Goal: Task Accomplishment & Management: Complete application form

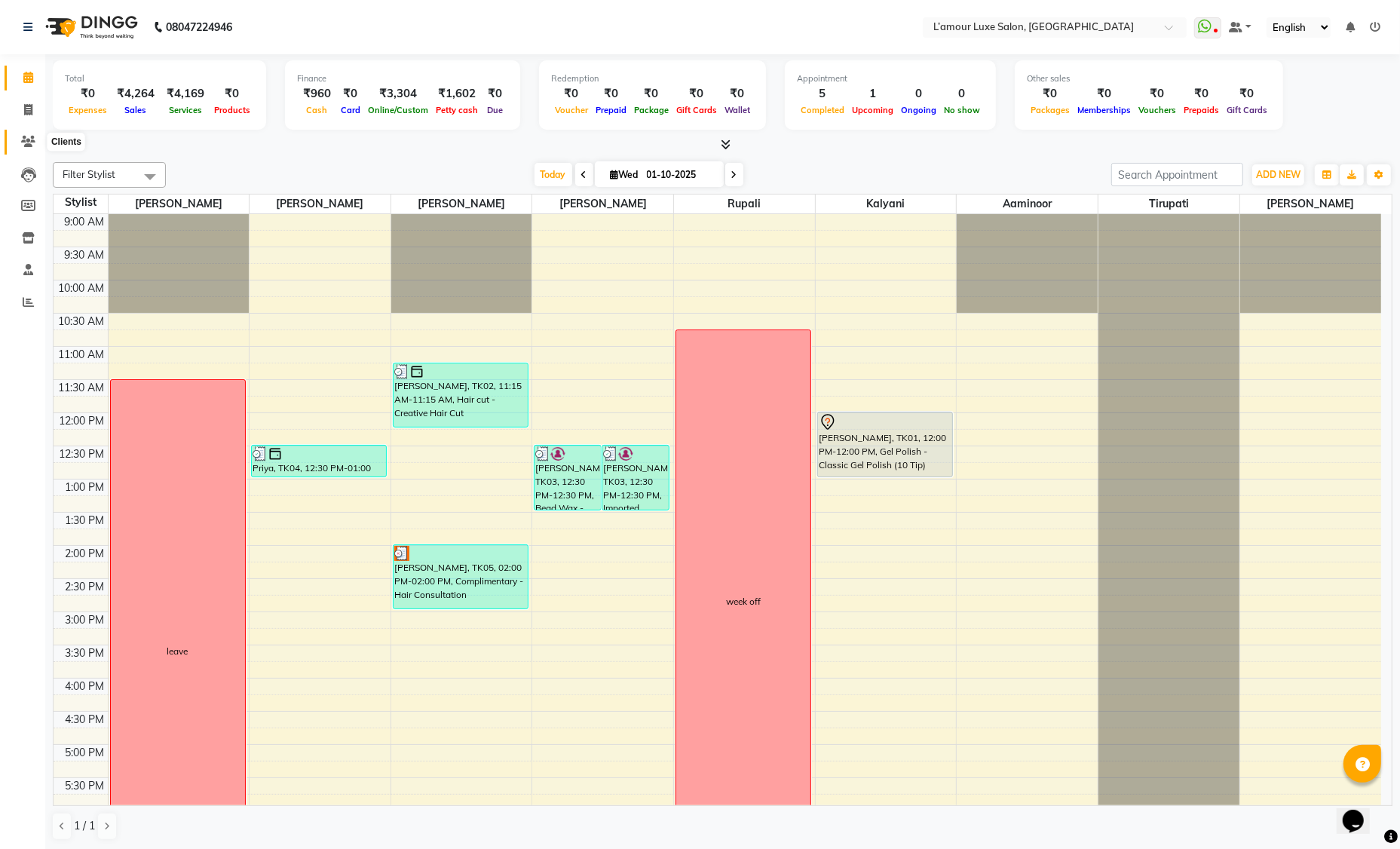
click at [33, 136] on icon at bounding box center [28, 141] width 15 height 11
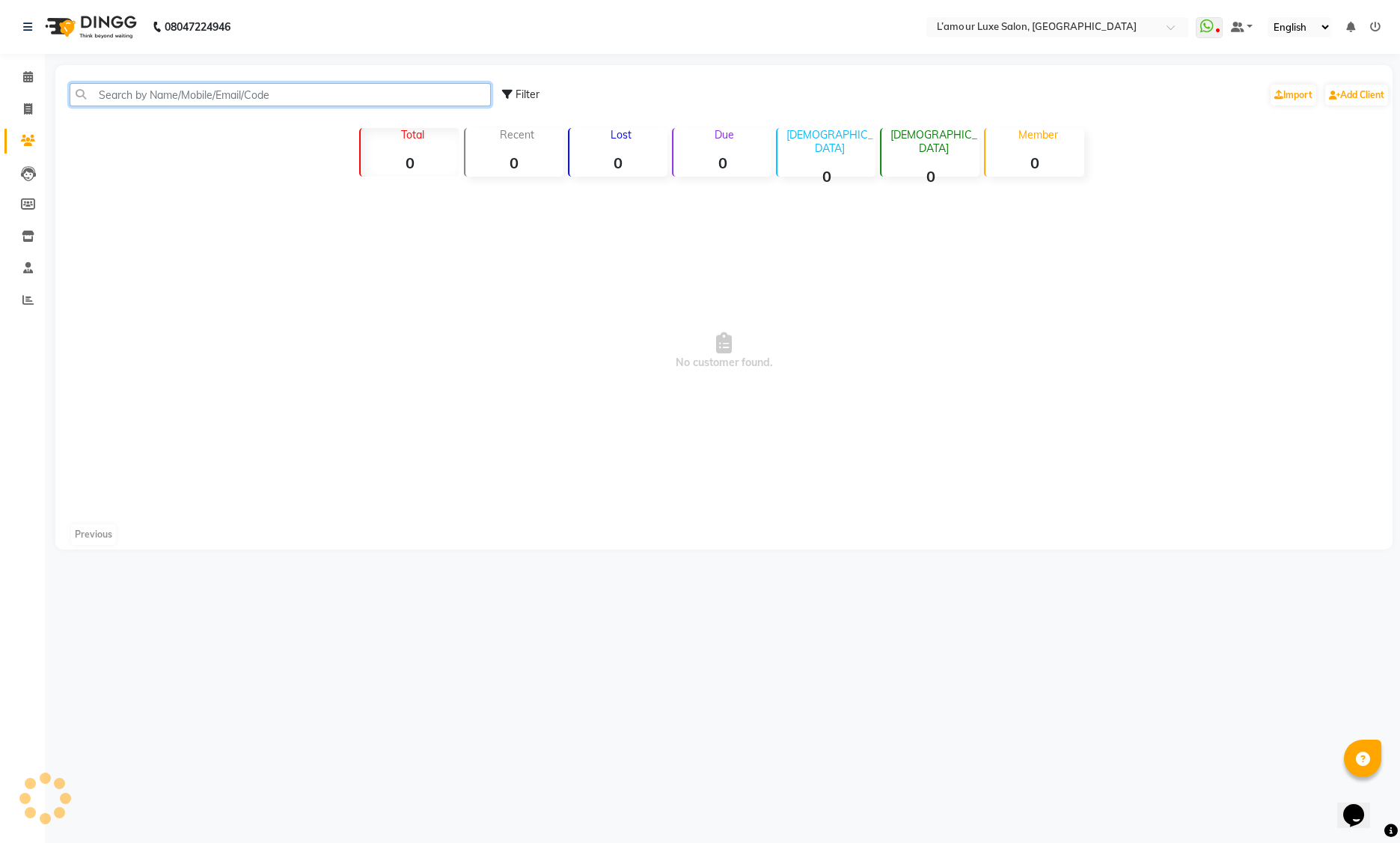
click at [173, 96] on input "text" at bounding box center [280, 95] width 422 height 23
type input "9"
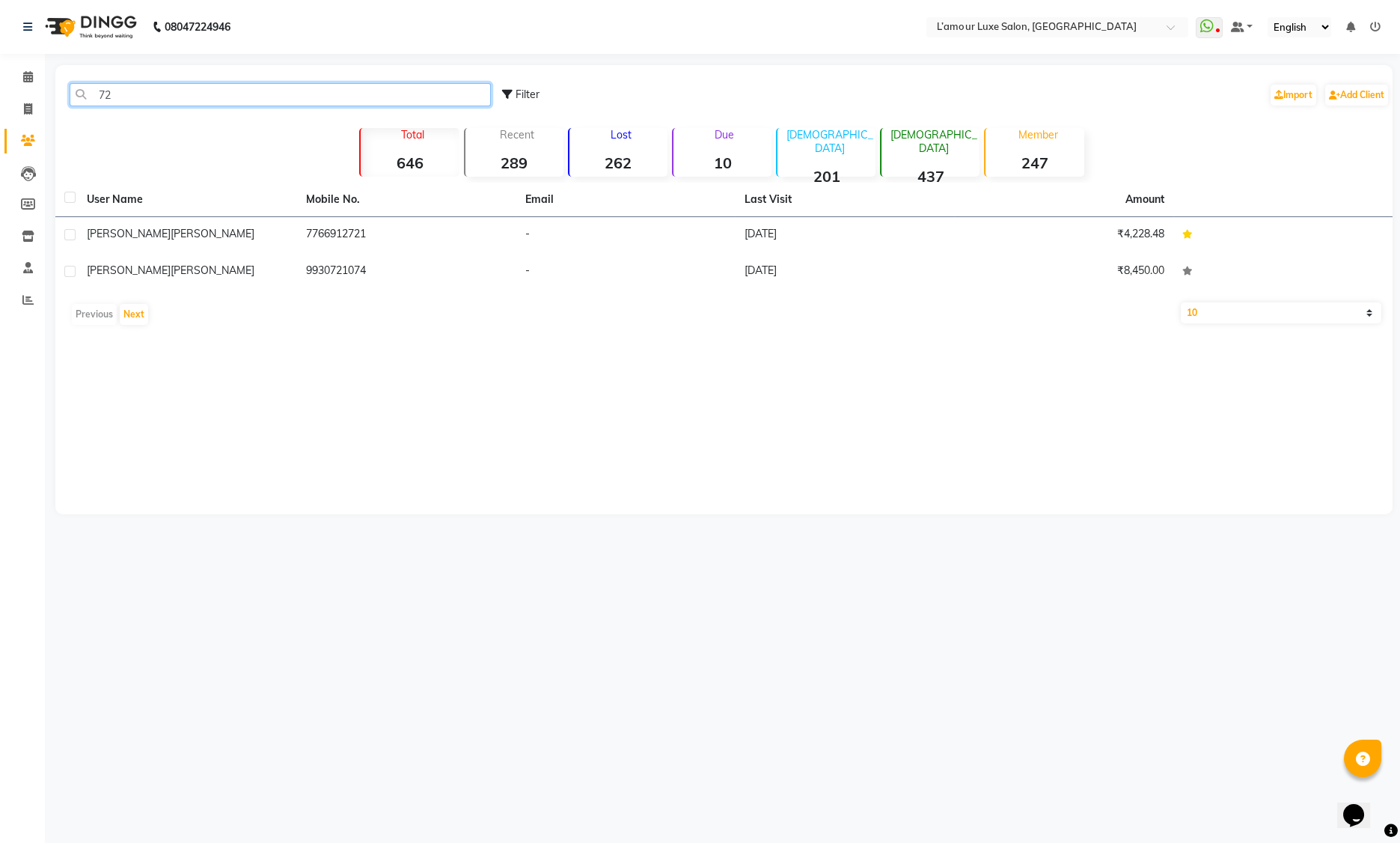
type input "7"
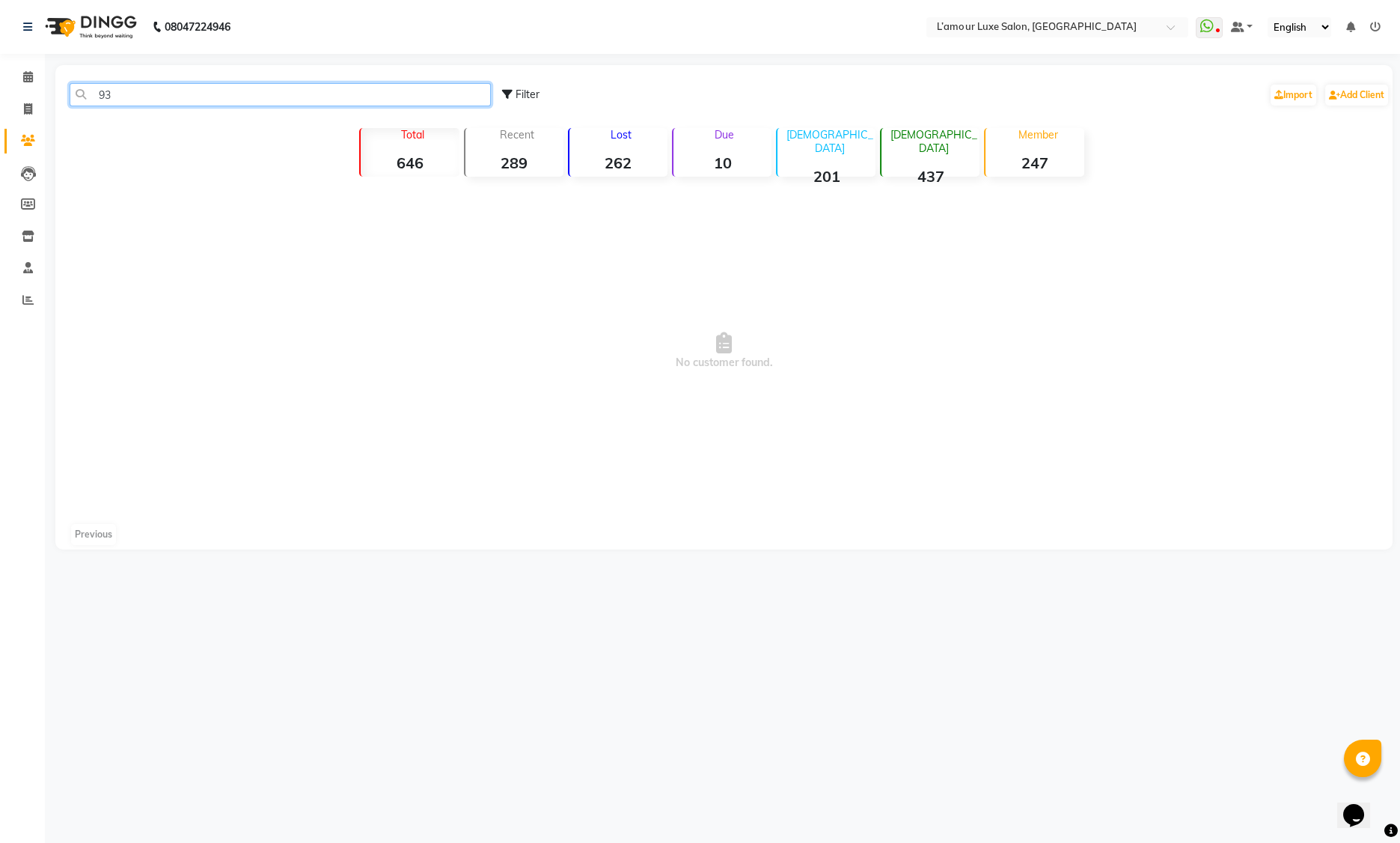
type input "9"
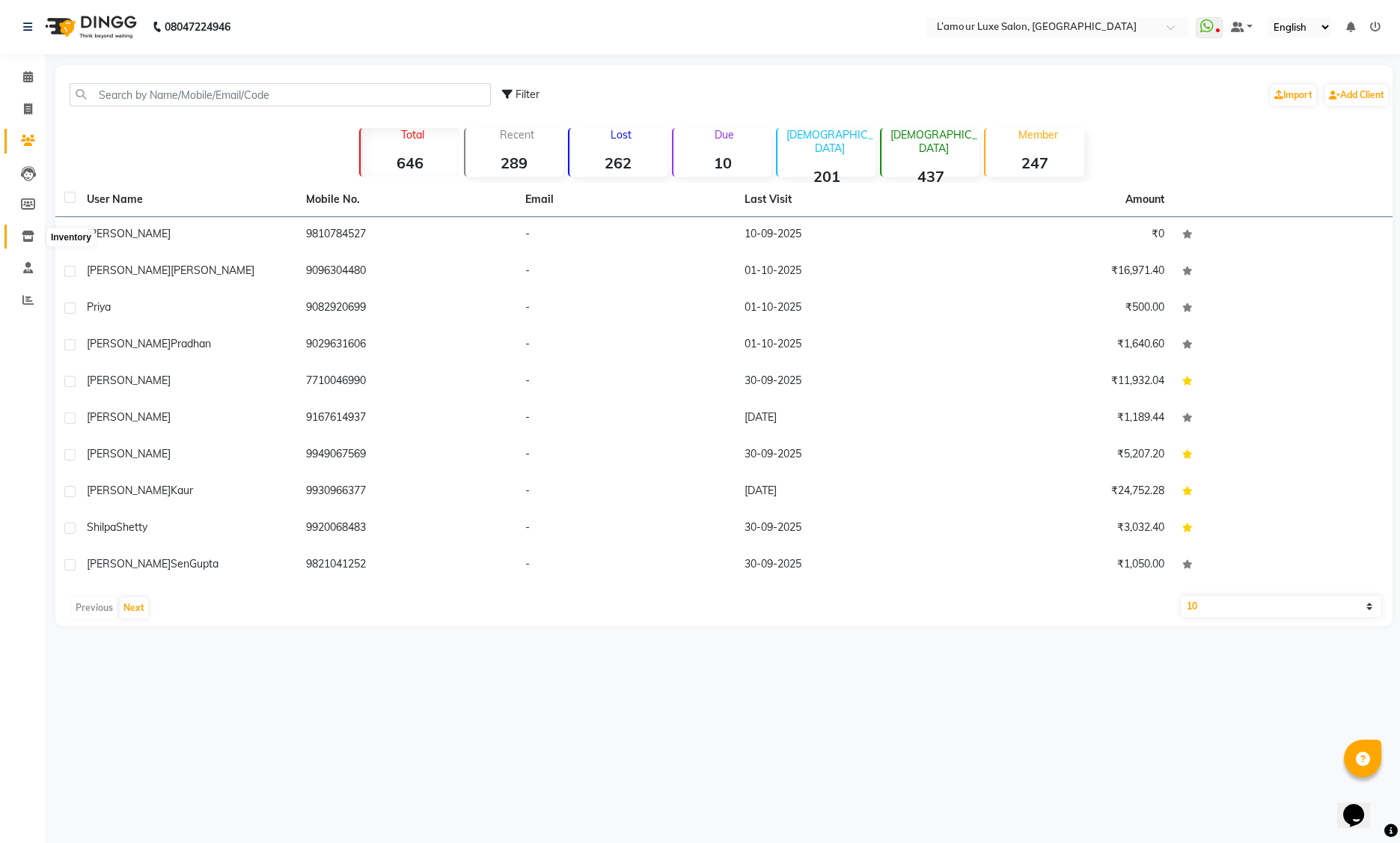
click at [33, 235] on icon at bounding box center [27, 235] width 13 height 11
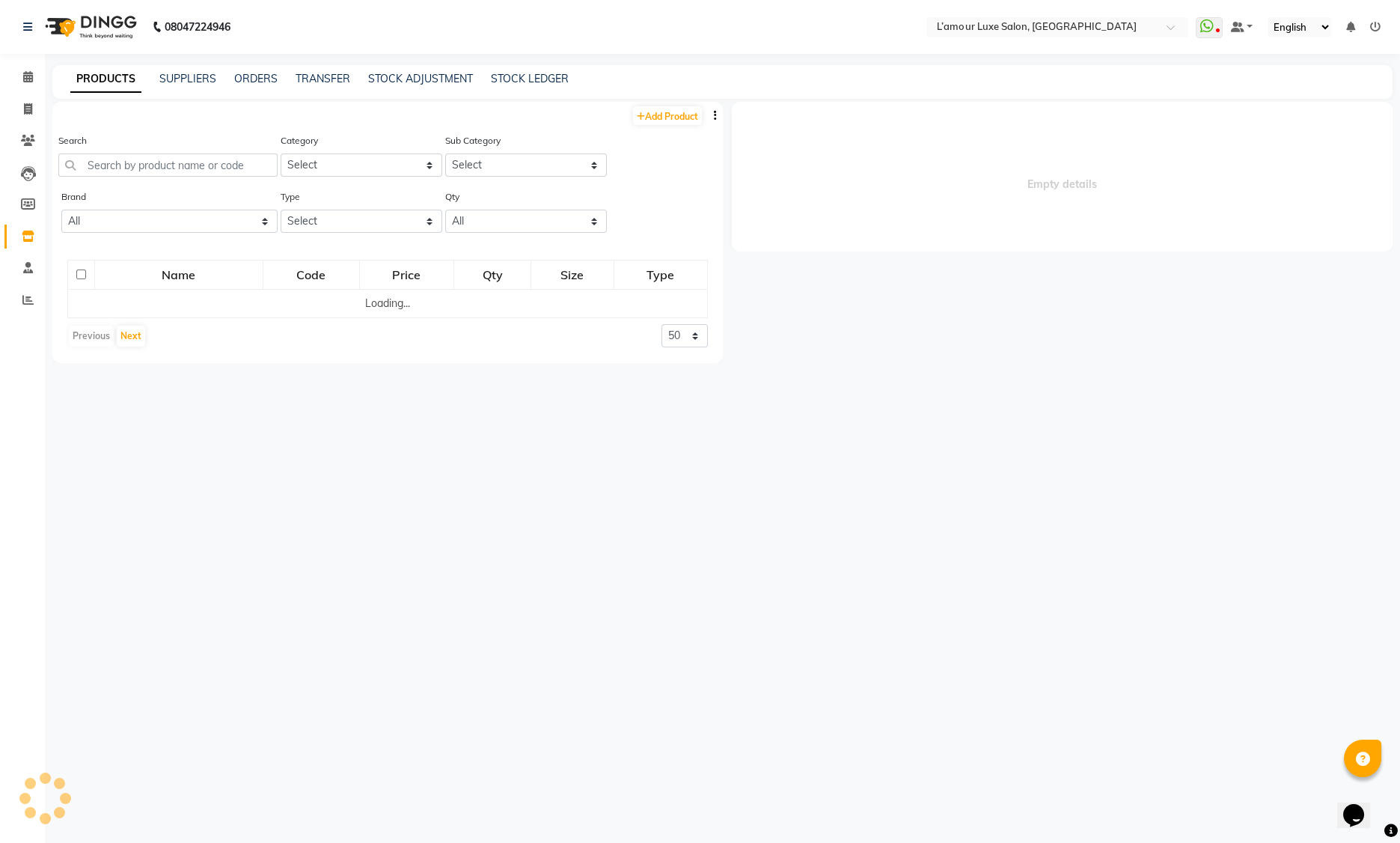
select select
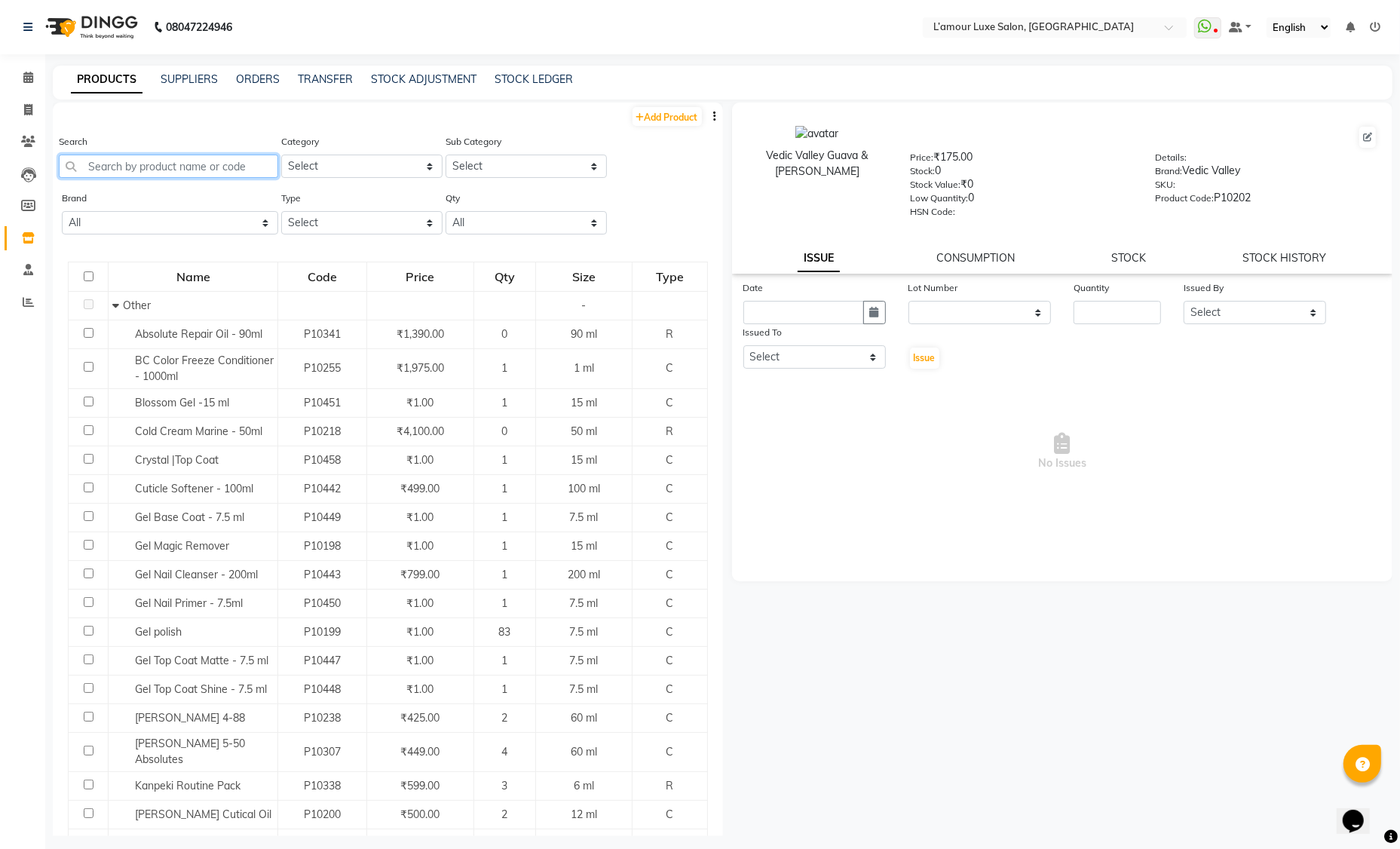
click at [172, 167] on input "text" at bounding box center [169, 166] width 220 height 23
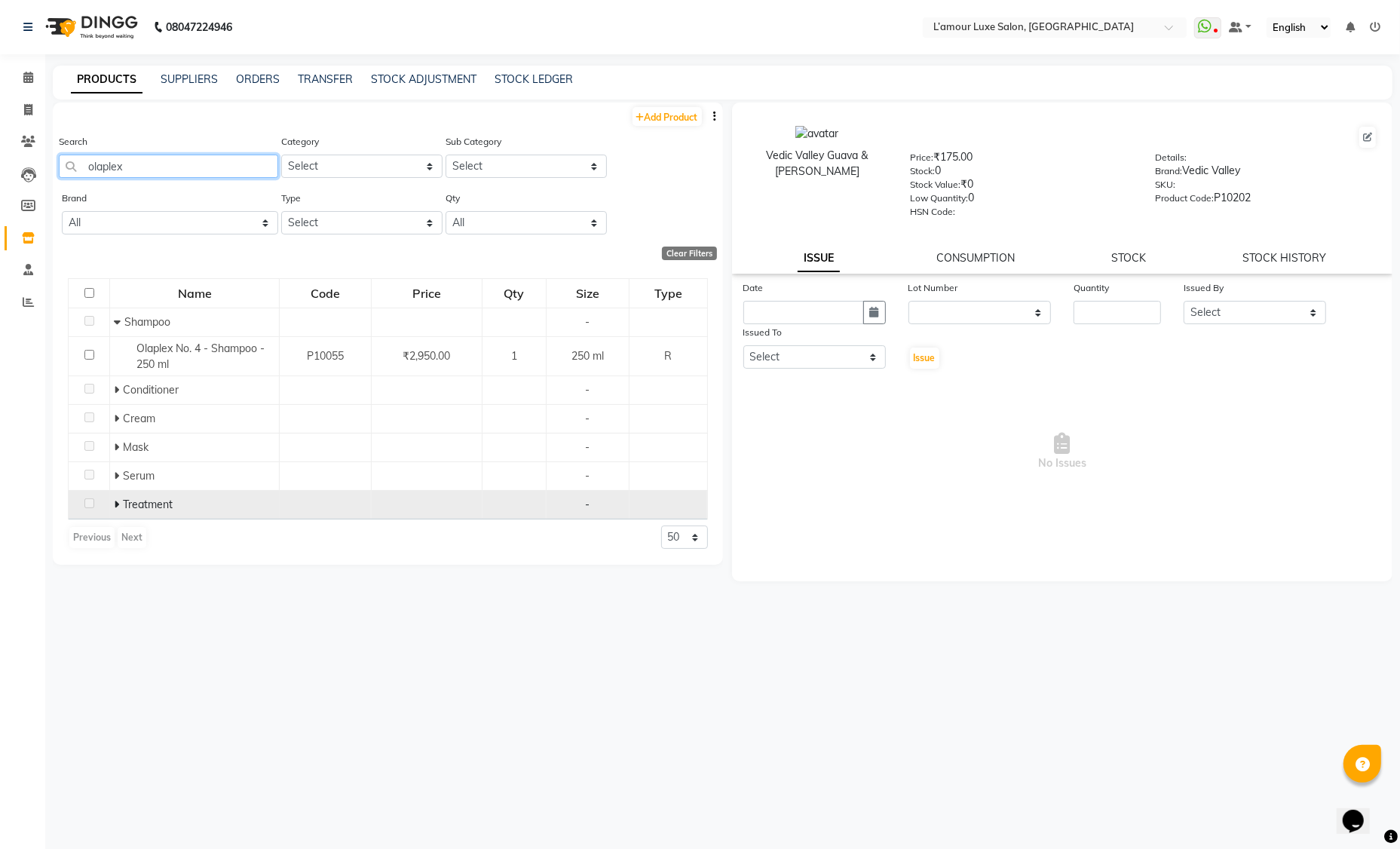
type input "olaplex"
click at [123, 504] on span "Treatment" at bounding box center [148, 505] width 50 height 14
click at [116, 504] on icon at bounding box center [117, 505] width 5 height 10
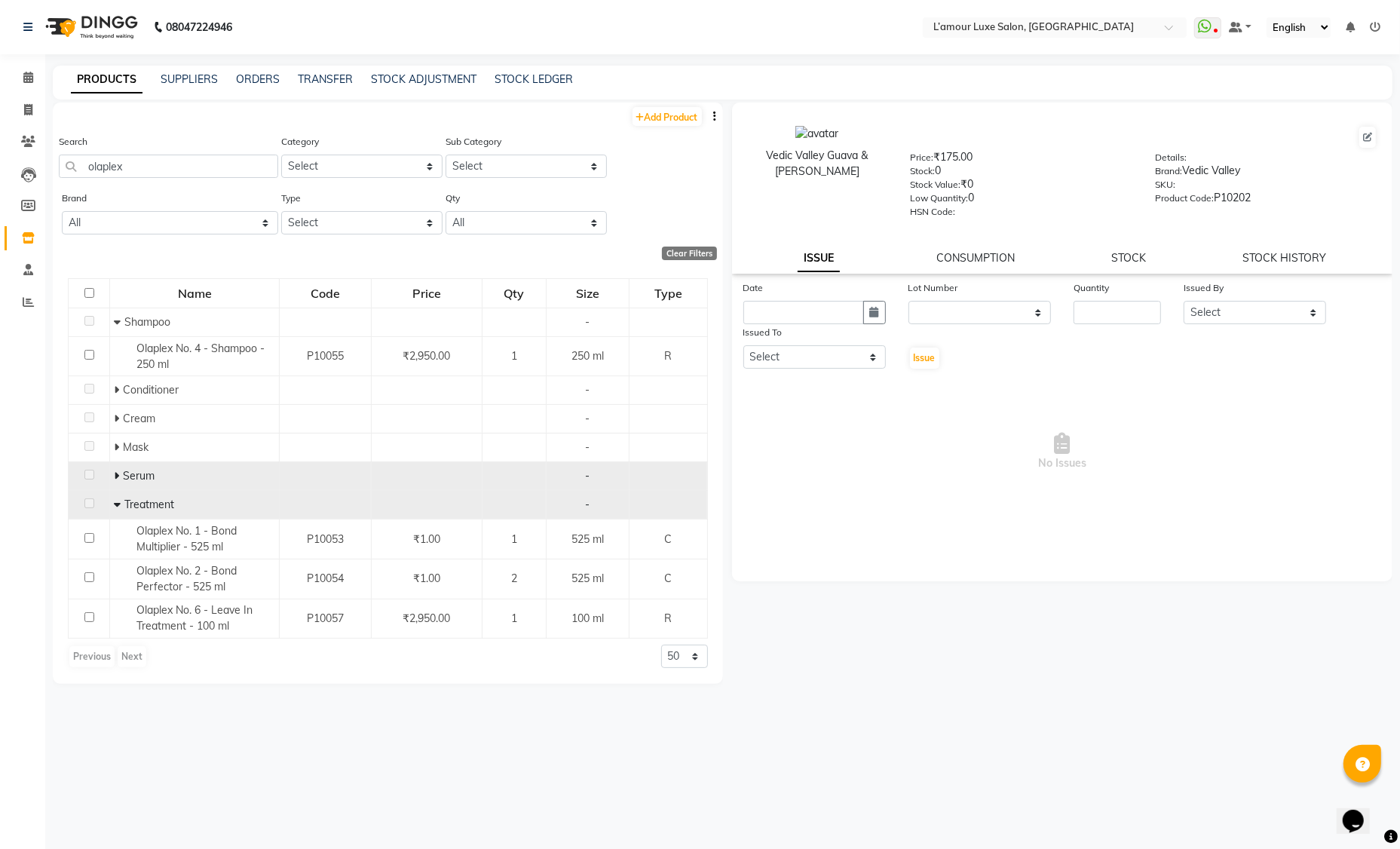
click at [120, 475] on span at bounding box center [119, 476] width 9 height 14
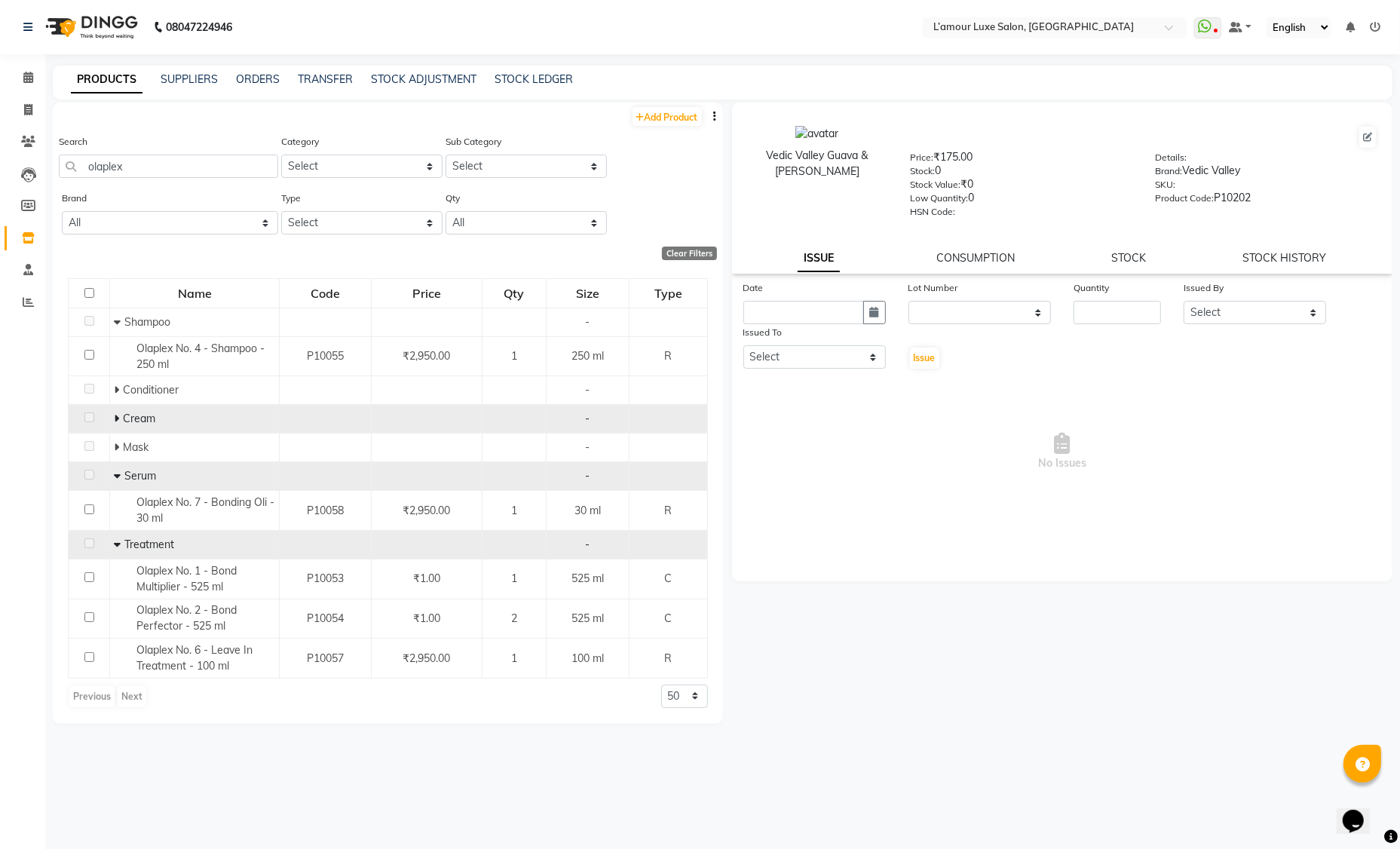
click at [114, 413] on icon at bounding box center [117, 418] width 5 height 10
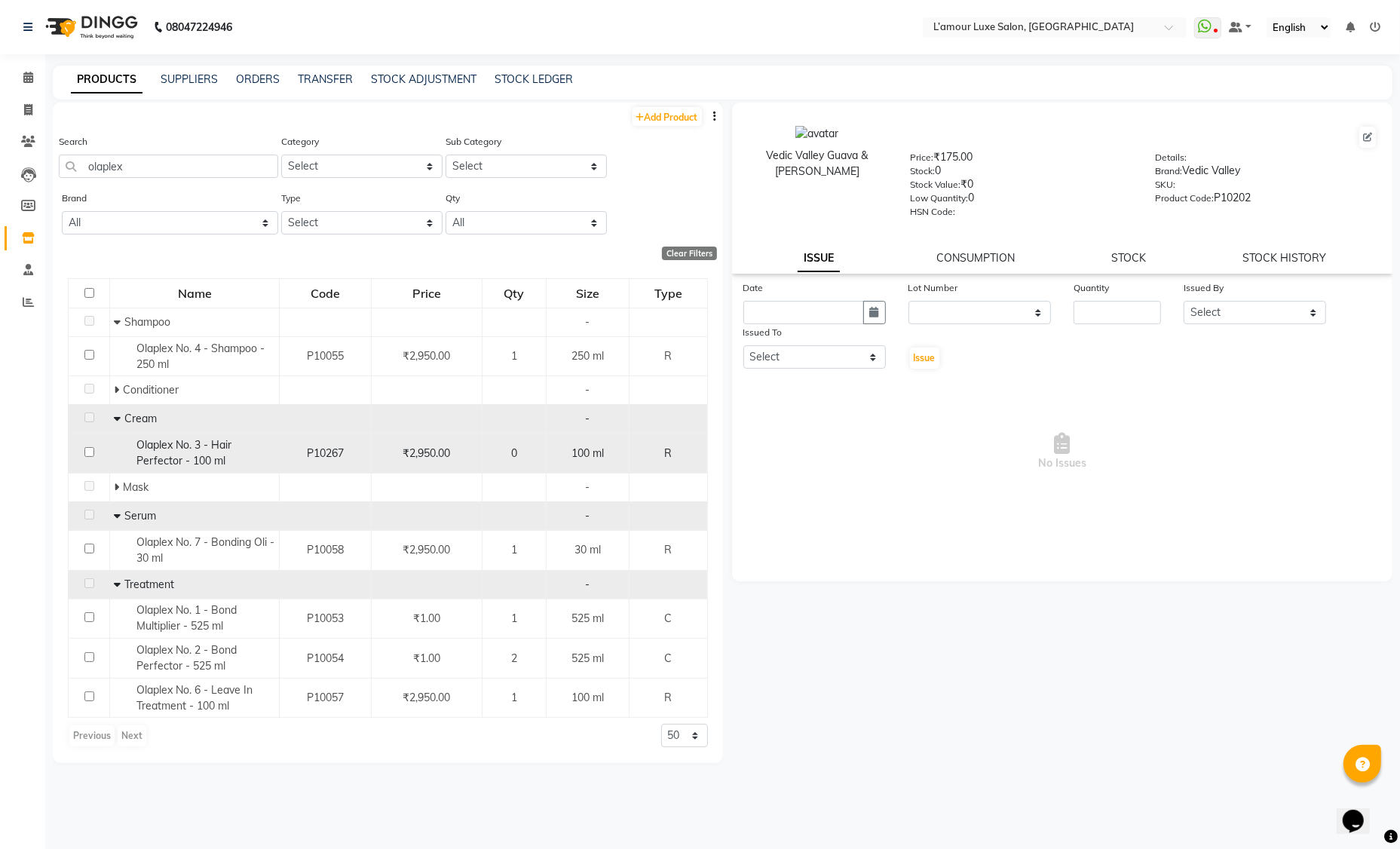
click at [517, 450] on span "0" at bounding box center [514, 453] width 6 height 14
click at [517, 452] on span "0" at bounding box center [514, 453] width 6 height 14
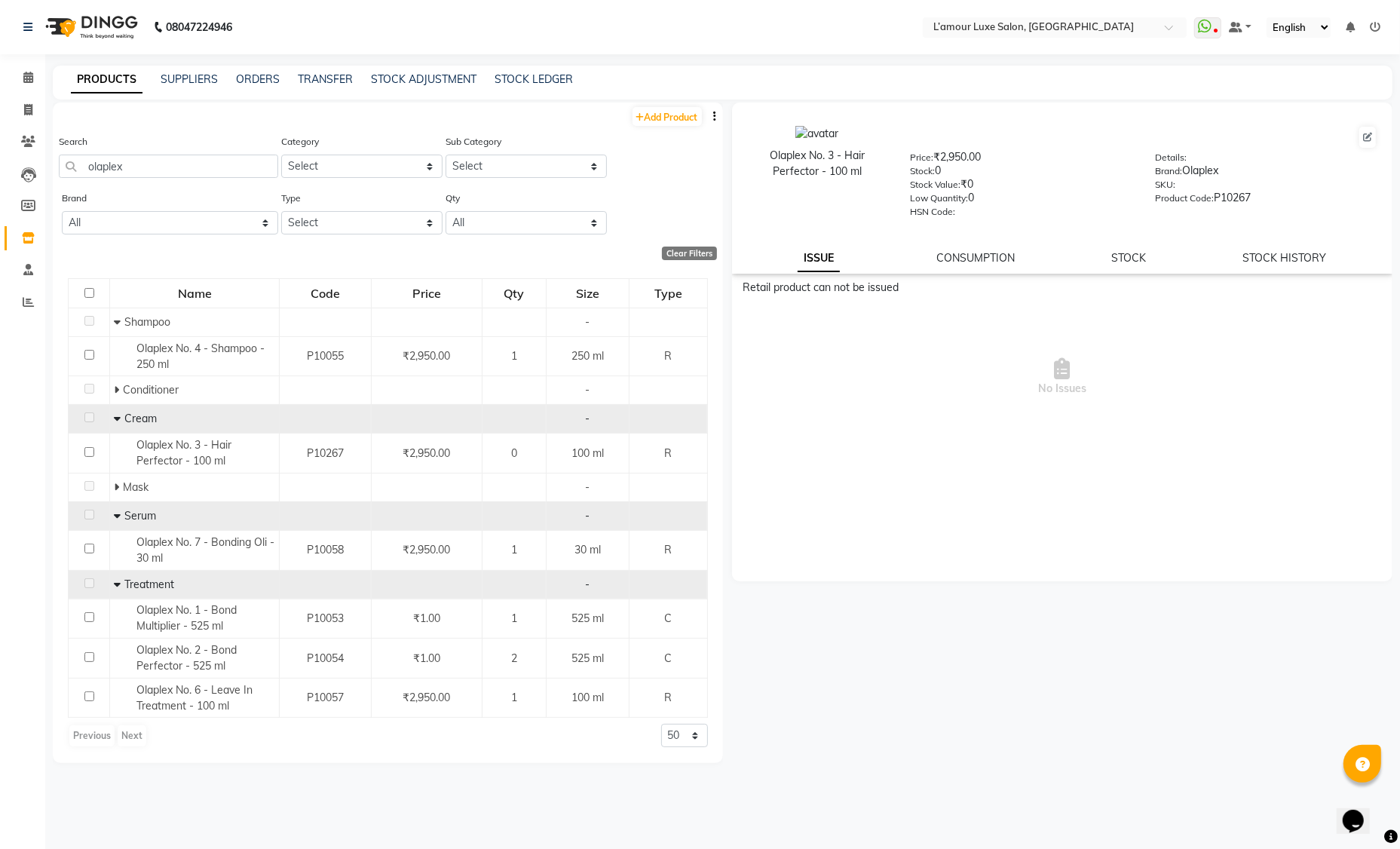
click at [119, 419] on icon at bounding box center [118, 418] width 7 height 10
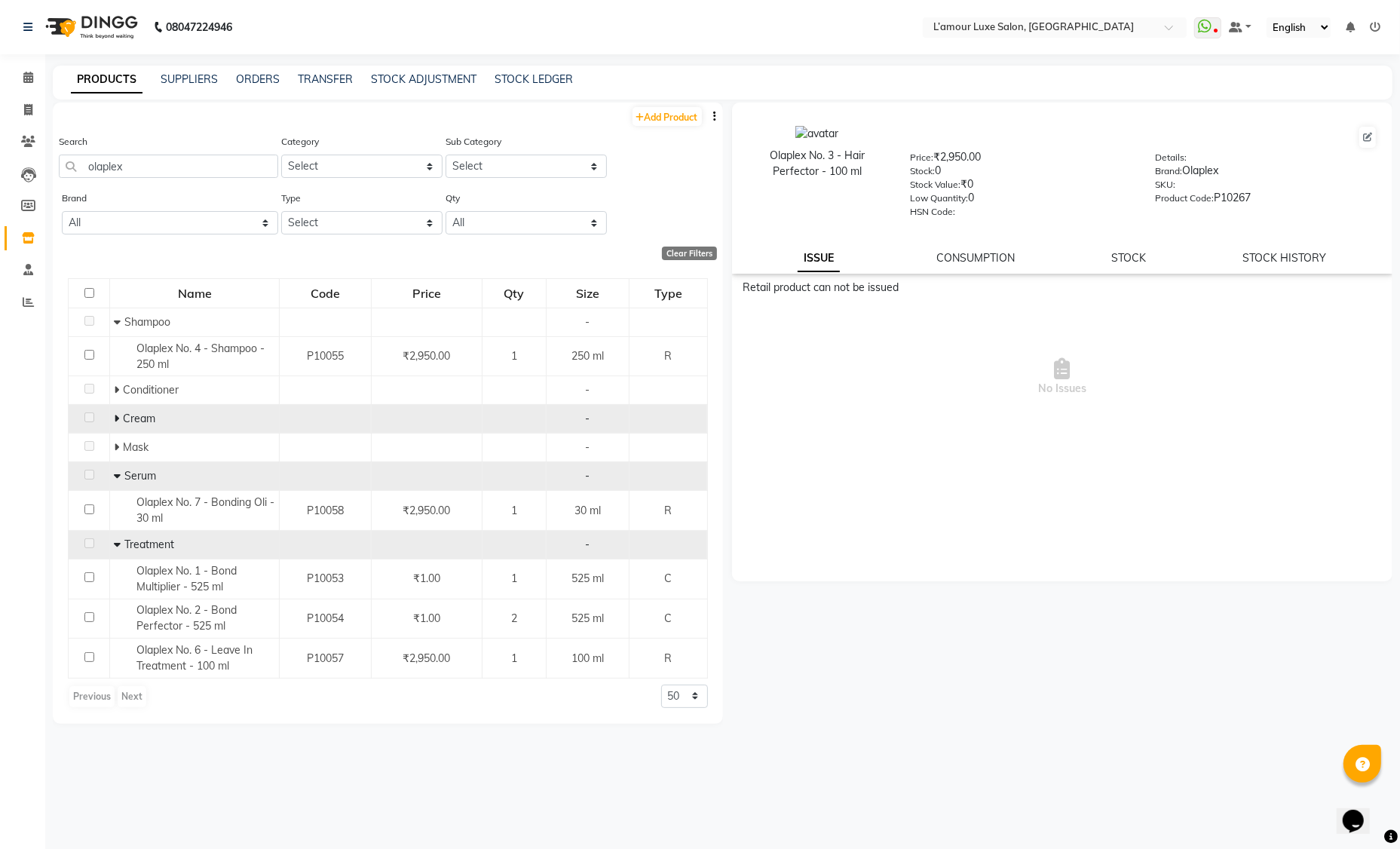
click at [117, 479] on icon at bounding box center [118, 476] width 7 height 10
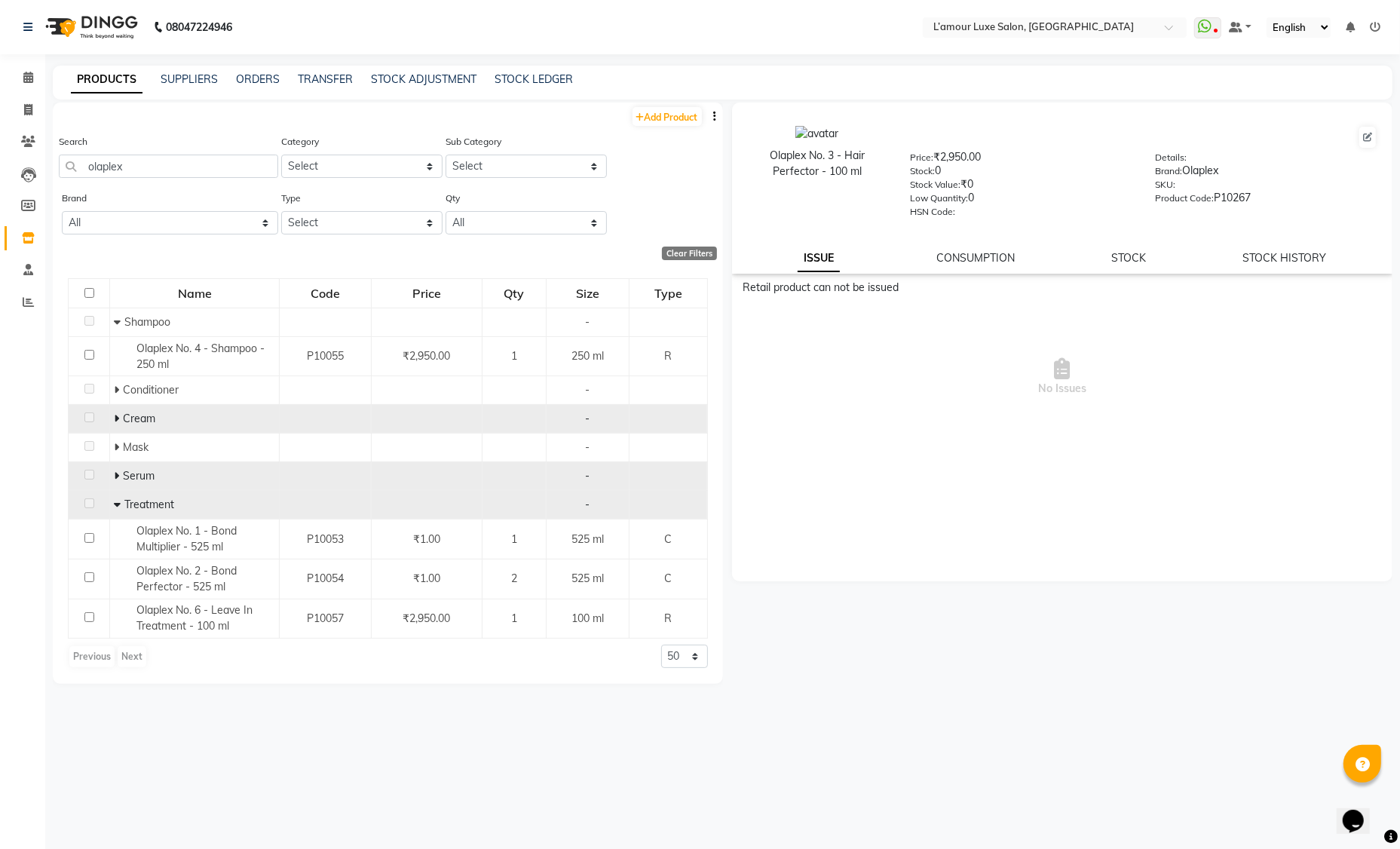
click at [114, 504] on icon at bounding box center [118, 505] width 7 height 10
click at [22, 74] on span at bounding box center [28, 78] width 26 height 17
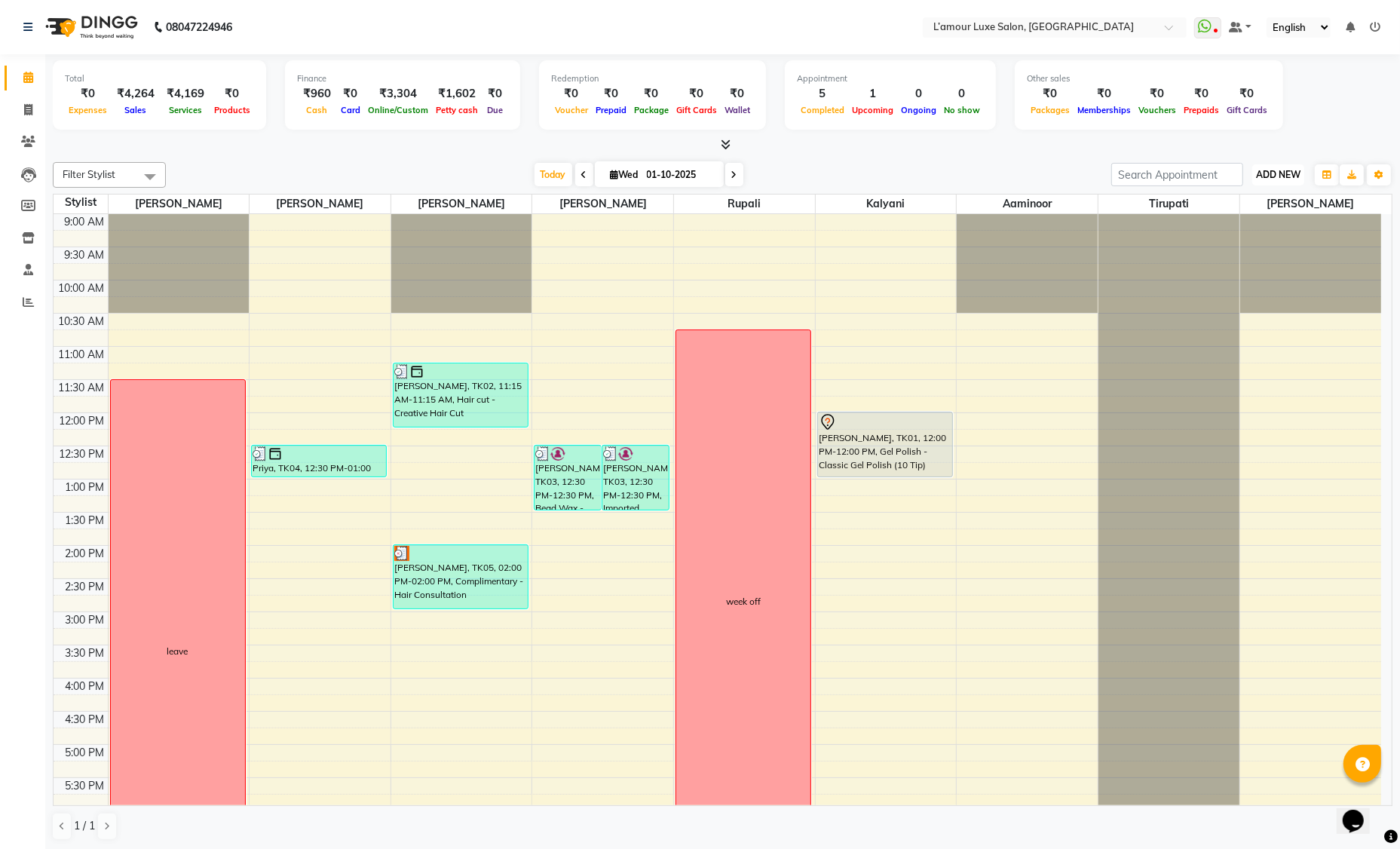
click at [1292, 173] on span "ADD NEW" at bounding box center [1278, 174] width 44 height 11
click at [1232, 226] on link "Add Invoice" at bounding box center [1244, 222] width 119 height 20
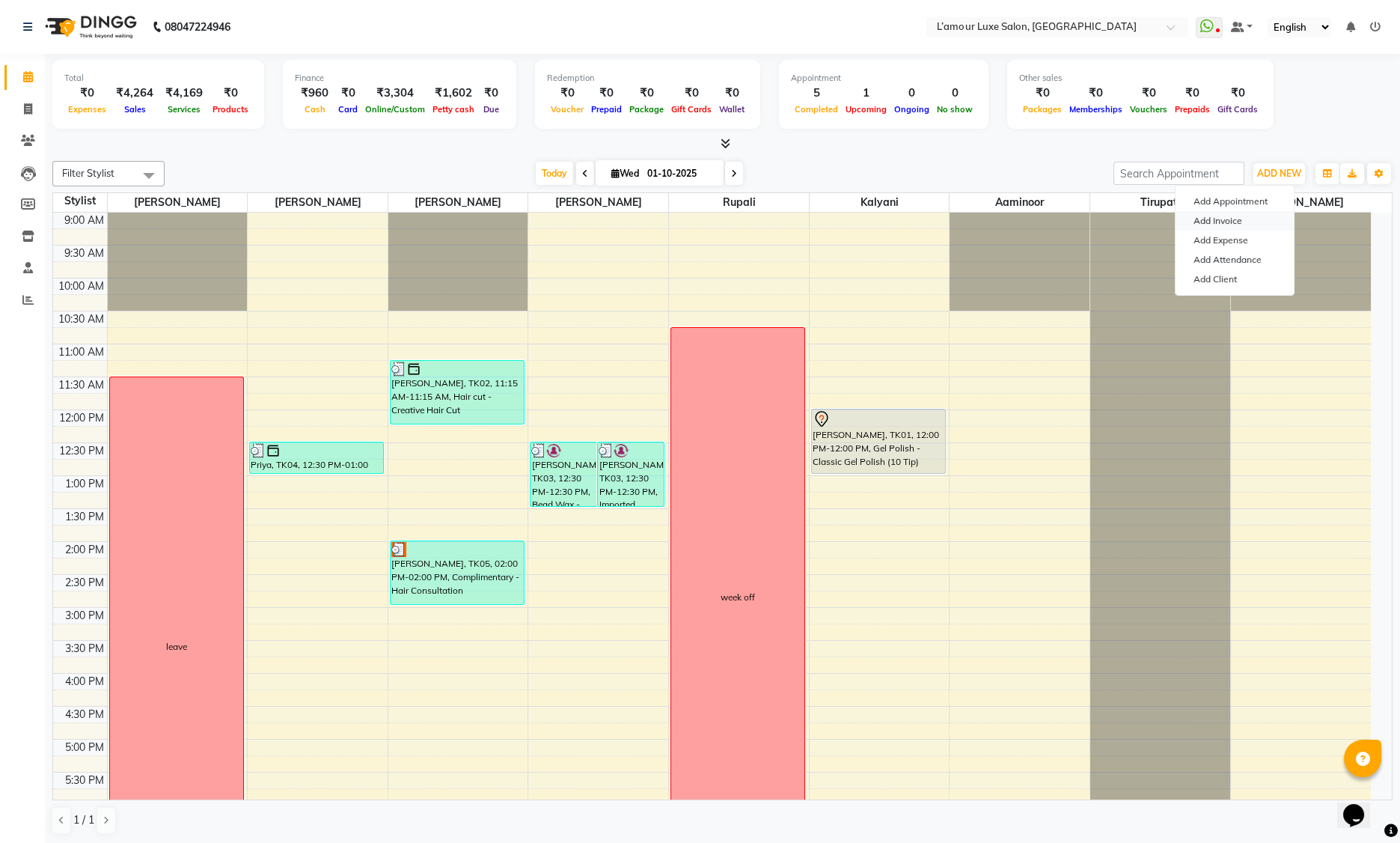
select select "7325"
select select "service"
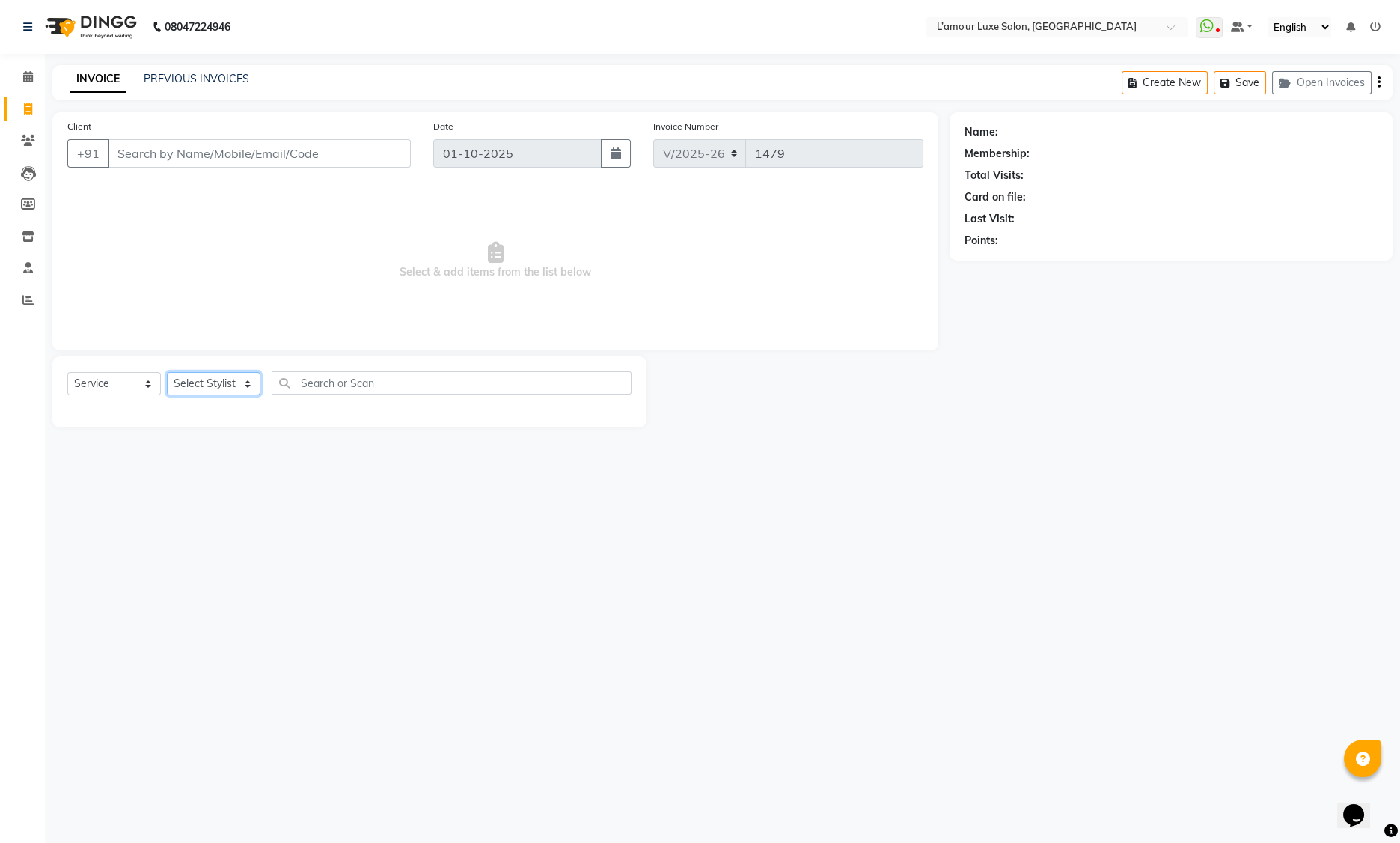
click at [248, 382] on select "Select Stylist Aaminoor [PERSON_NAME] [PERSON_NAME] [PERSON_NAME] [PERSON_NAME]…" at bounding box center [213, 383] width 94 height 23
select select "63033"
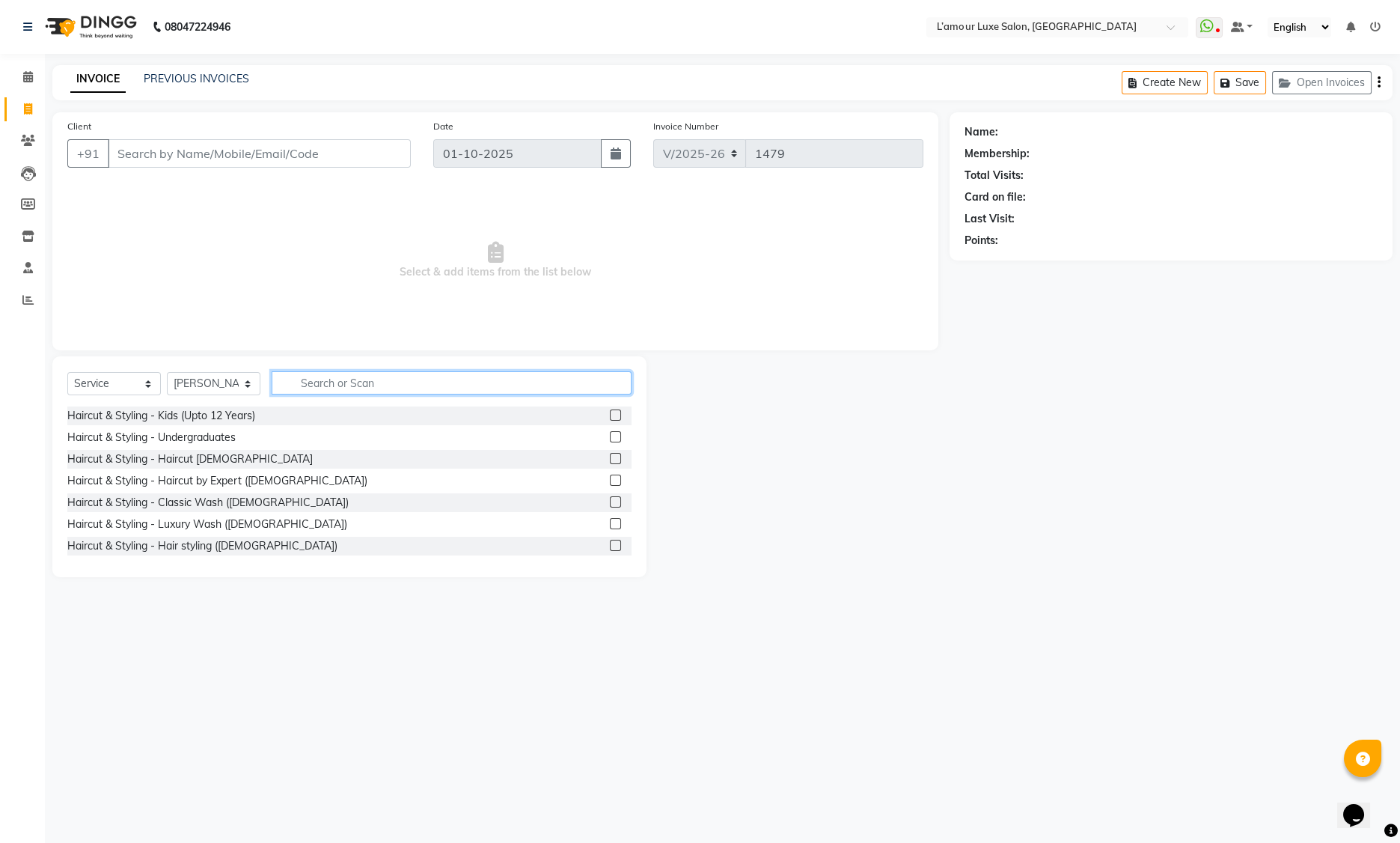
click at [375, 378] on input "text" at bounding box center [451, 382] width 360 height 23
click at [206, 463] on div "Haircut & Styling - Haircut [DEMOGRAPHIC_DATA]" at bounding box center [190, 459] width 246 height 15
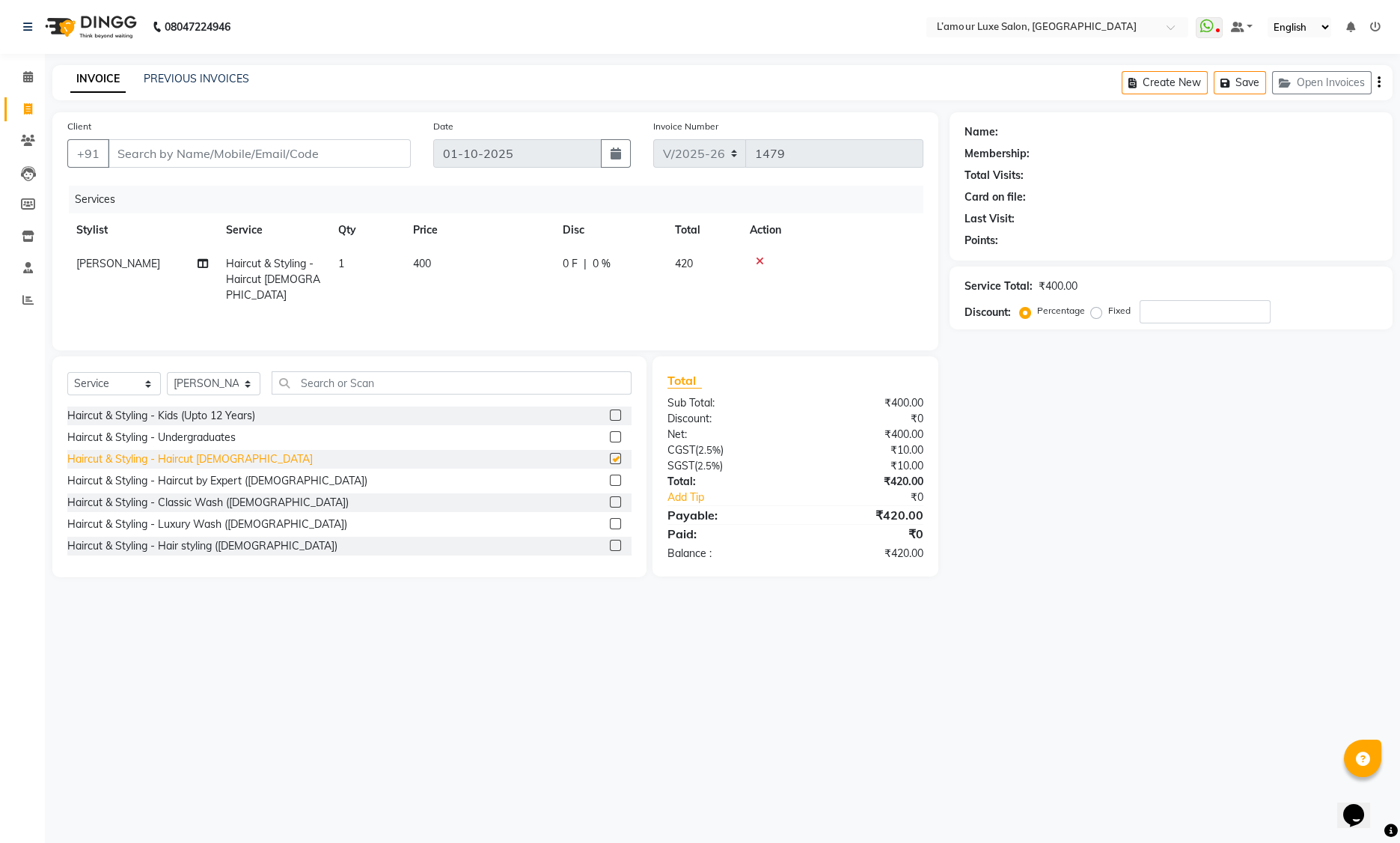
checkbox input "false"
click at [781, 422] on div "Discount:" at bounding box center [726, 418] width 139 height 15
click at [293, 161] on input "Client" at bounding box center [259, 153] width 303 height 28
type input "9"
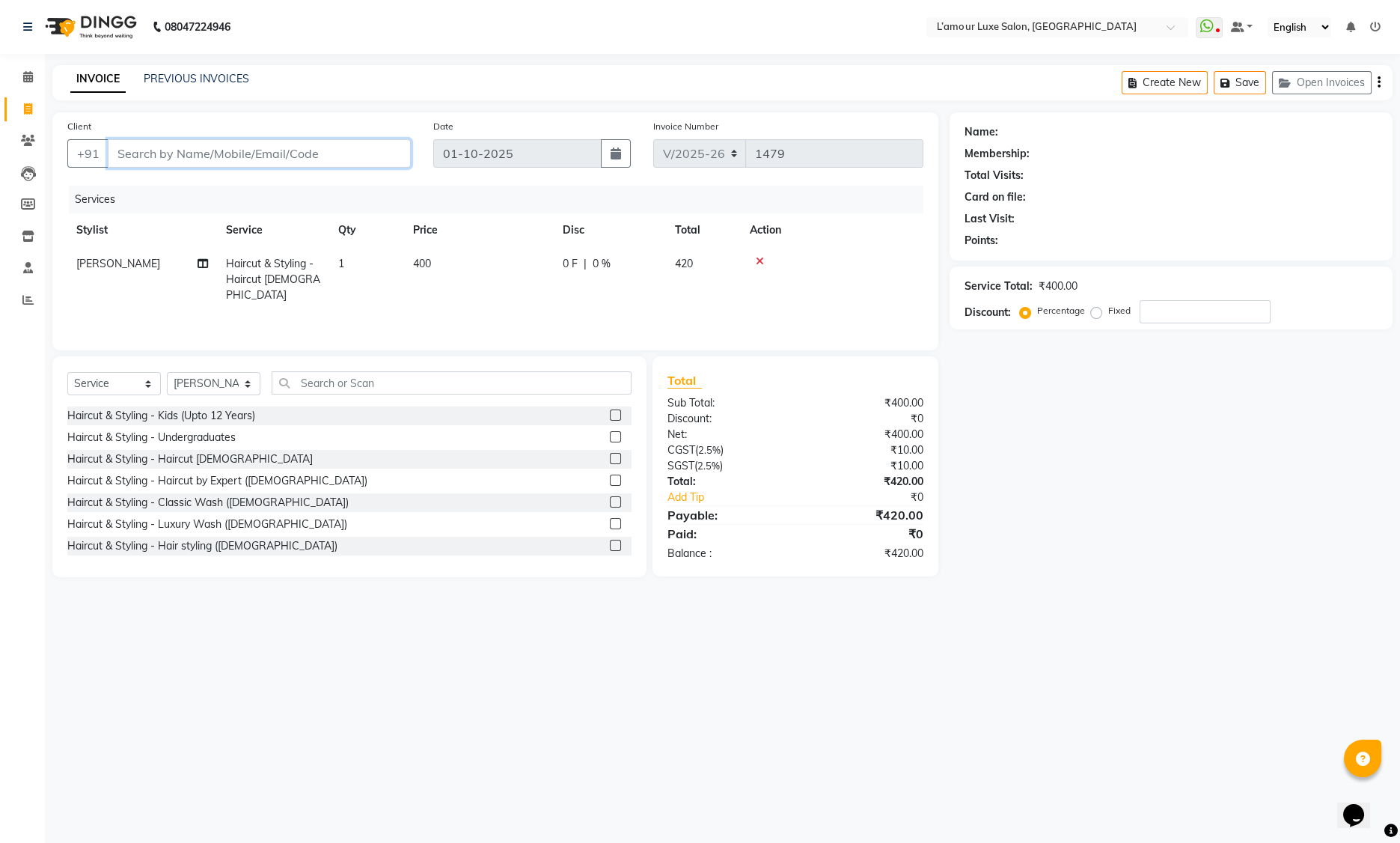
type input "0"
type input "9970970980"
click at [361, 159] on span "Add Client" at bounding box center [372, 153] width 59 height 15
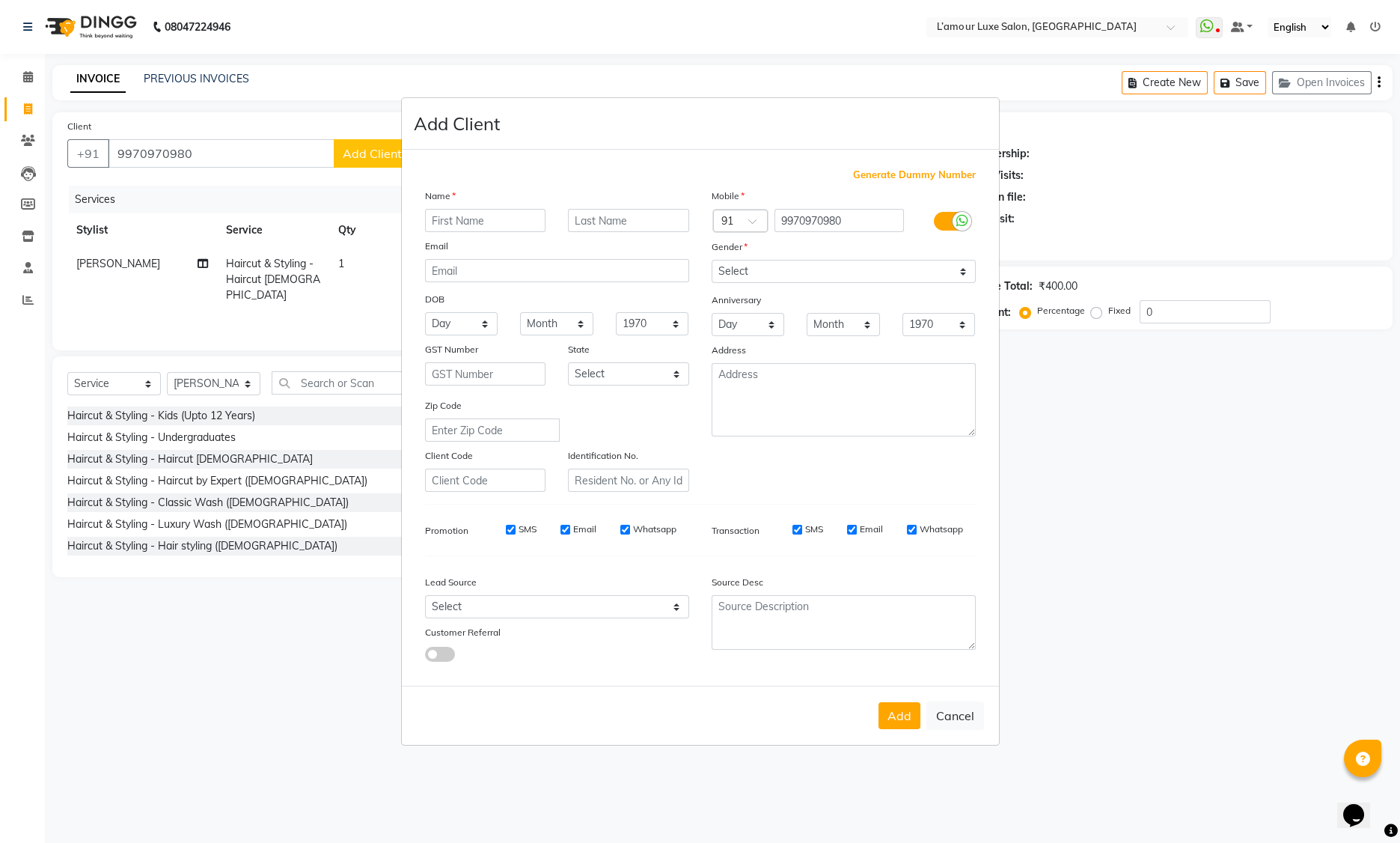
click at [485, 224] on input "text" at bounding box center [485, 220] width 121 height 23
type input "Kunal"
click at [639, 220] on input "text" at bounding box center [628, 220] width 121 height 23
type input "Wangde"
click at [728, 150] on div "Generate Dummy Number Name Kunal Wangde Email DOB Day 01 02 03 04 05 06 07 08 0…" at bounding box center [700, 418] width 597 height 537
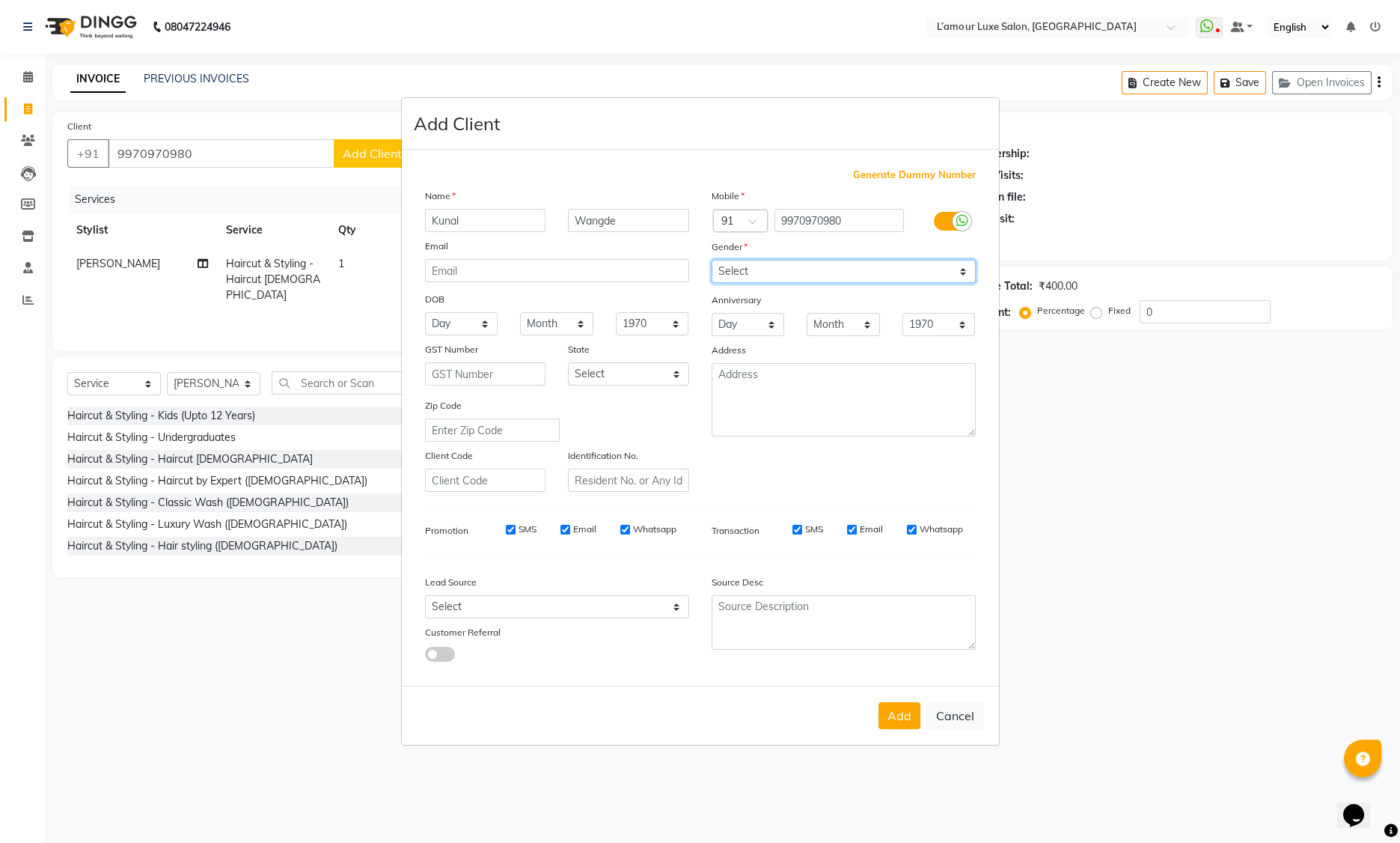
click at [753, 278] on select "Select Male Female Other Prefer Not To Say" at bounding box center [844, 271] width 265 height 23
select select "male"
click at [689, 254] on div "Email" at bounding box center [557, 248] width 287 height 21
click at [895, 713] on button "Add" at bounding box center [899, 715] width 42 height 27
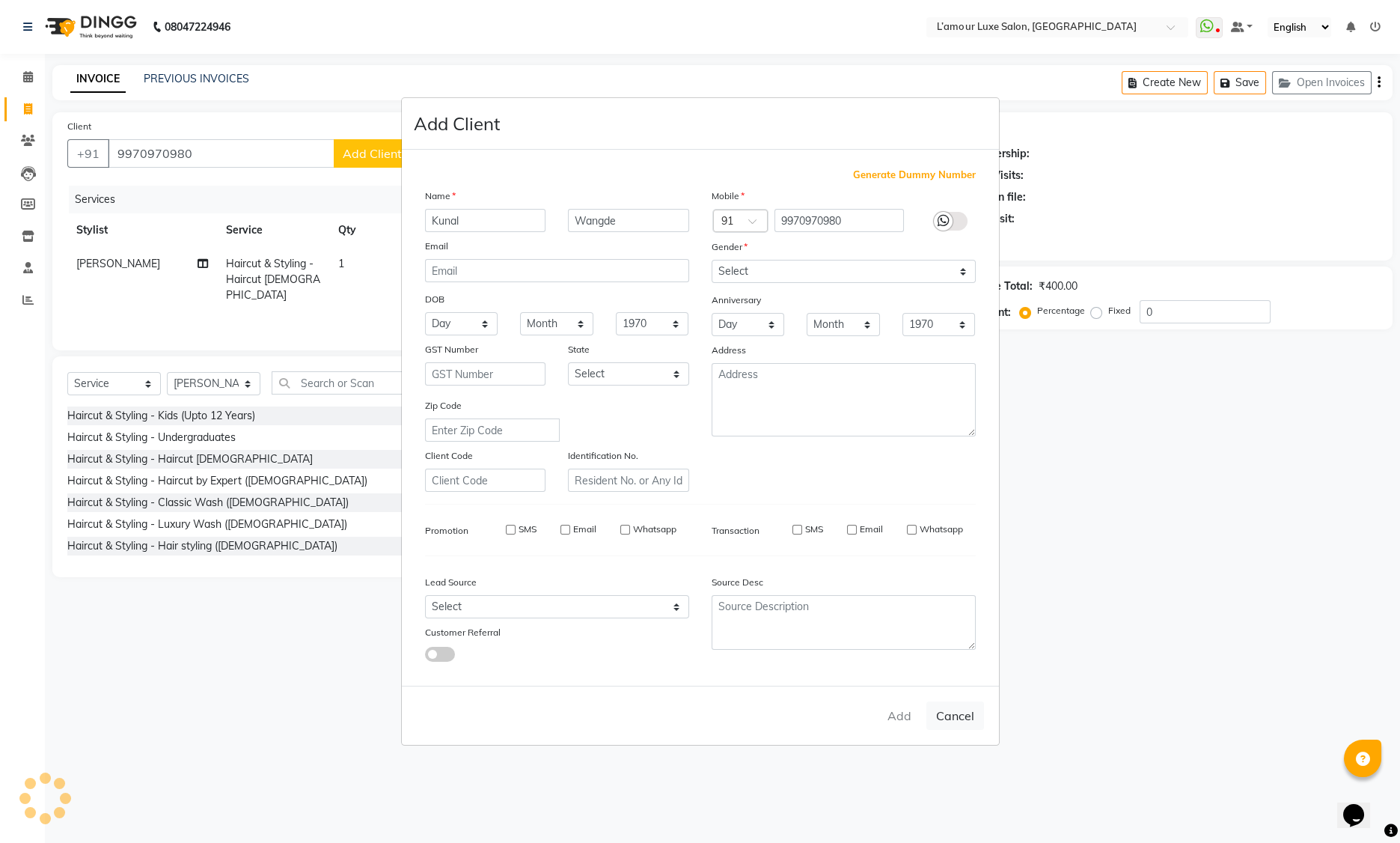
select select
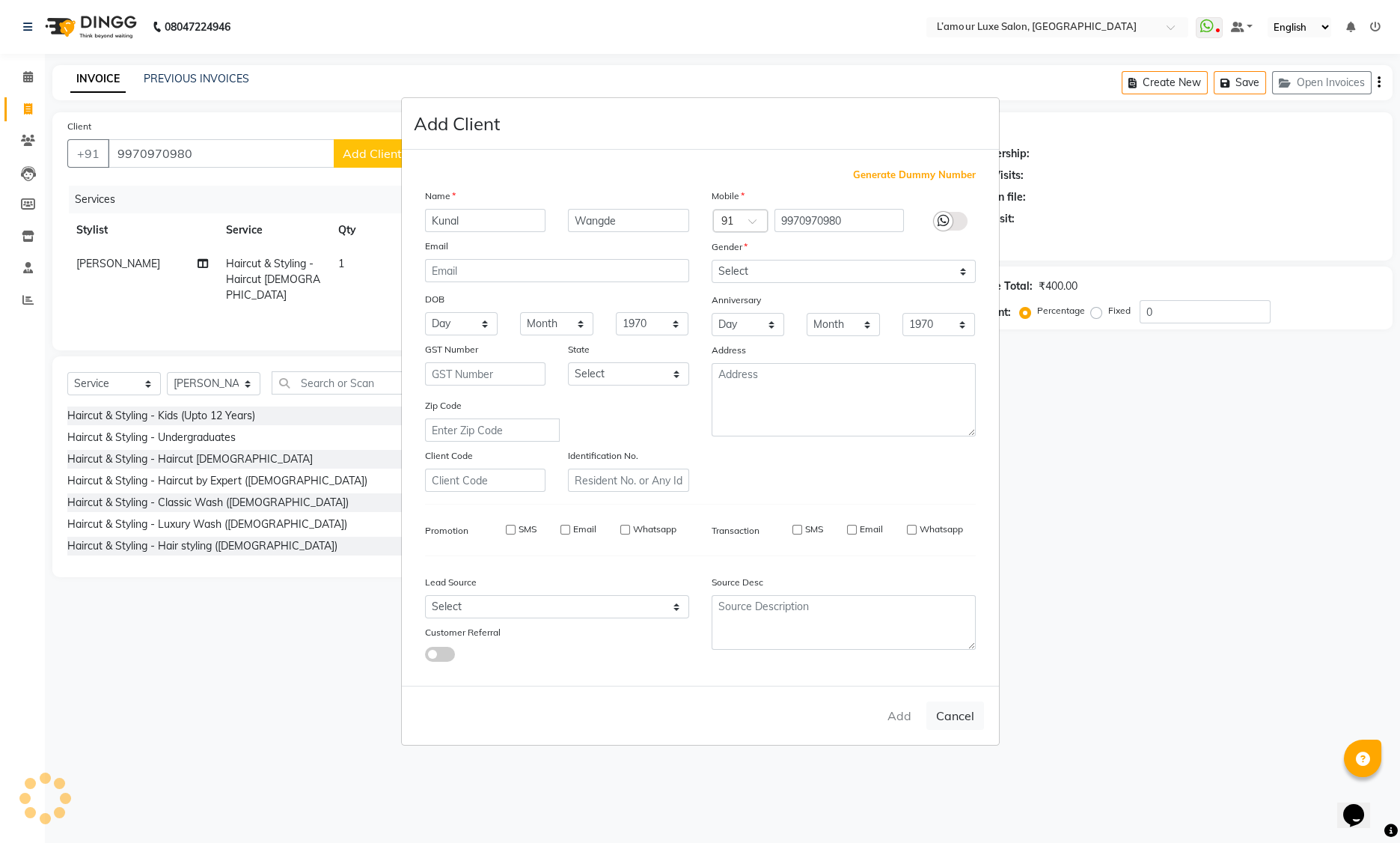
select select
checkbox input "false"
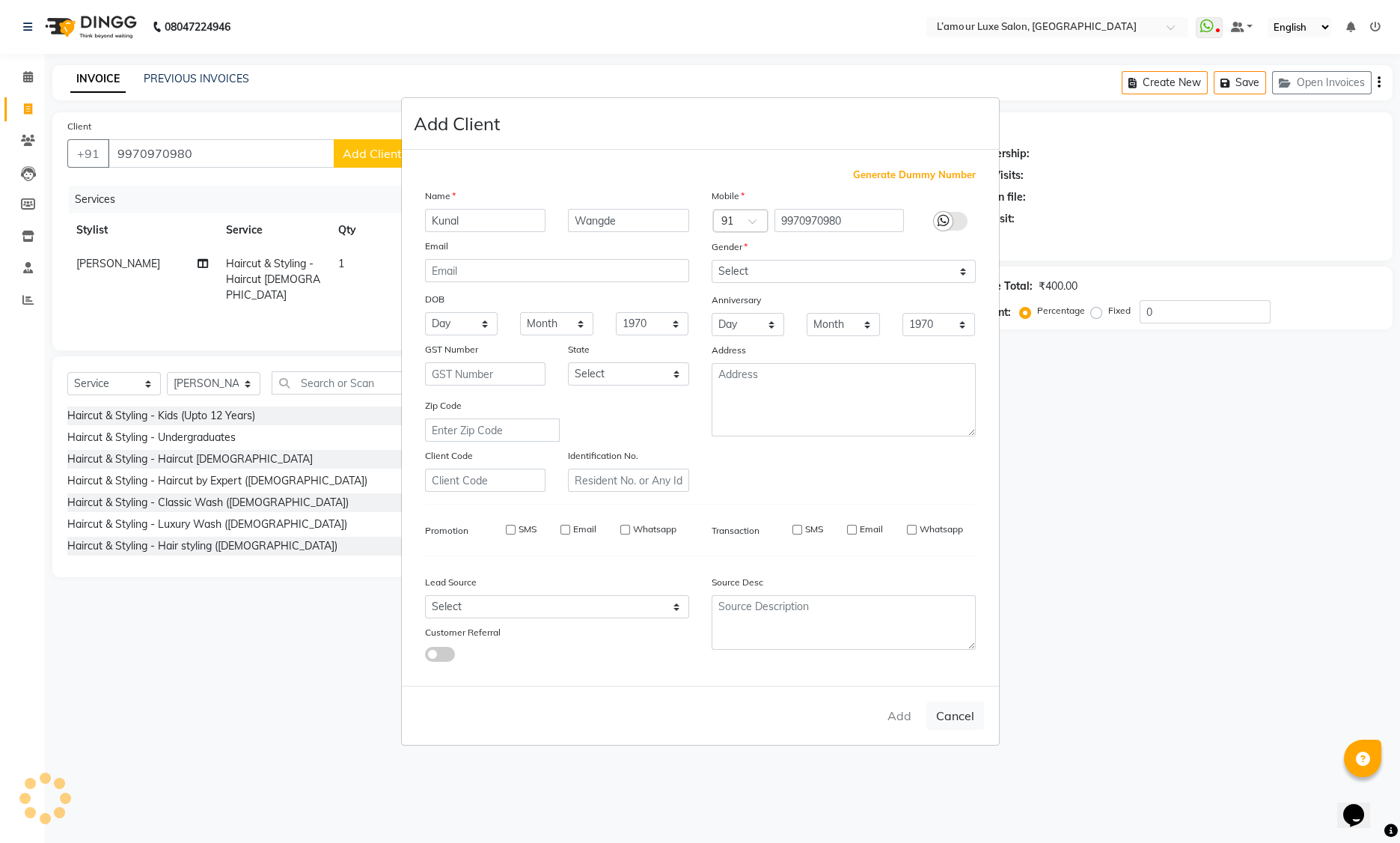
checkbox input "false"
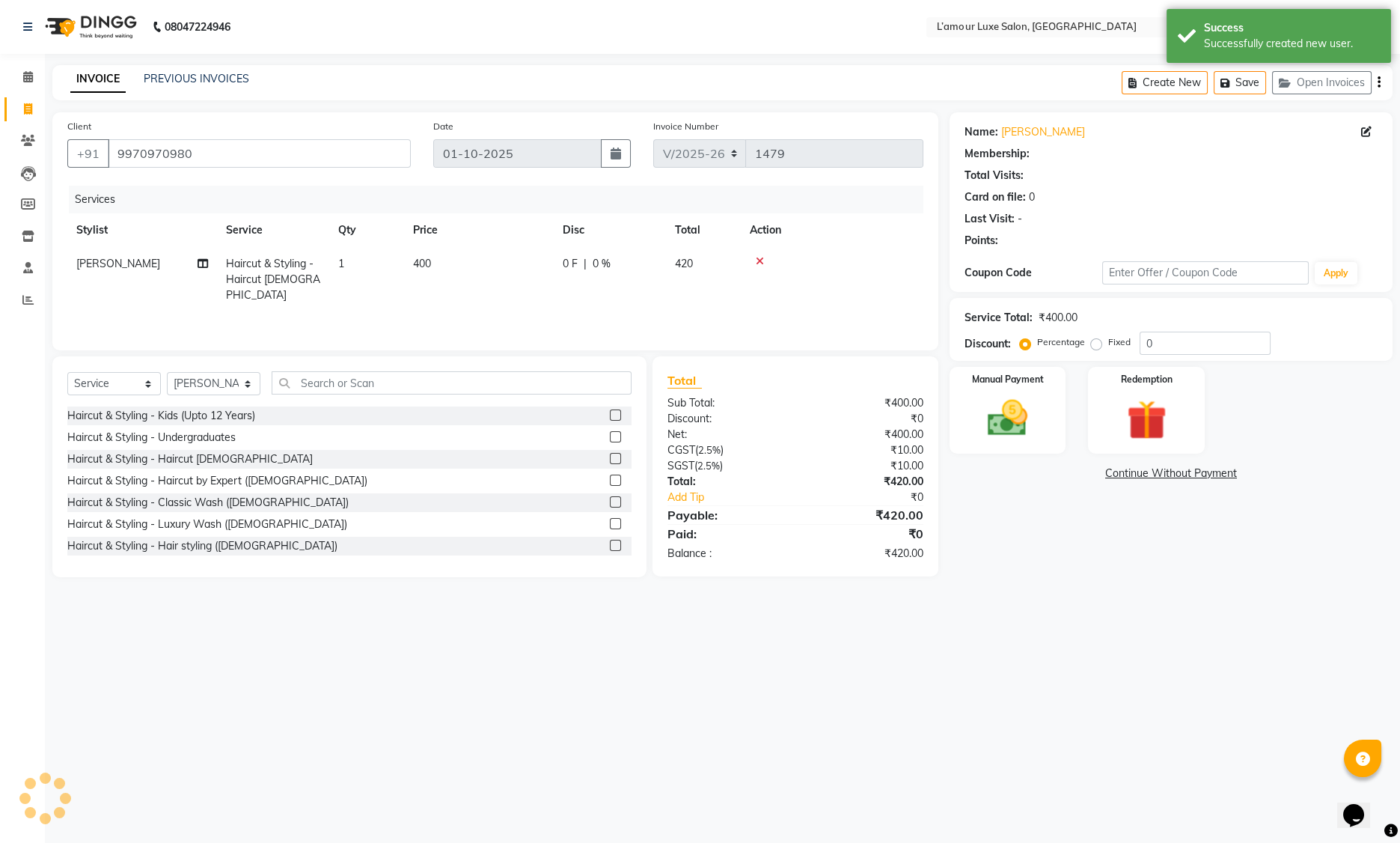
select select "1: Object"
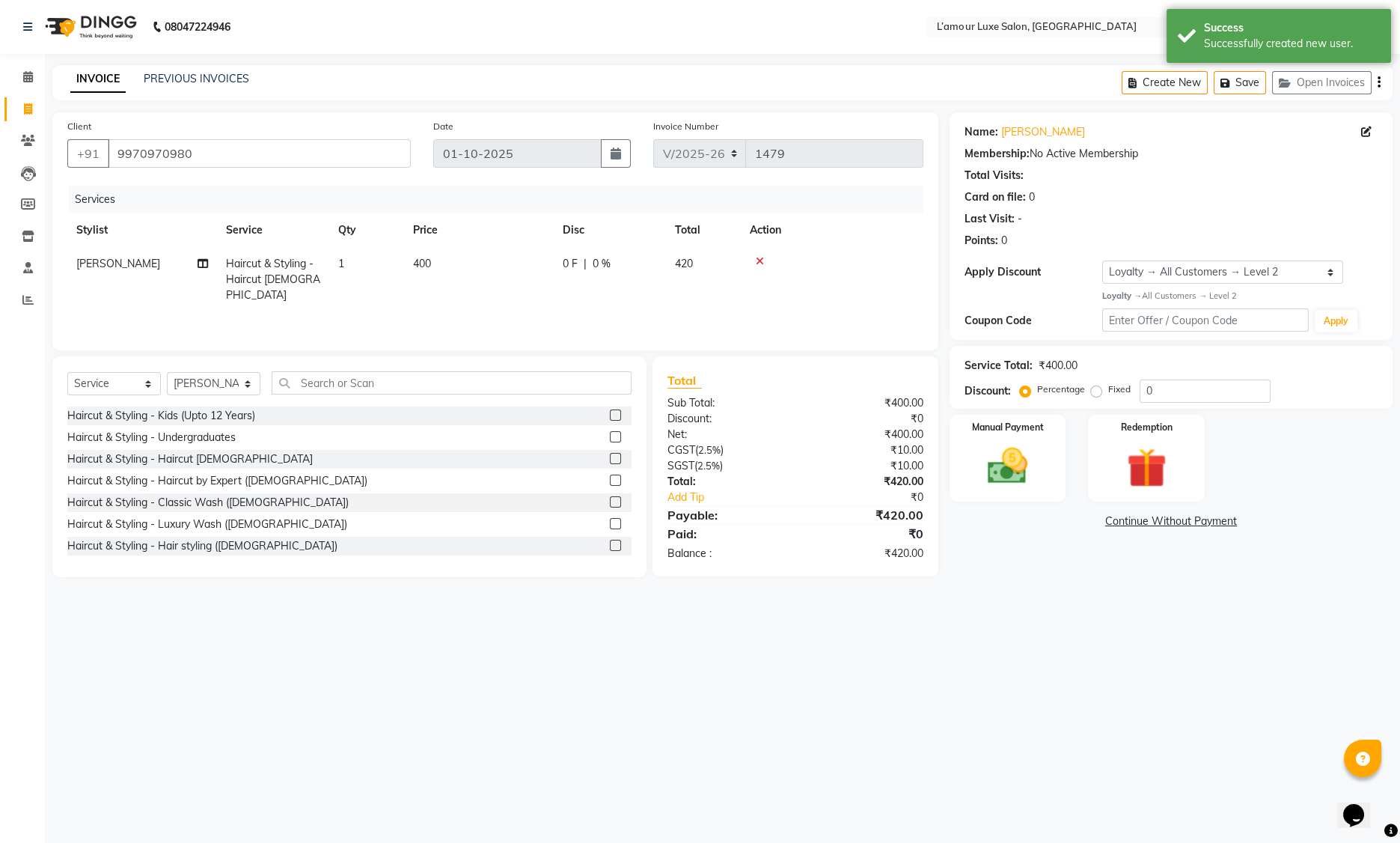
click at [896, 518] on div "₹420.00" at bounding box center [865, 515] width 139 height 18
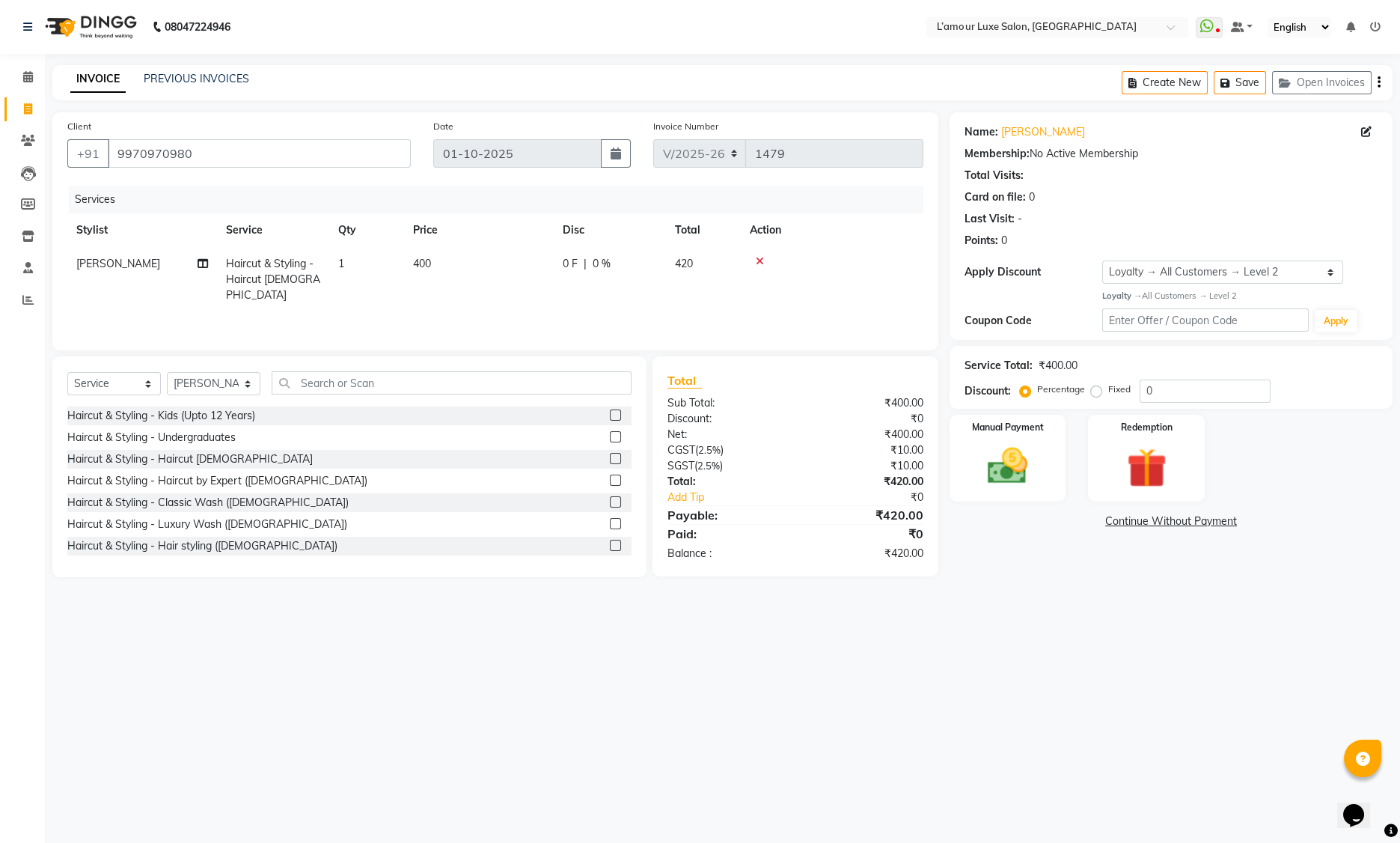
click at [897, 556] on div "₹420.00" at bounding box center [865, 553] width 139 height 15
click at [895, 554] on div "₹420.00" at bounding box center [865, 553] width 139 height 15
click at [900, 585] on main "INVOICE PREVIOUS INVOICES Create New Save Open Invoices Client +91 9970970980 D…" at bounding box center [722, 333] width 1355 height 535
click at [903, 405] on div "₹400.00" at bounding box center [865, 403] width 139 height 15
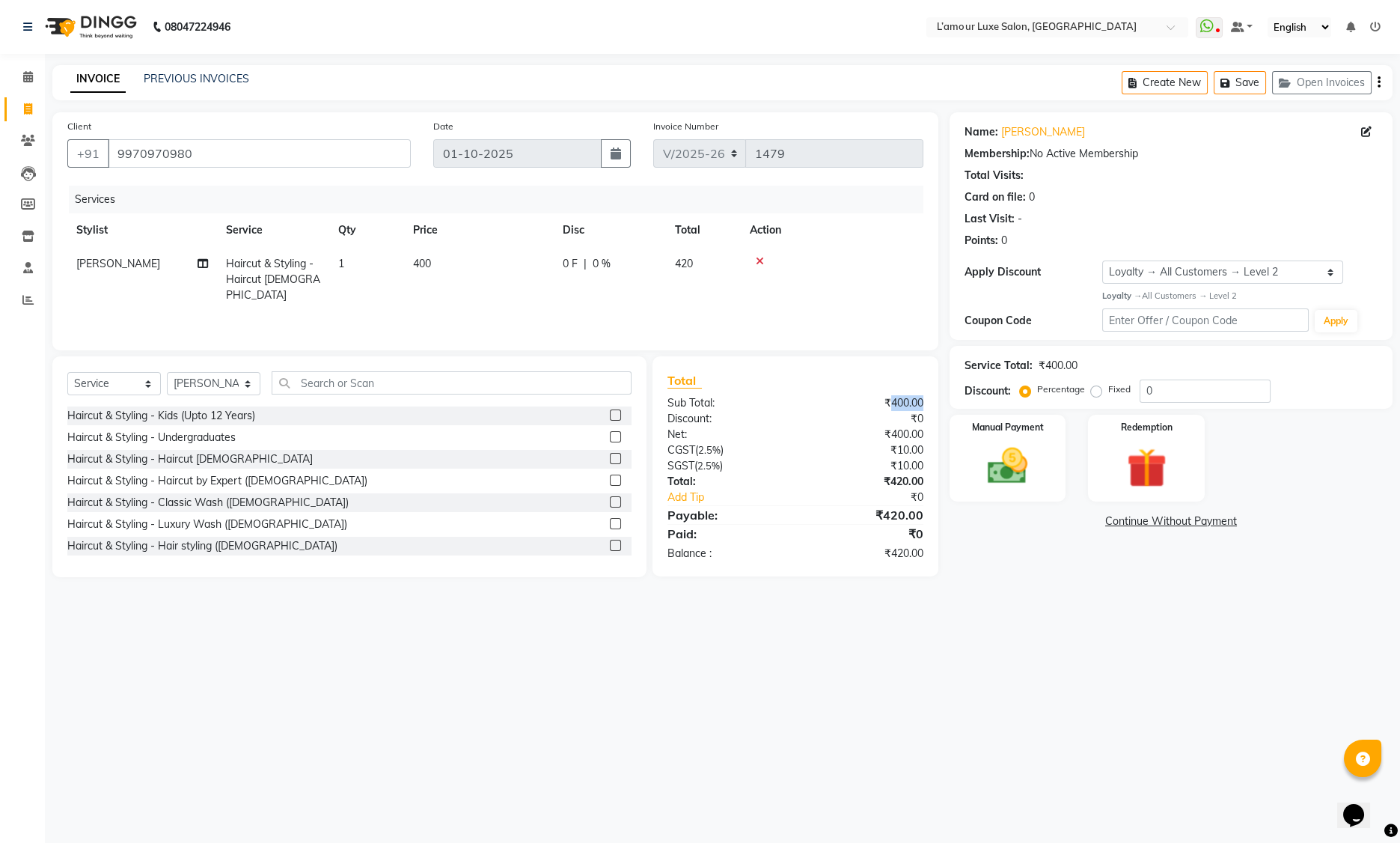
click at [903, 405] on div "₹400.00" at bounding box center [865, 403] width 139 height 15
click at [1360, 509] on div "Name: Kunal Wangde Membership: No Active Membership Total Visits: Card on file:…" at bounding box center [1177, 345] width 454 height 465
click at [256, 123] on div "Client +91 9970970980" at bounding box center [239, 149] width 366 height 61
click at [1129, 154] on div "Membership: No Active Membership" at bounding box center [1171, 154] width 413 height 15
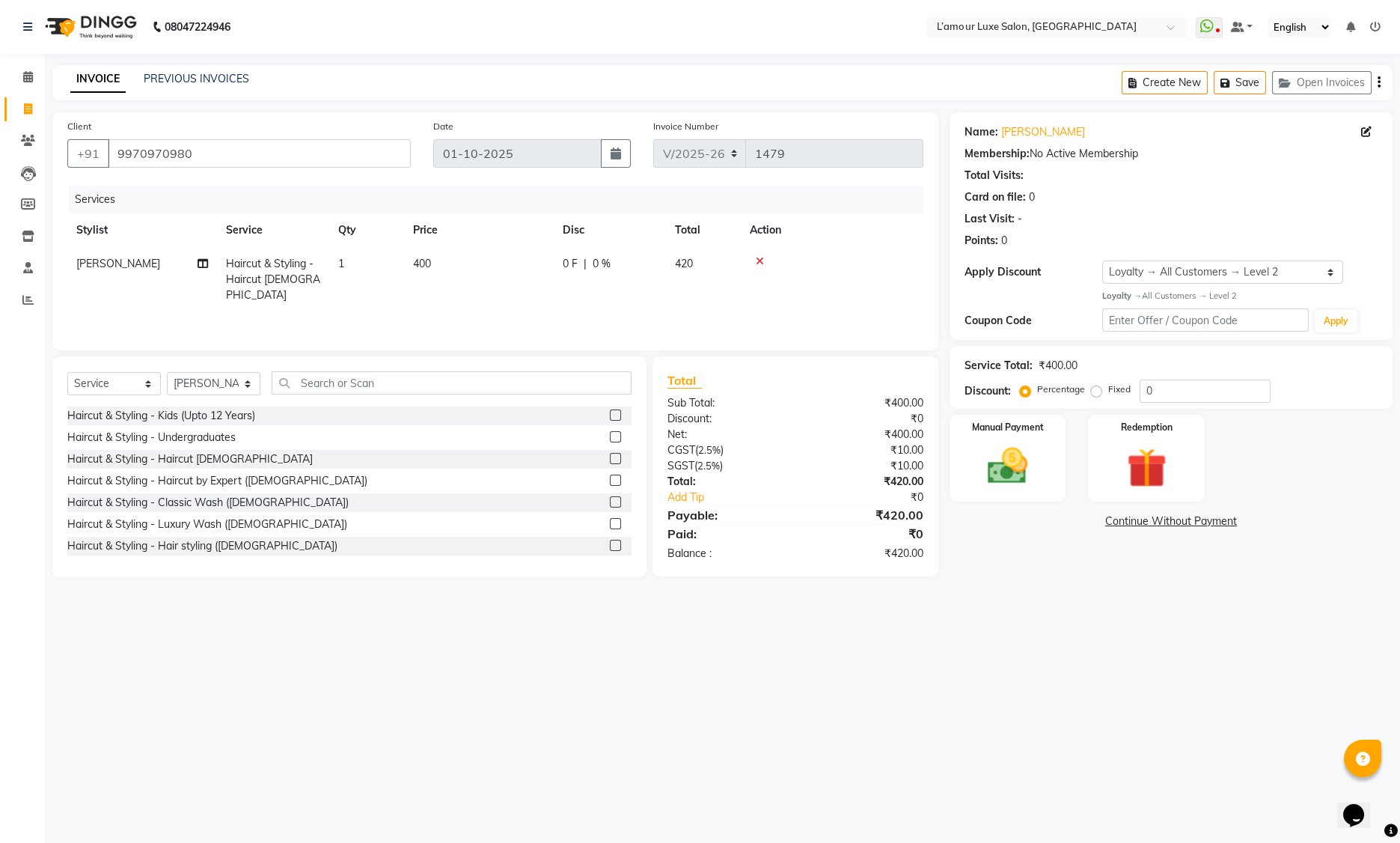
click at [1302, 208] on div "Name: Kunal Wangde Membership: No Active Membership Total Visits: Card on file:…" at bounding box center [1171, 184] width 413 height 131
click at [1186, 388] on input "0" at bounding box center [1205, 391] width 131 height 23
click at [737, 73] on div "INVOICE PREVIOUS INVOICES Create New Save Open Invoices" at bounding box center [722, 82] width 1341 height 35
click at [862, 263] on div at bounding box center [832, 261] width 165 height 10
click at [861, 294] on td at bounding box center [832, 280] width 183 height 65
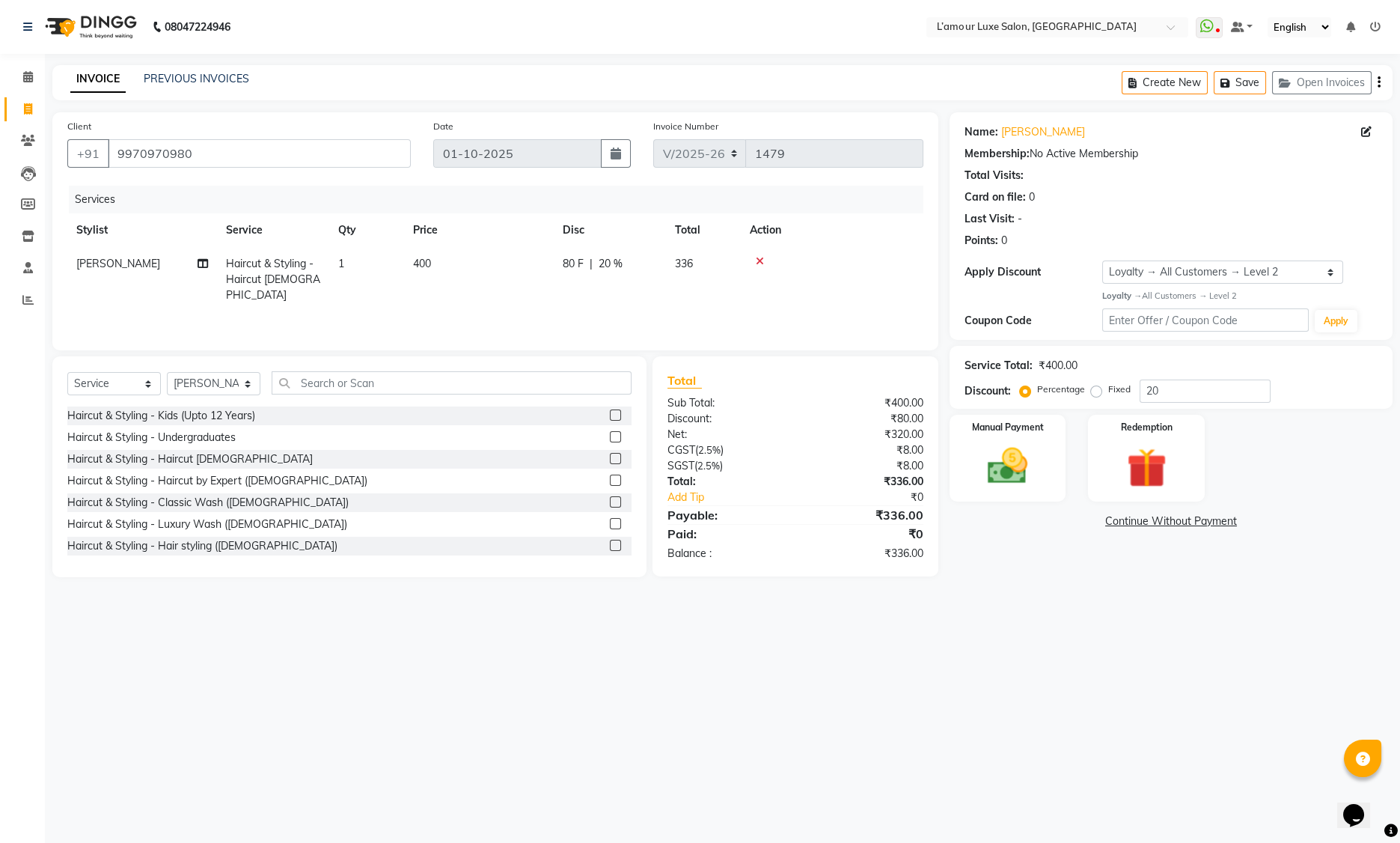
click at [904, 409] on div "₹400.00" at bounding box center [865, 403] width 139 height 15
click at [895, 385] on div "Total" at bounding box center [795, 380] width 256 height 18
click at [1178, 394] on input "20" at bounding box center [1205, 391] width 131 height 23
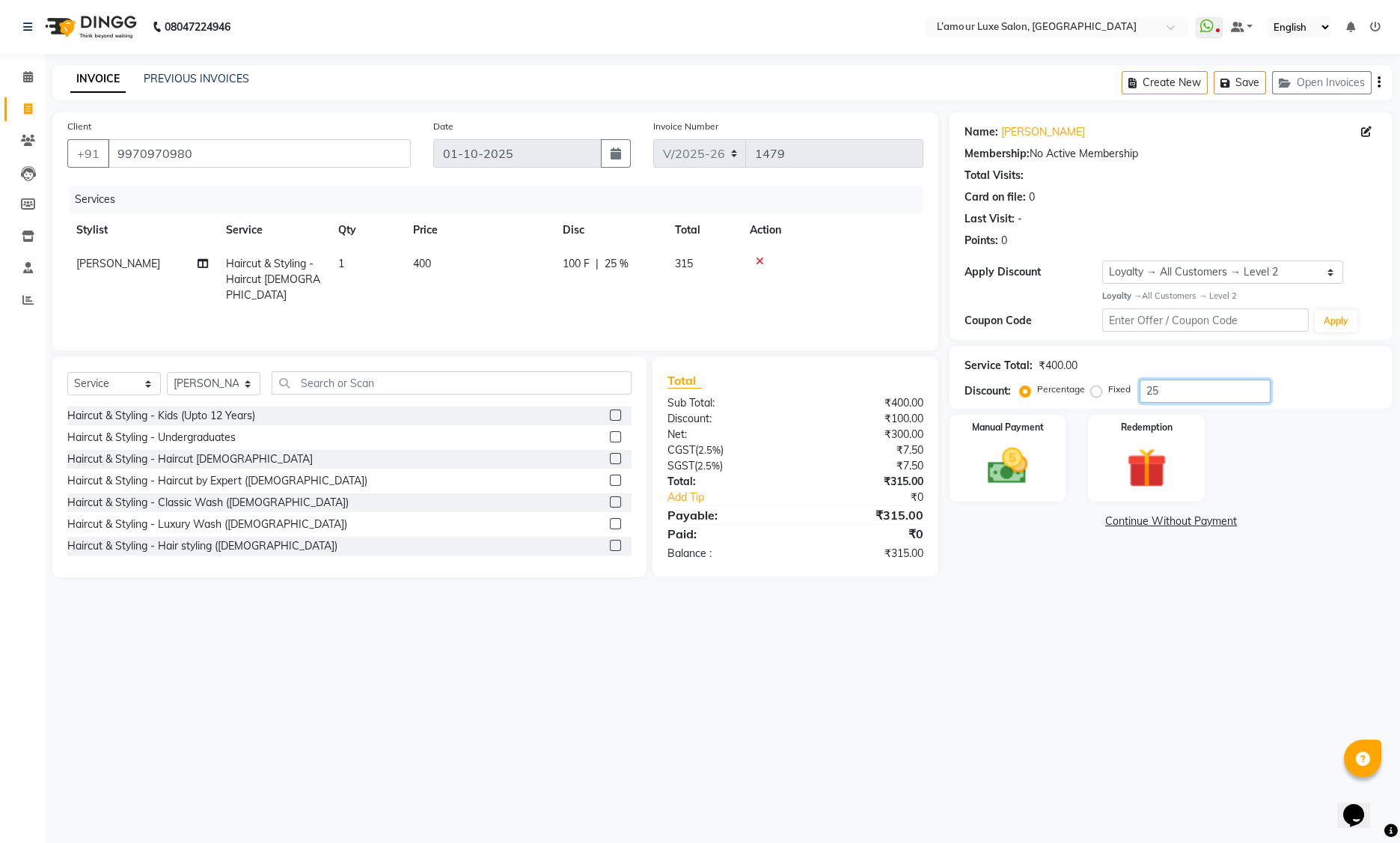
type input "25"
click at [1028, 604] on div "08047224946 Select Location × L’amour Luxe Salon, Kharghar WhatsApp Status ✕ St…" at bounding box center [700, 421] width 1400 height 843
click at [1028, 586] on main "INVOICE PREVIOUS INVOICES Create New Save Open Invoices Client +91 9970970980 D…" at bounding box center [722, 333] width 1355 height 535
click at [891, 556] on div "₹315.00" at bounding box center [865, 553] width 139 height 15
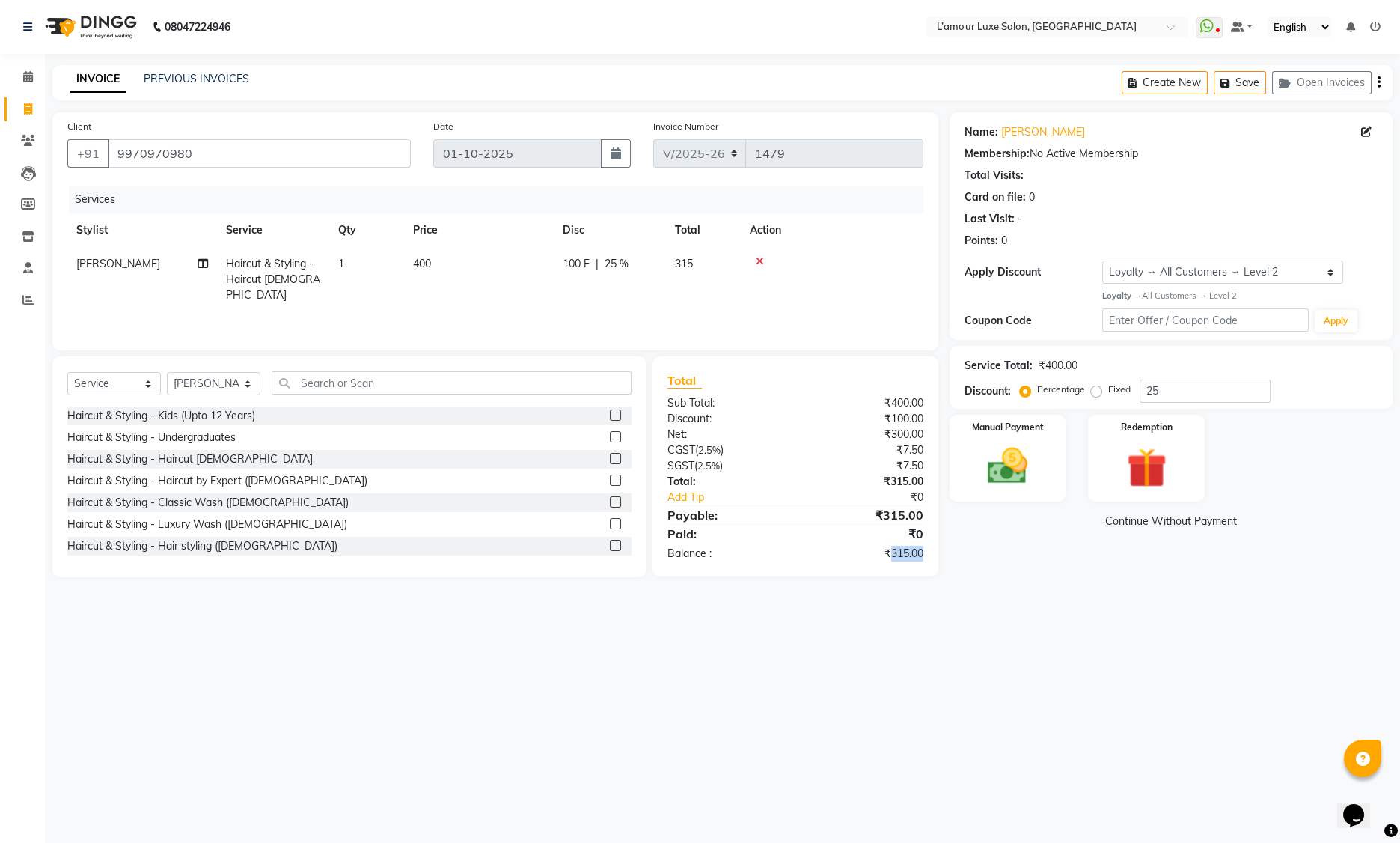
click at [947, 574] on div "Total Sub Total: ₹400.00 Discount: ₹100.00 Net: ₹300.00 CGST ( 2.5% ) ₹7.50 SGS…" at bounding box center [798, 467] width 303 height 221
click at [894, 508] on div "₹315.00" at bounding box center [865, 515] width 139 height 18
click at [940, 610] on div "08047224946 Select Location × L’amour Luxe Salon, Kharghar WhatsApp Status ✕ St…" at bounding box center [700, 421] width 1400 height 843
click at [888, 516] on div "₹315.00" at bounding box center [865, 515] width 139 height 18
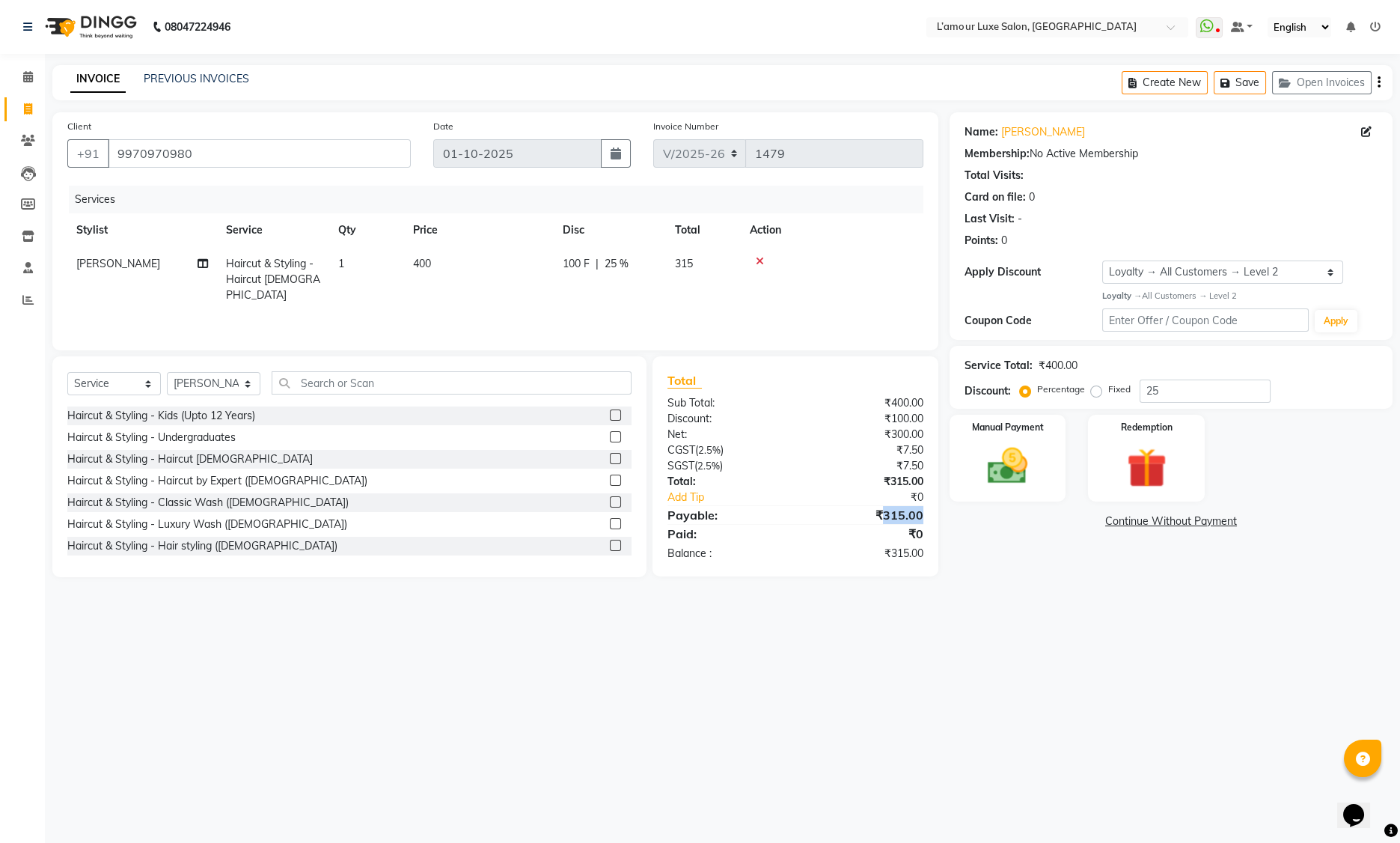
click at [888, 516] on div "₹315.00" at bounding box center [865, 515] width 139 height 18
click at [959, 619] on div "08047224946 Select Location × L’amour Luxe Salon, Kharghar WhatsApp Status ✕ St…" at bounding box center [700, 421] width 1400 height 843
click at [904, 554] on div "₹315.00" at bounding box center [865, 553] width 139 height 15
click at [1022, 643] on div "08047224946 Select Location × L’amour Luxe Salon, Kharghar WhatsApp Status ✕ St…" at bounding box center [700, 421] width 1400 height 843
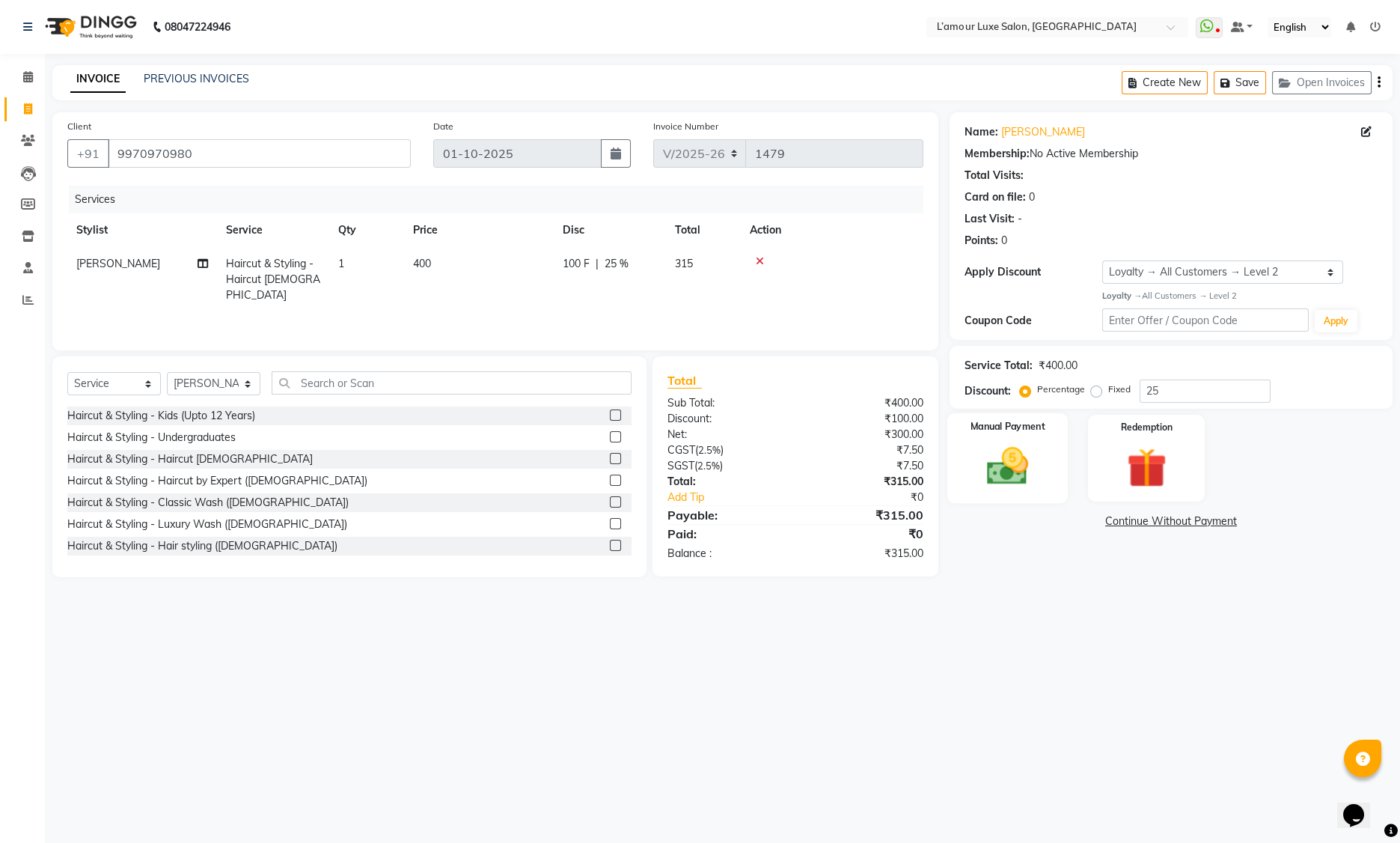
click at [1044, 451] on div "Manual Payment" at bounding box center [1007, 457] width 121 height 90
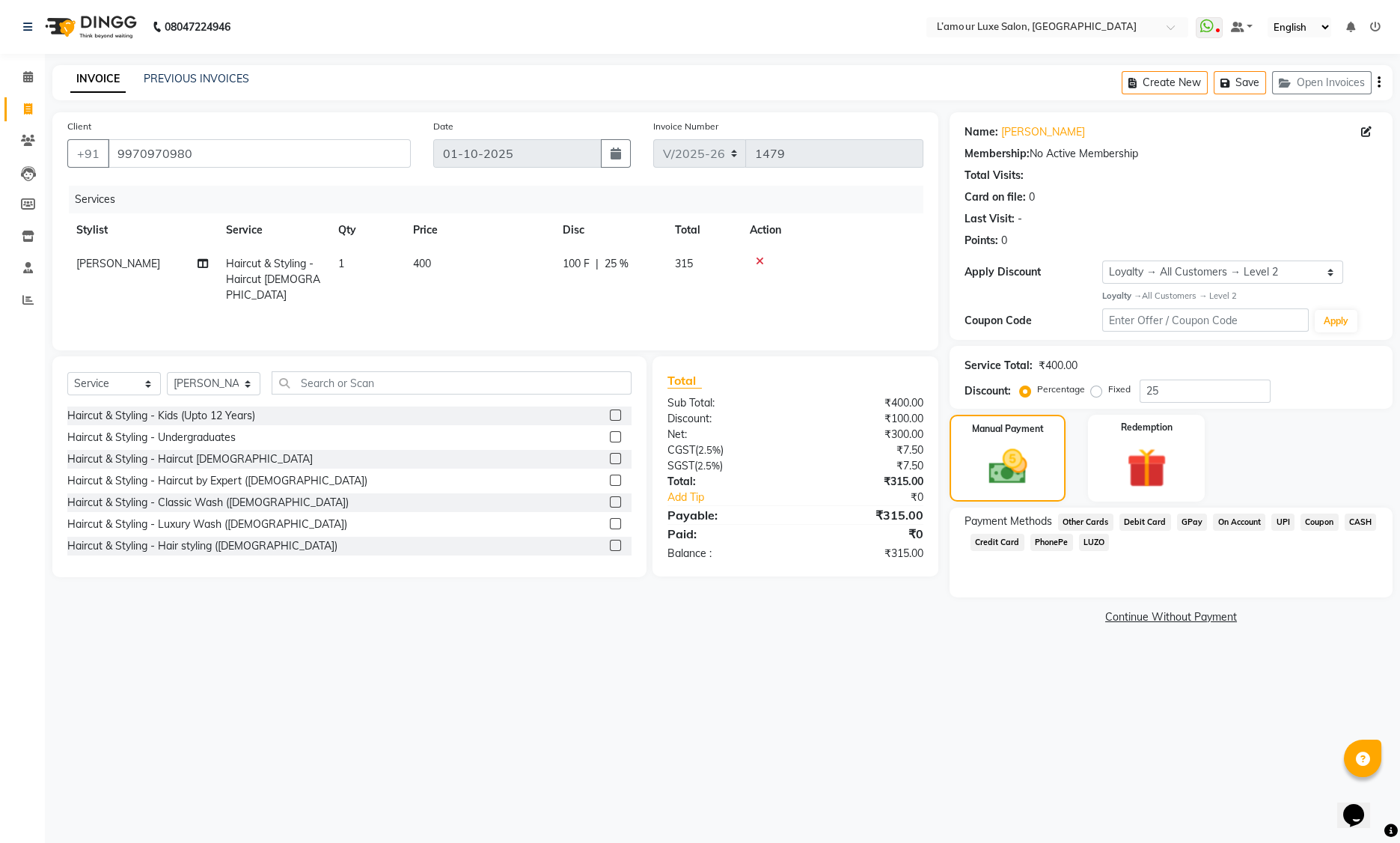
click at [1077, 214] on div "Last Visit: -" at bounding box center [1171, 219] width 413 height 15
click at [1191, 525] on span "GPay" at bounding box center [1193, 522] width 31 height 17
click at [1216, 627] on button "Add Payment" at bounding box center [1244, 621] width 268 height 23
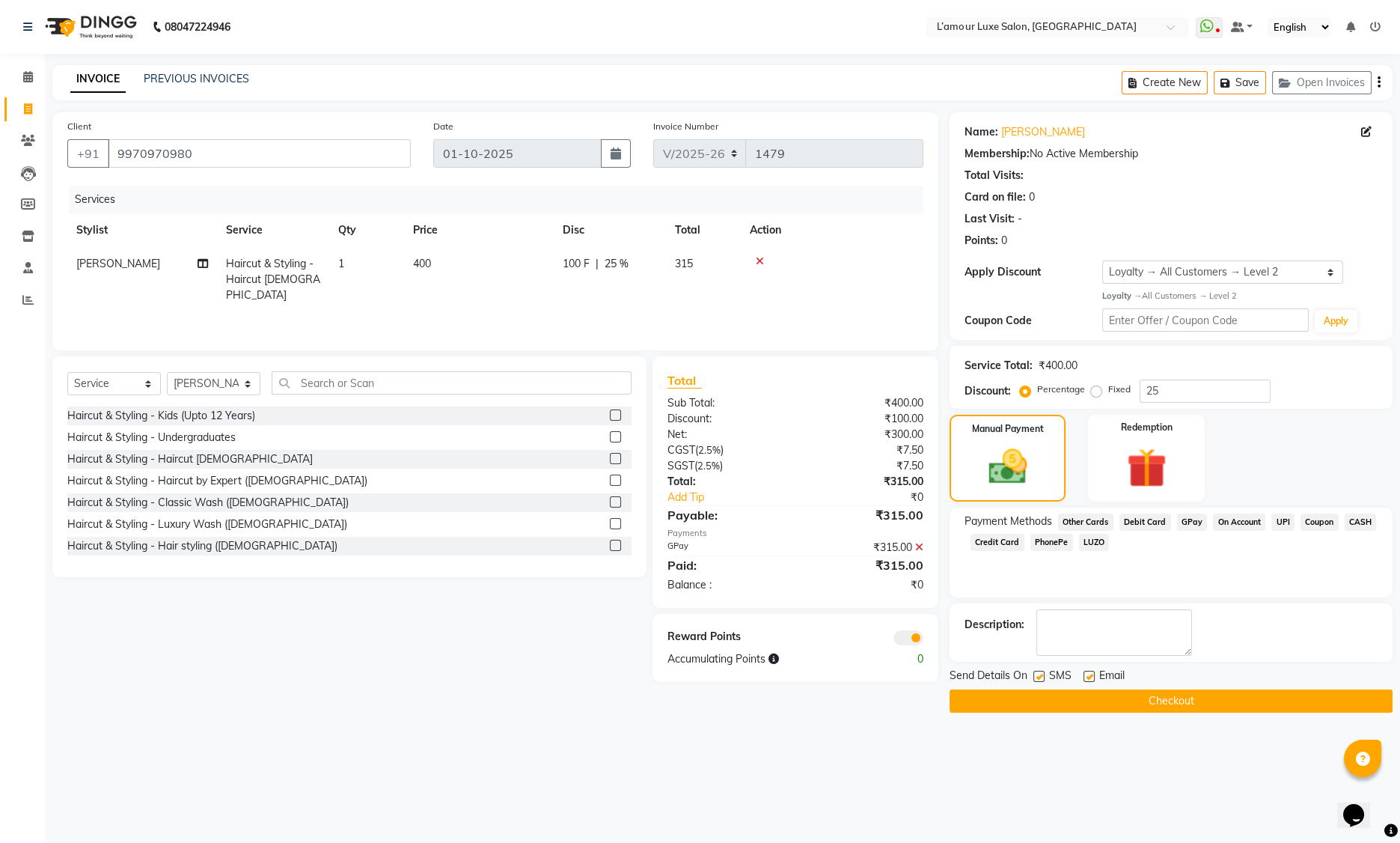
click at [1180, 698] on button "Checkout" at bounding box center [1172, 700] width 443 height 23
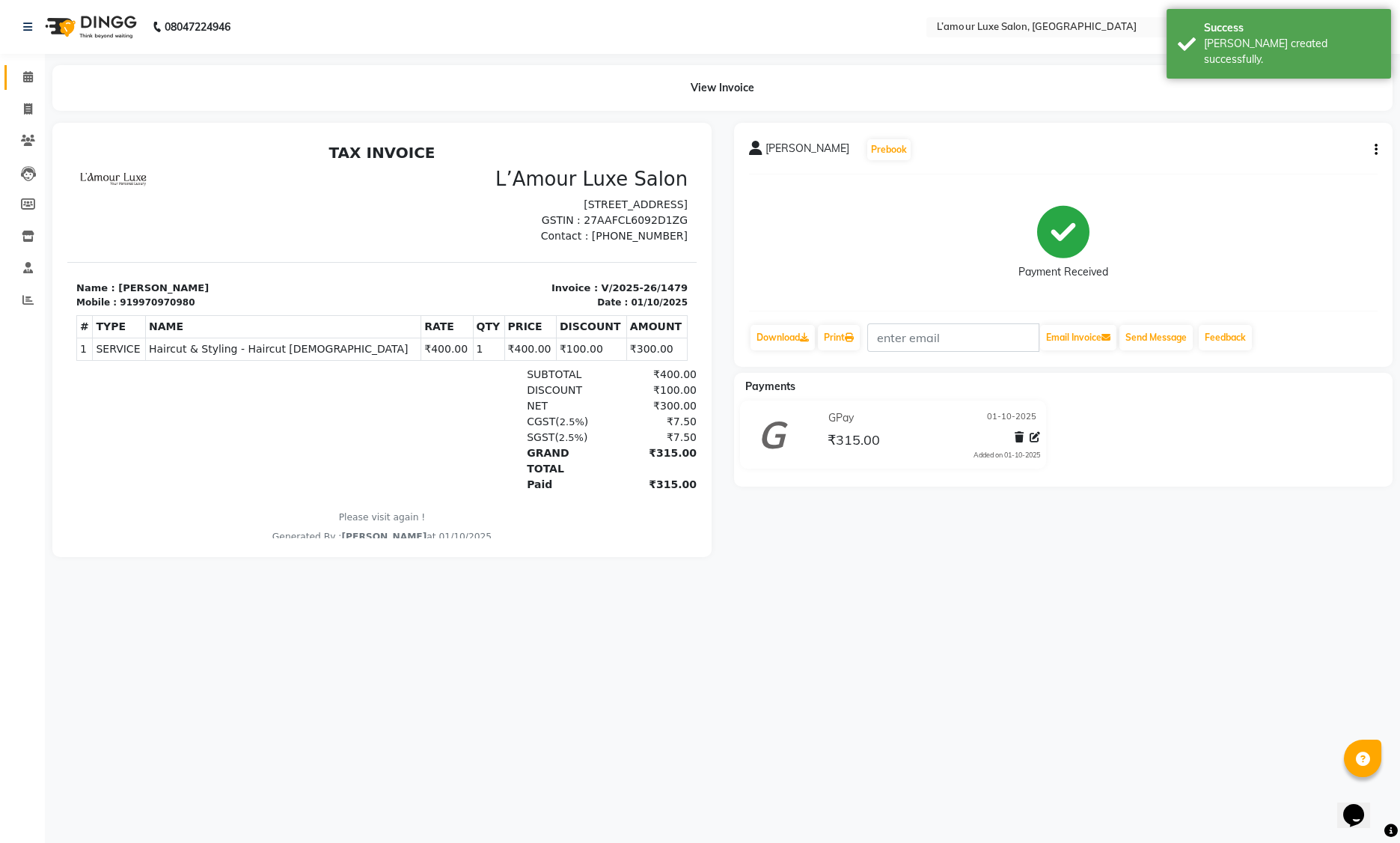
click at [32, 73] on icon at bounding box center [27, 76] width 9 height 11
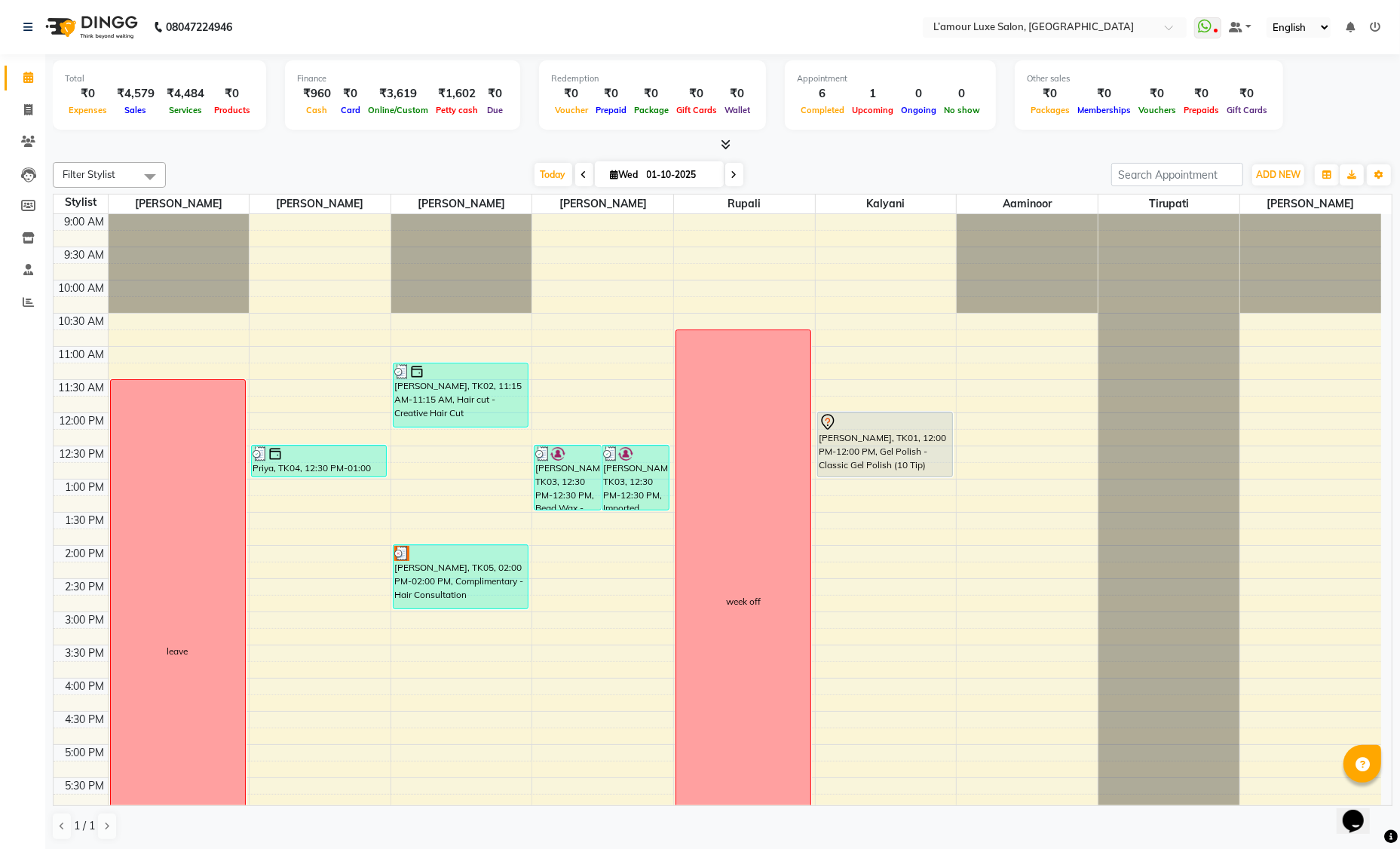
click at [842, 154] on div "Total ₹0 Expenses ₹4,579 Sales ₹4,484 Services ₹0 Products Finance ₹960 Cash ₹0…" at bounding box center [722, 453] width 1355 height 796
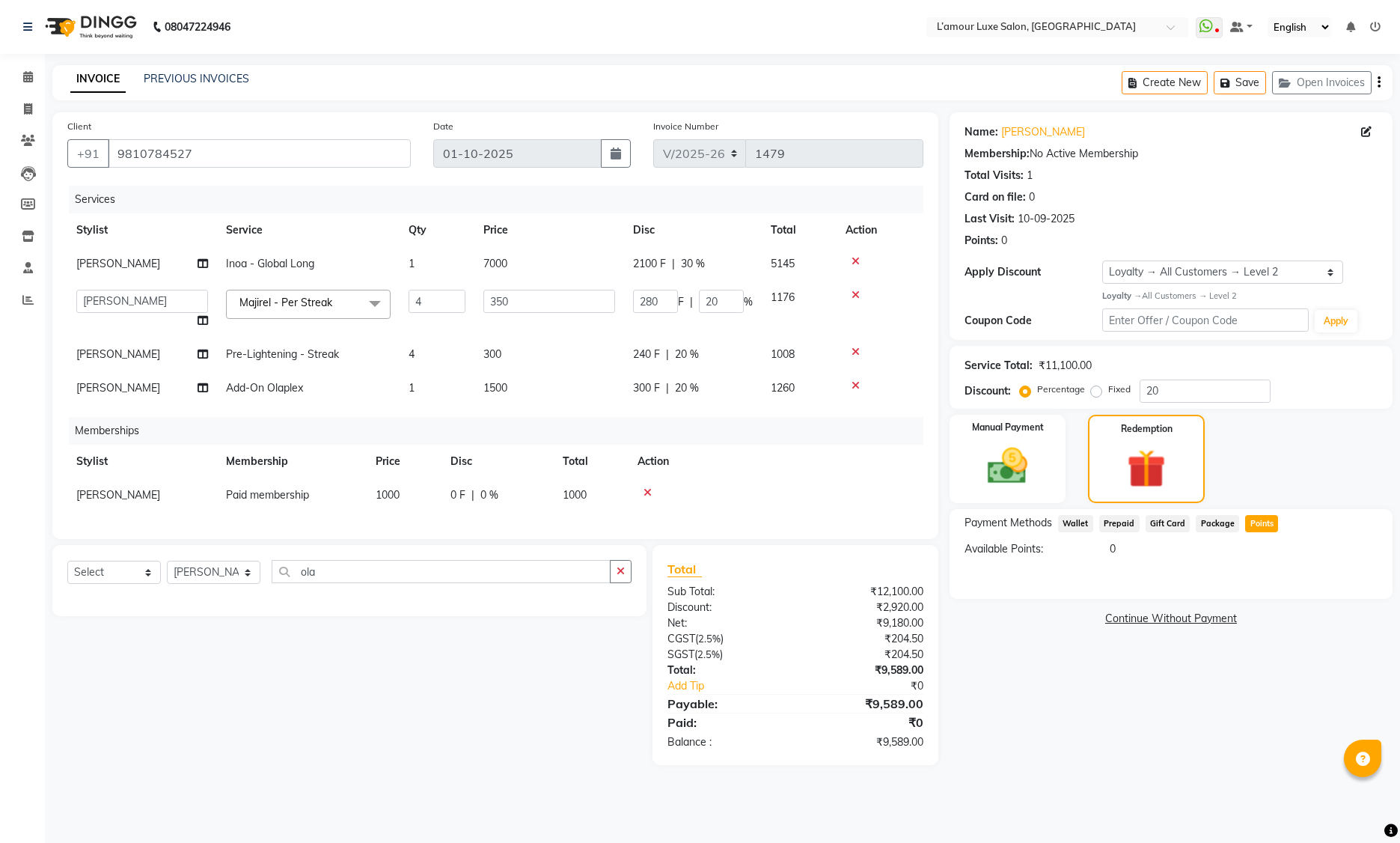
select select "7325"
select select "79012"
select select "1: Object"
click at [1001, 461] on img at bounding box center [1007, 467] width 67 height 48
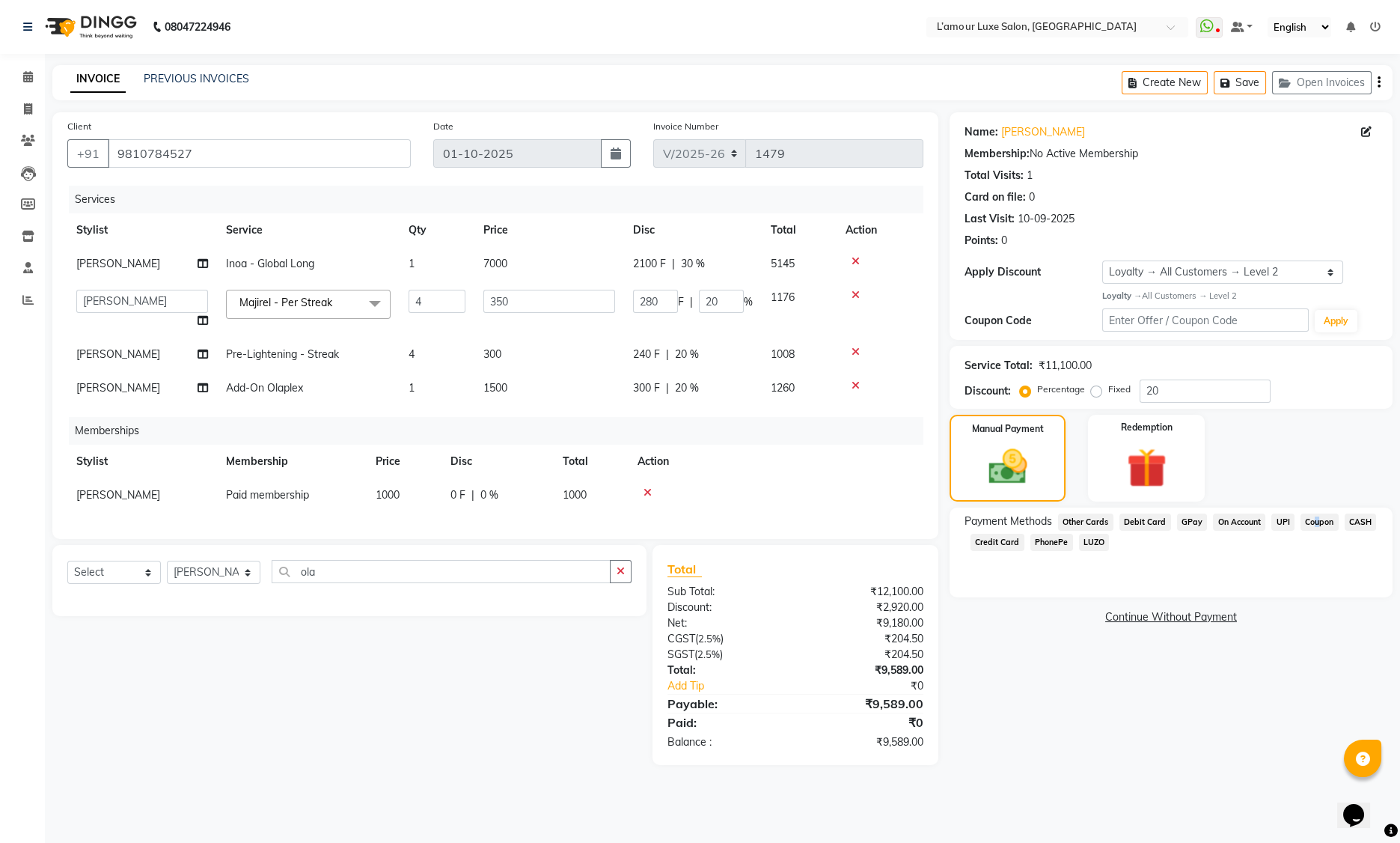
click at [1312, 521] on span "Coupon" at bounding box center [1319, 522] width 38 height 17
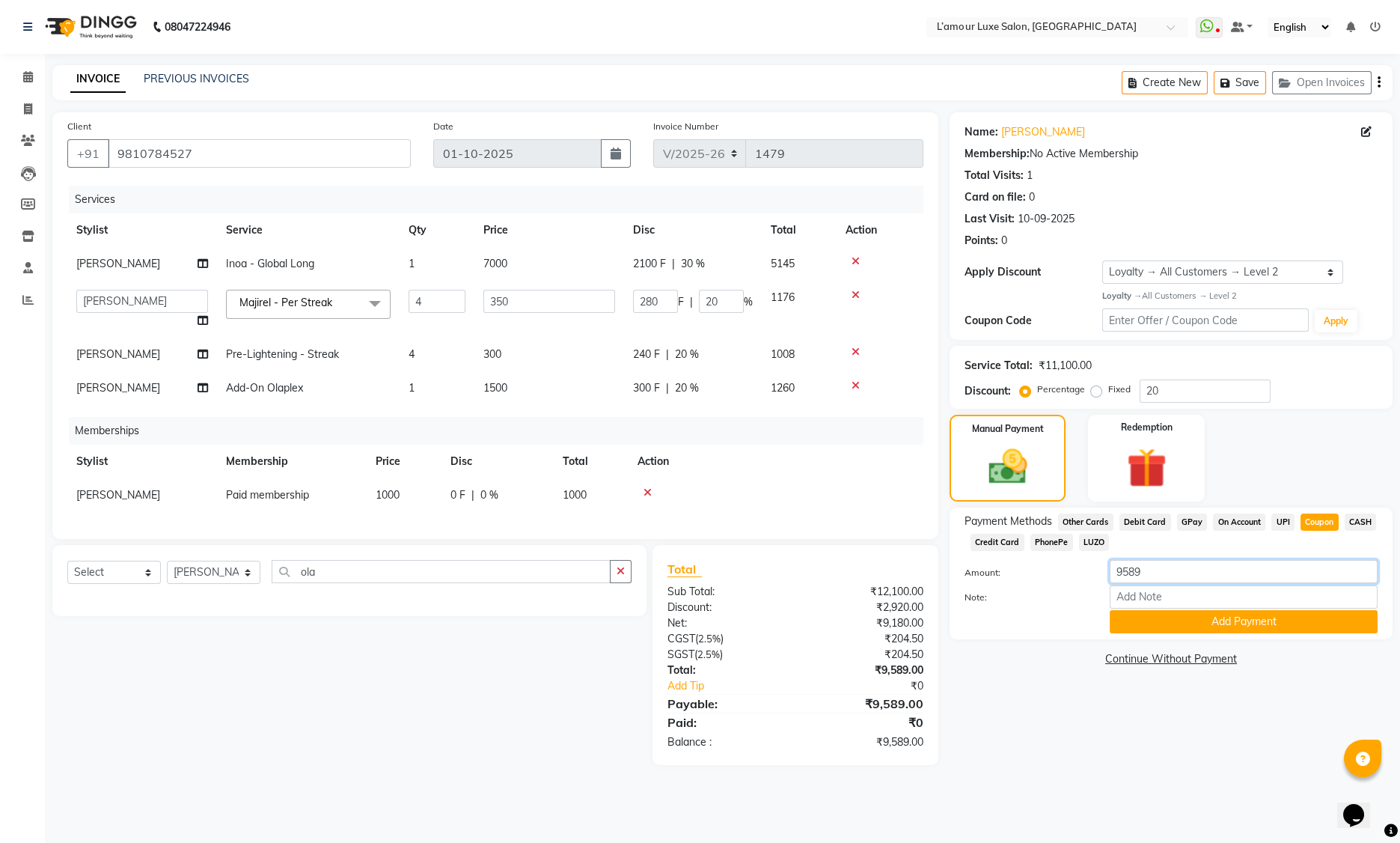
click at [1135, 575] on input "9589" at bounding box center [1244, 571] width 268 height 23
type input "200"
click at [1225, 622] on button "Add Payment" at bounding box center [1244, 621] width 268 height 23
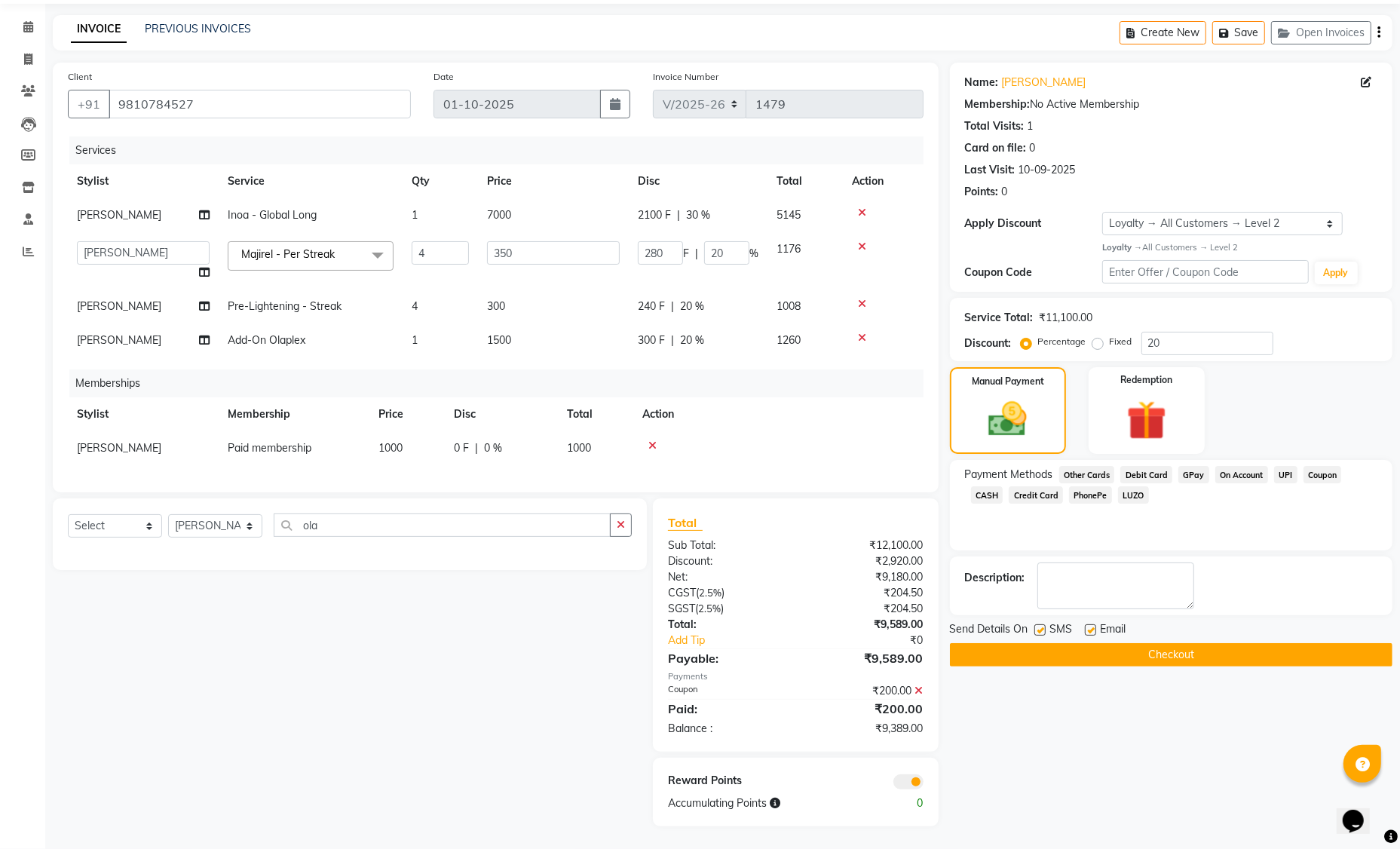
scroll to position [61, 0]
click at [1318, 466] on span "Coupon" at bounding box center [1323, 474] width 38 height 17
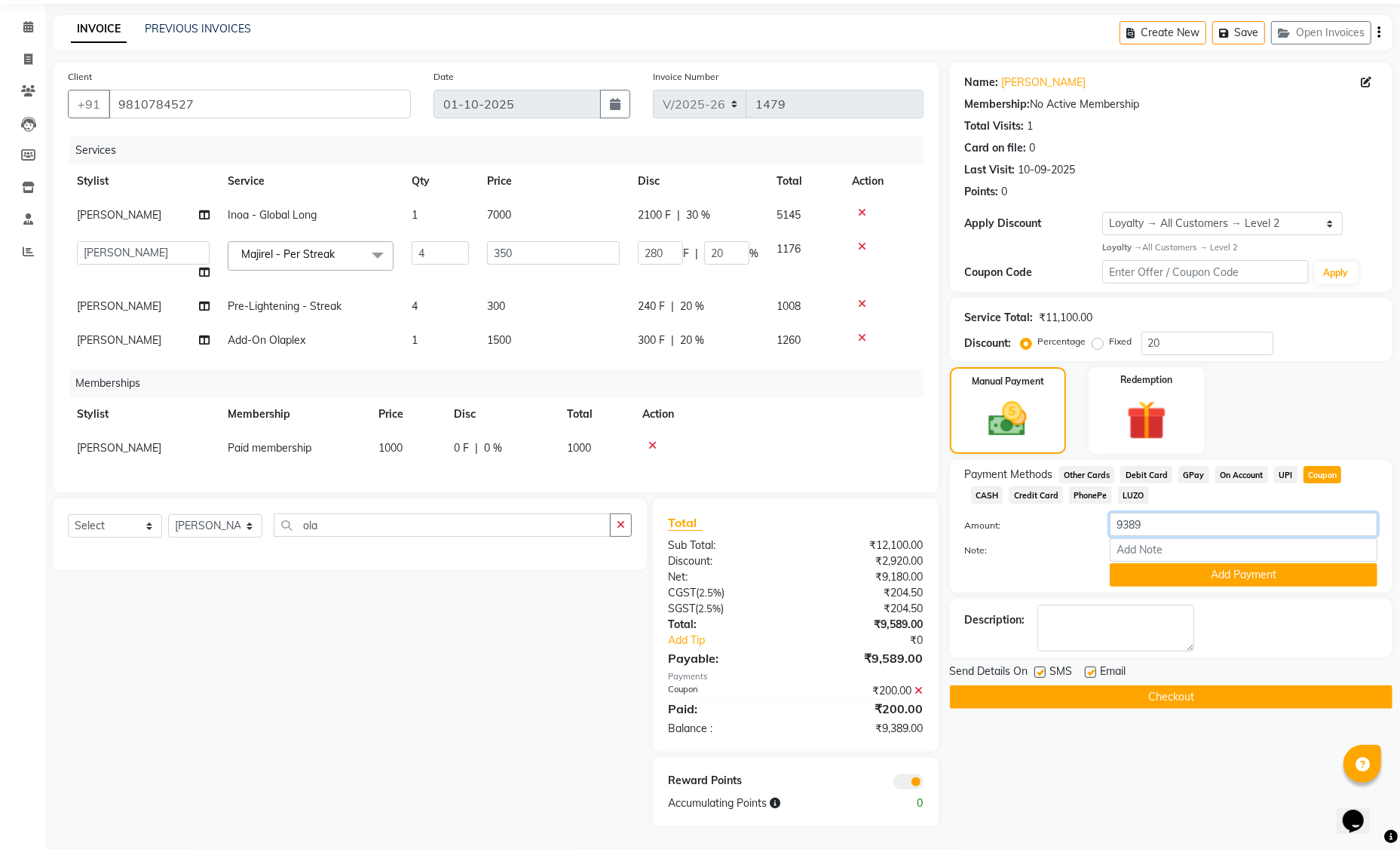
click at [1134, 519] on input "9389" at bounding box center [1243, 524] width 267 height 23
click at [1046, 543] on label "Note:" at bounding box center [1025, 550] width 144 height 14
click at [1110, 541] on input "Note:" at bounding box center [1243, 550] width 267 height 23
click at [1037, 518] on label "Amount:" at bounding box center [1025, 525] width 144 height 14
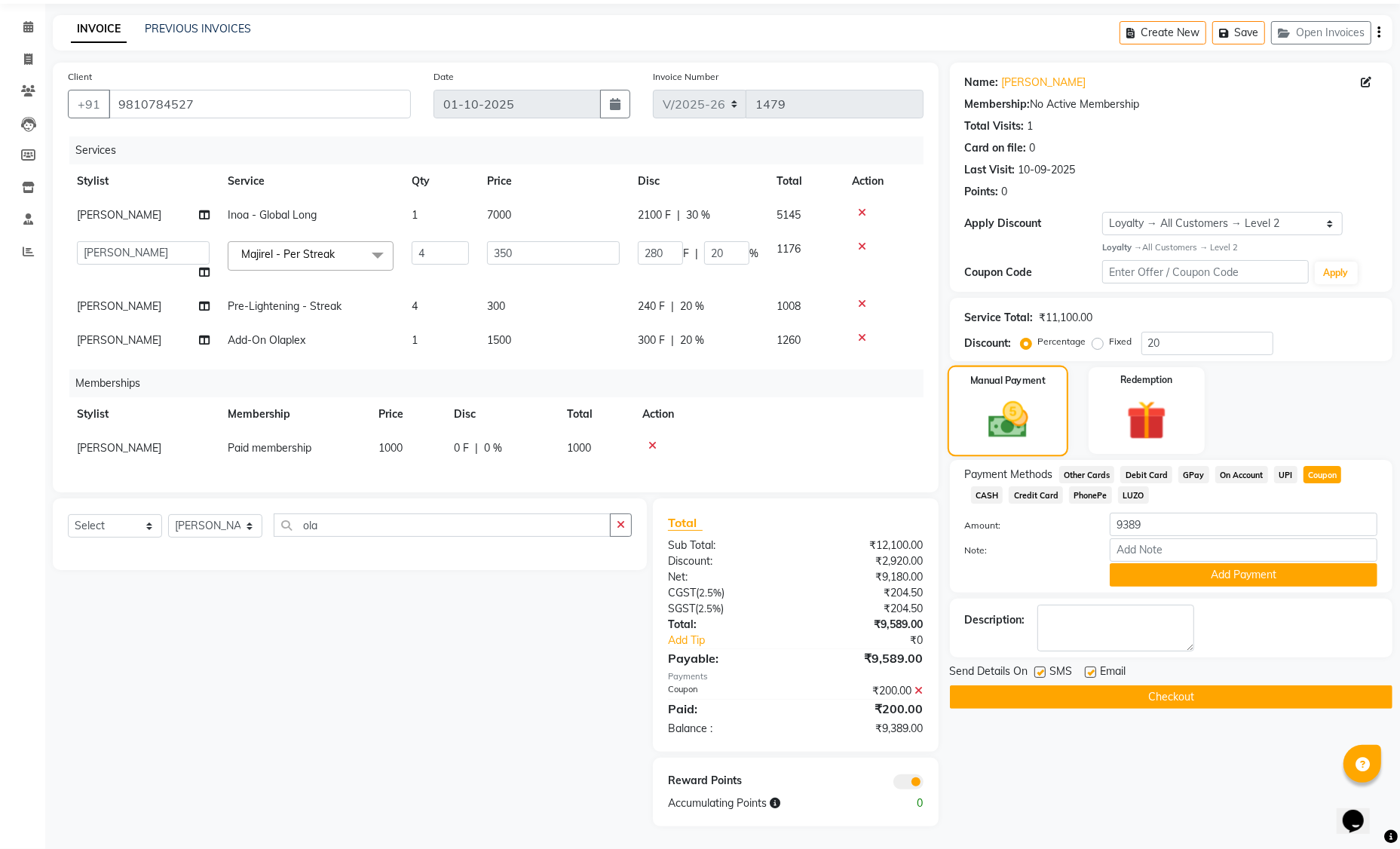
click at [1044, 404] on div "Manual Payment" at bounding box center [1008, 410] width 121 height 91
click at [1087, 466] on span "Other Cards" at bounding box center [1087, 474] width 55 height 17
click at [993, 486] on span "CASH" at bounding box center [986, 495] width 32 height 17
click at [1043, 486] on span "Credit Card" at bounding box center [1036, 495] width 55 height 17
click at [1077, 466] on span "Other Cards" at bounding box center [1087, 474] width 55 height 17
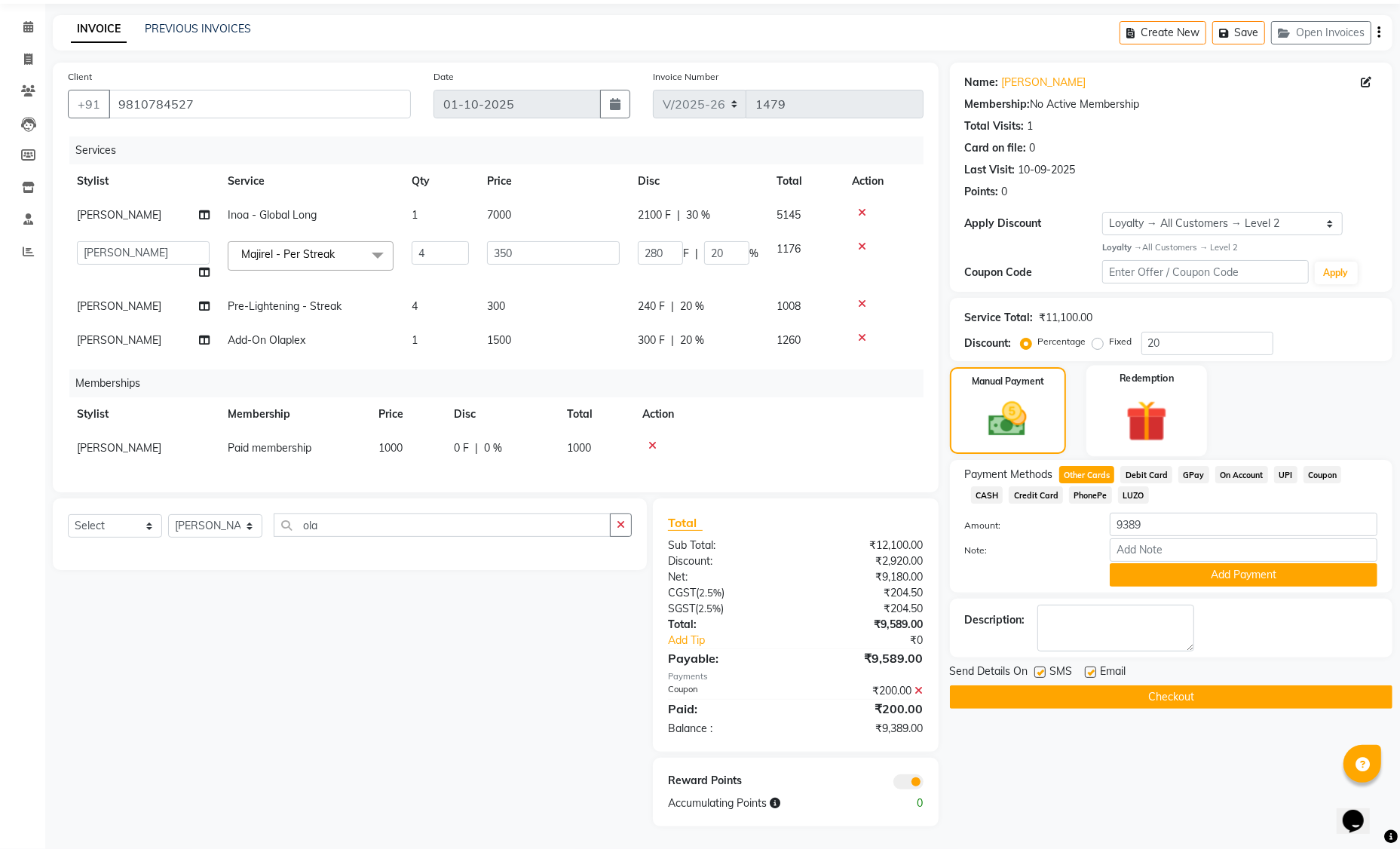
click at [1122, 381] on div "Redemption" at bounding box center [1147, 410] width 121 height 91
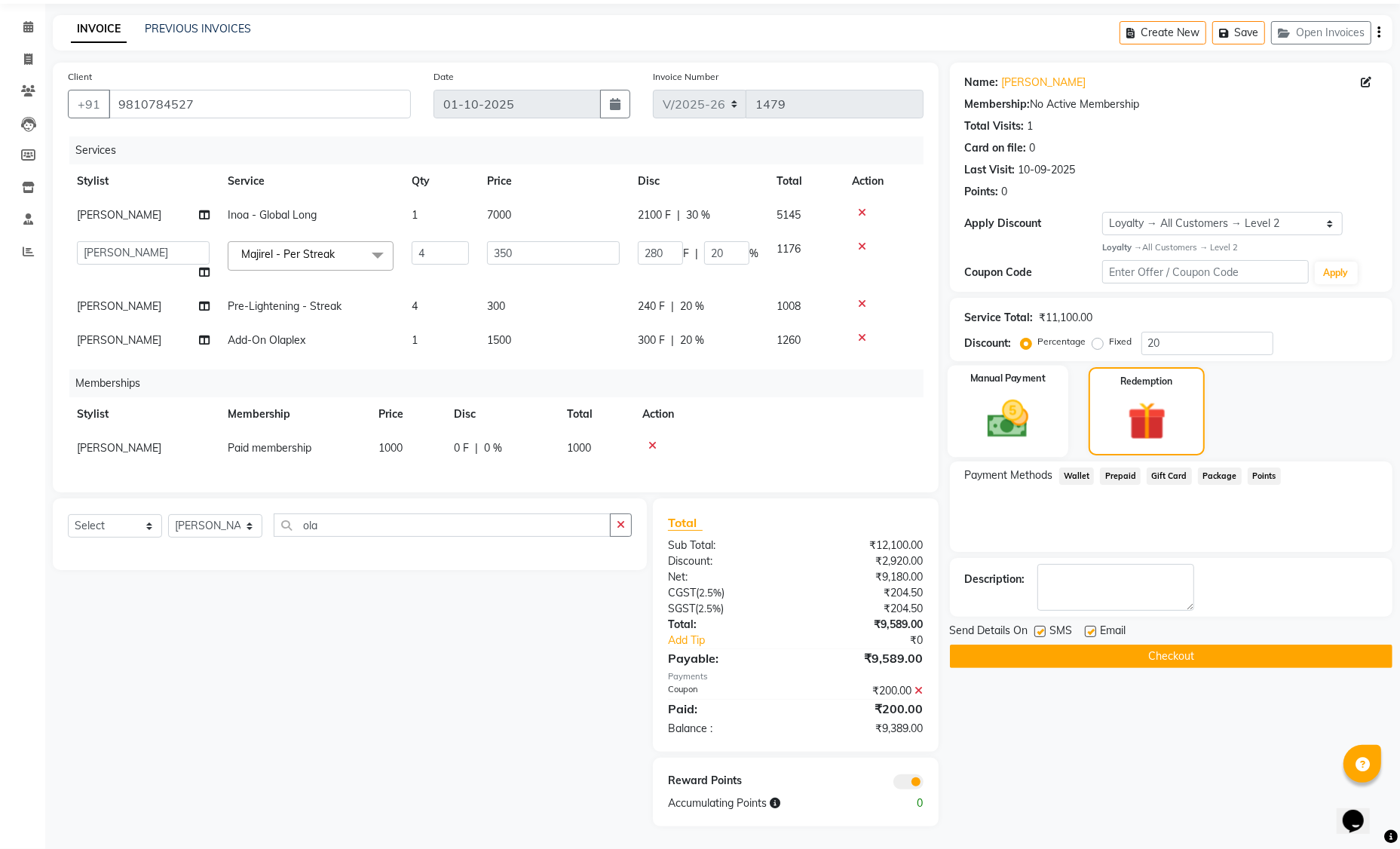
click at [1004, 422] on img at bounding box center [1008, 419] width 67 height 48
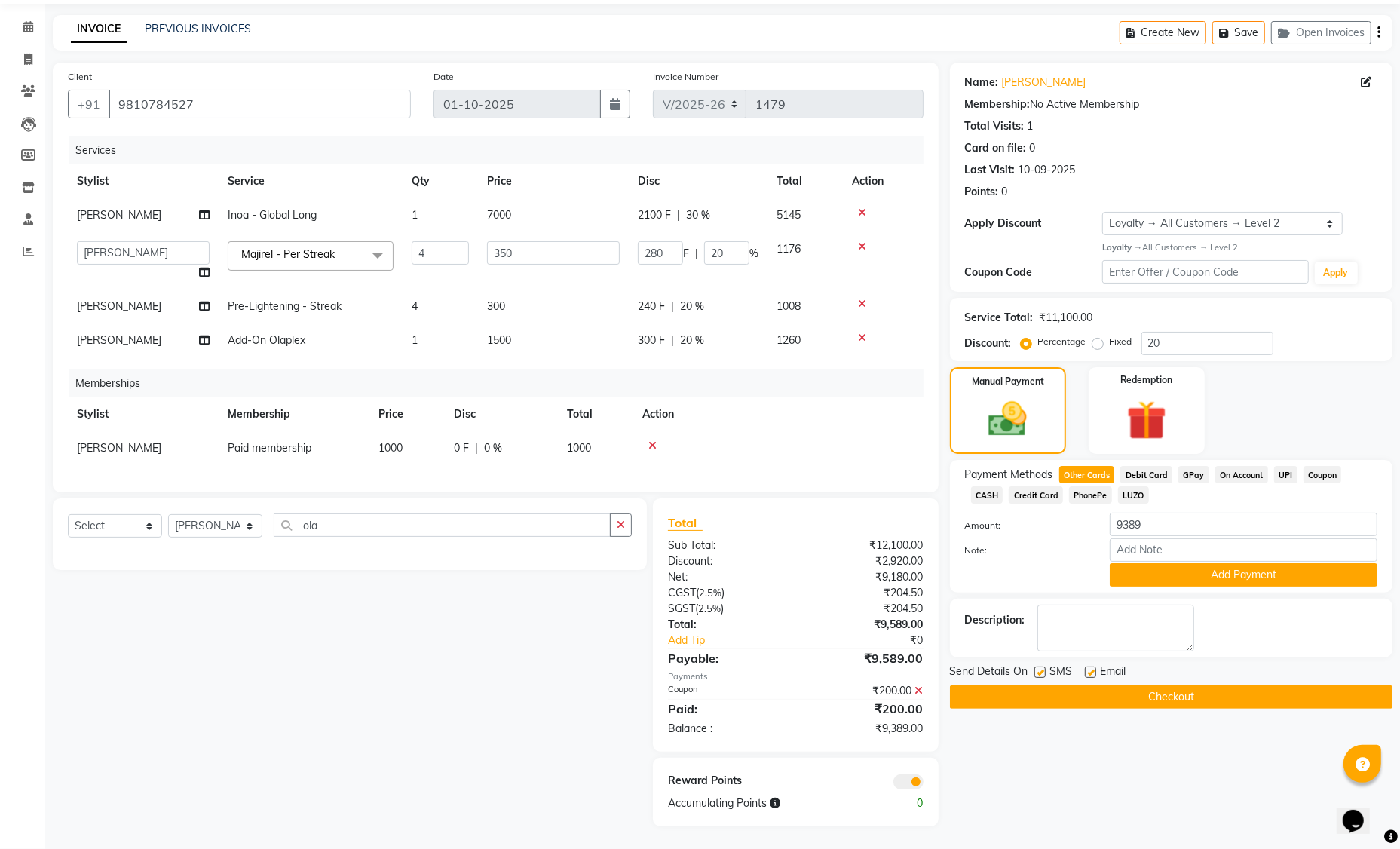
click at [902, 581] on div "₹9,180.00" at bounding box center [864, 577] width 138 height 16
click at [858, 574] on div "₹9,180.00" at bounding box center [864, 577] width 138 height 16
click at [341, 523] on input "ola" at bounding box center [441, 524] width 337 height 23
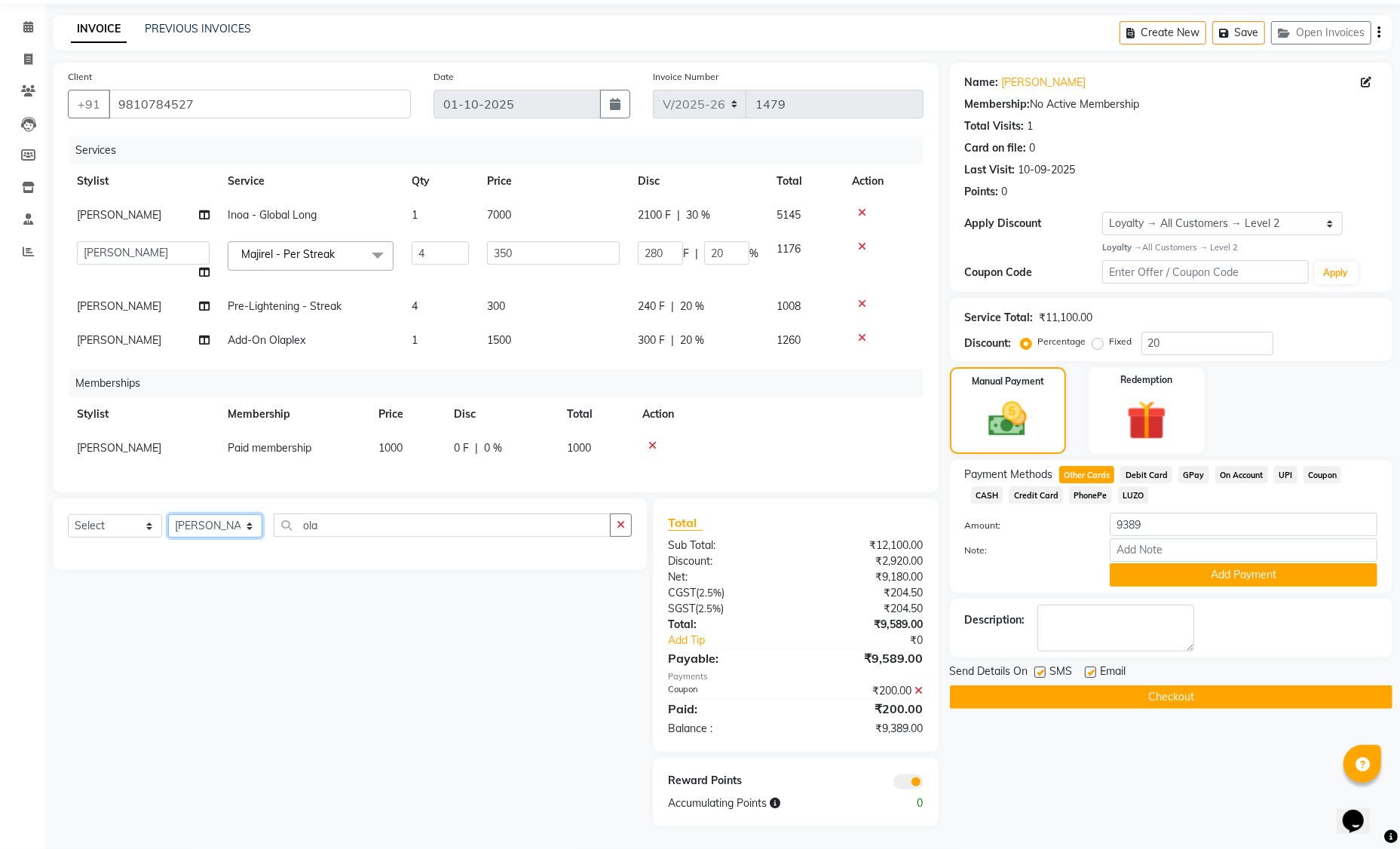
click at [200, 520] on select "Select Stylist Aaminoor [PERSON_NAME] [PERSON_NAME] [PERSON_NAME] [PERSON_NAME]…" at bounding box center [215, 525] width 94 height 23
click at [146, 532] on select "Select Service Product Package Voucher Prepaid Gift Card" at bounding box center [114, 525] width 94 height 23
select select "product"
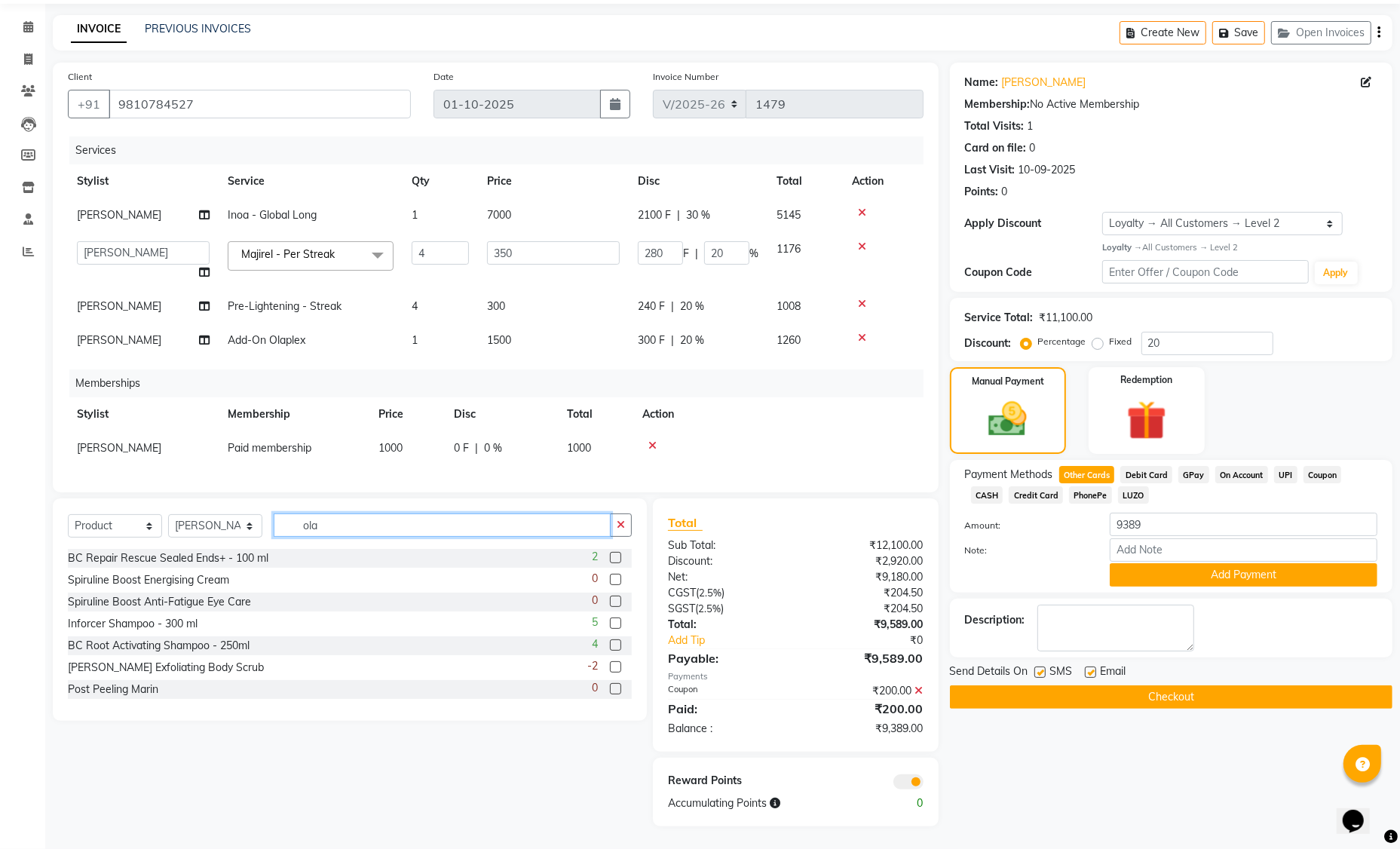
click at [356, 527] on input "ola" at bounding box center [441, 524] width 337 height 23
type input "olaplex"
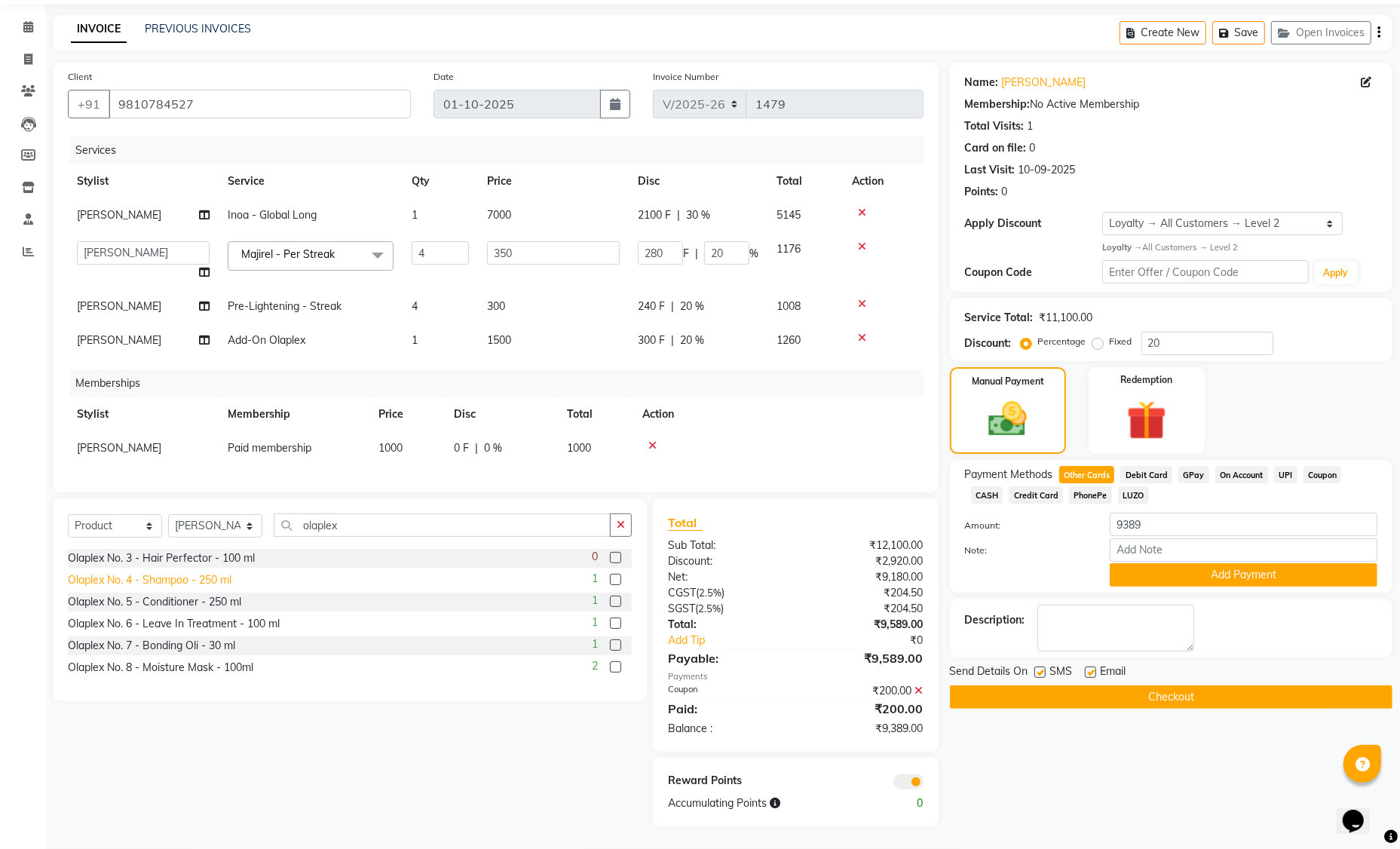
click at [184, 577] on div "Olaplex No. 4 - Shampoo - 250 ml" at bounding box center [149, 580] width 164 height 16
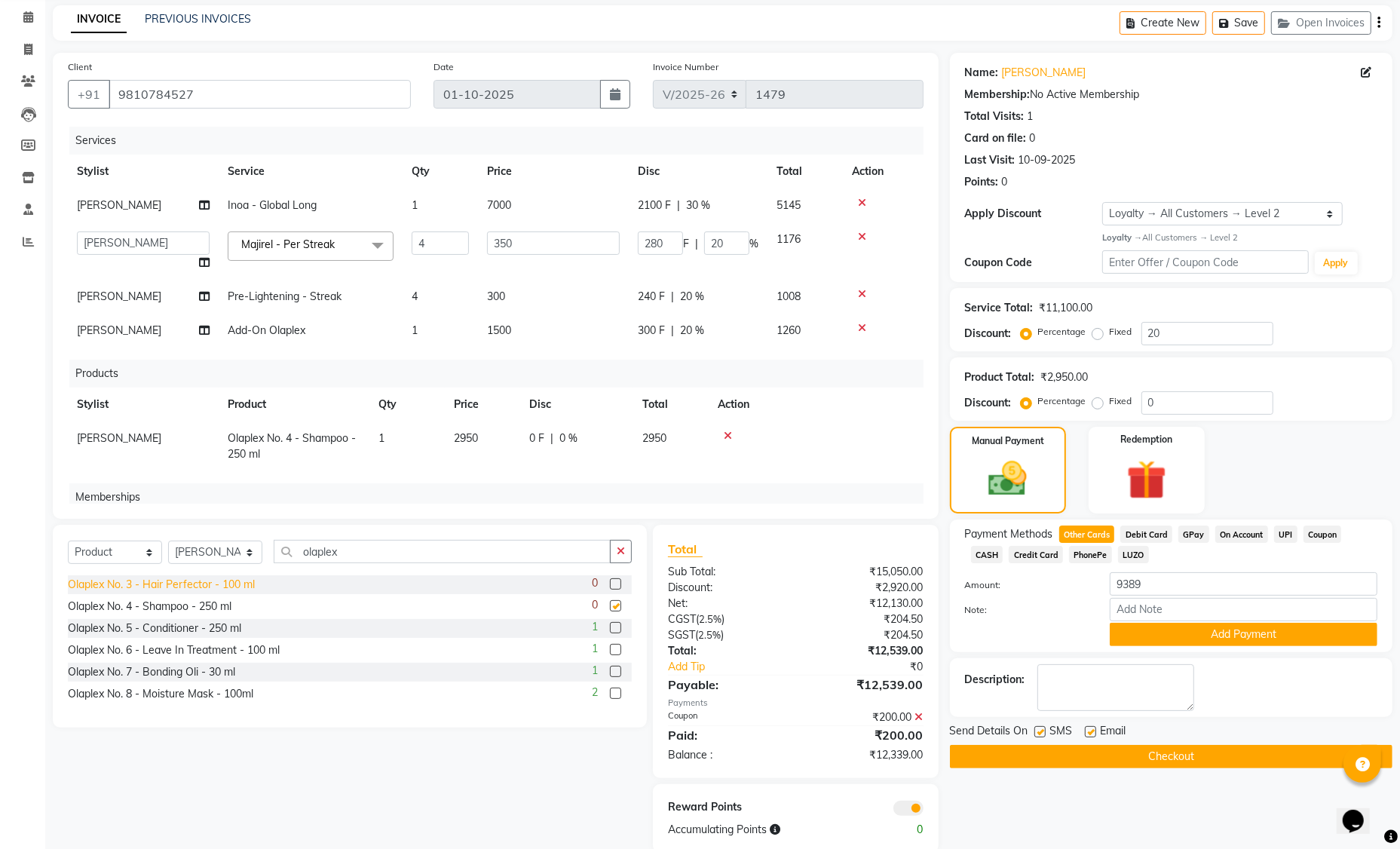
checkbox input "false"
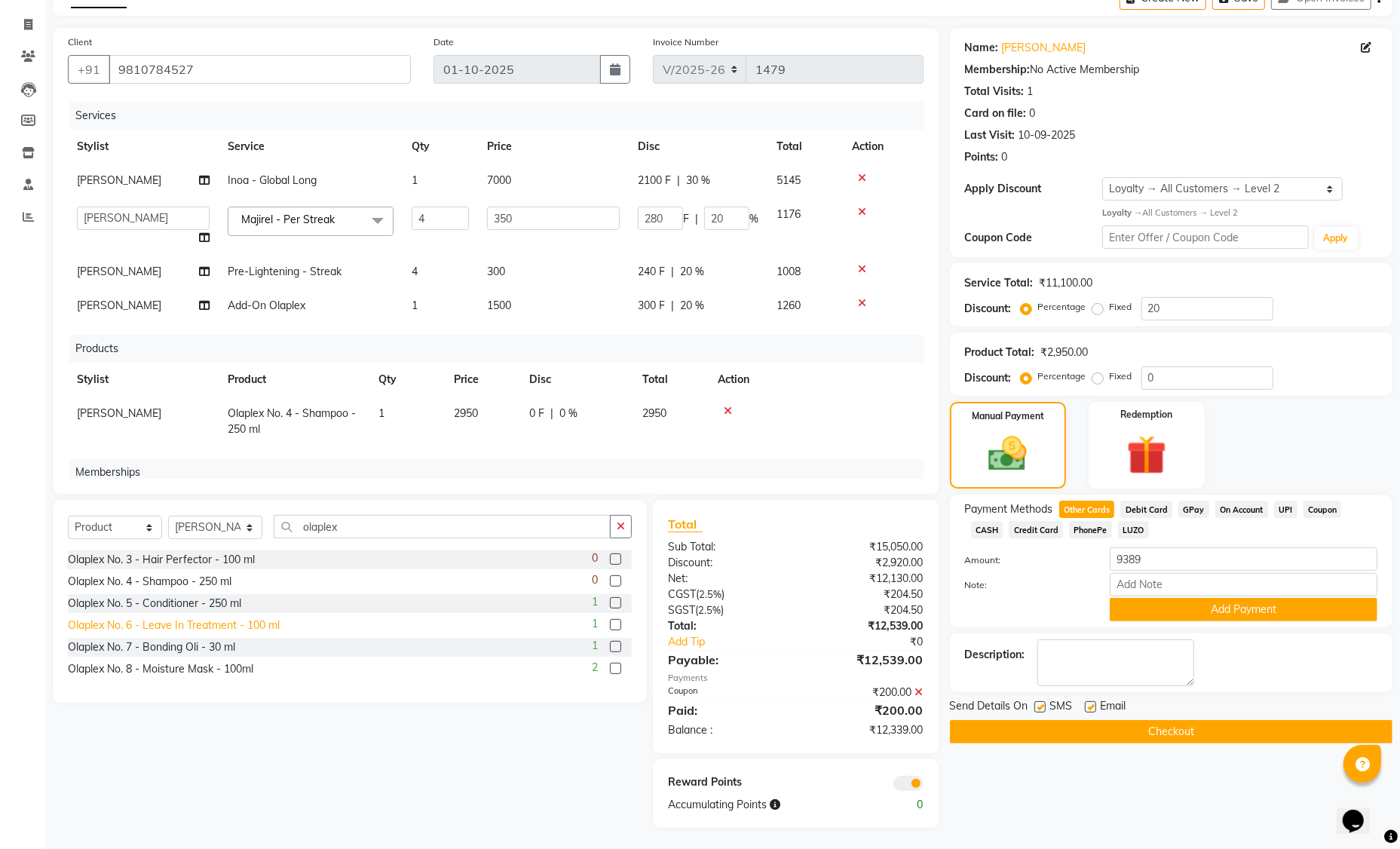
scroll to position [86, 0]
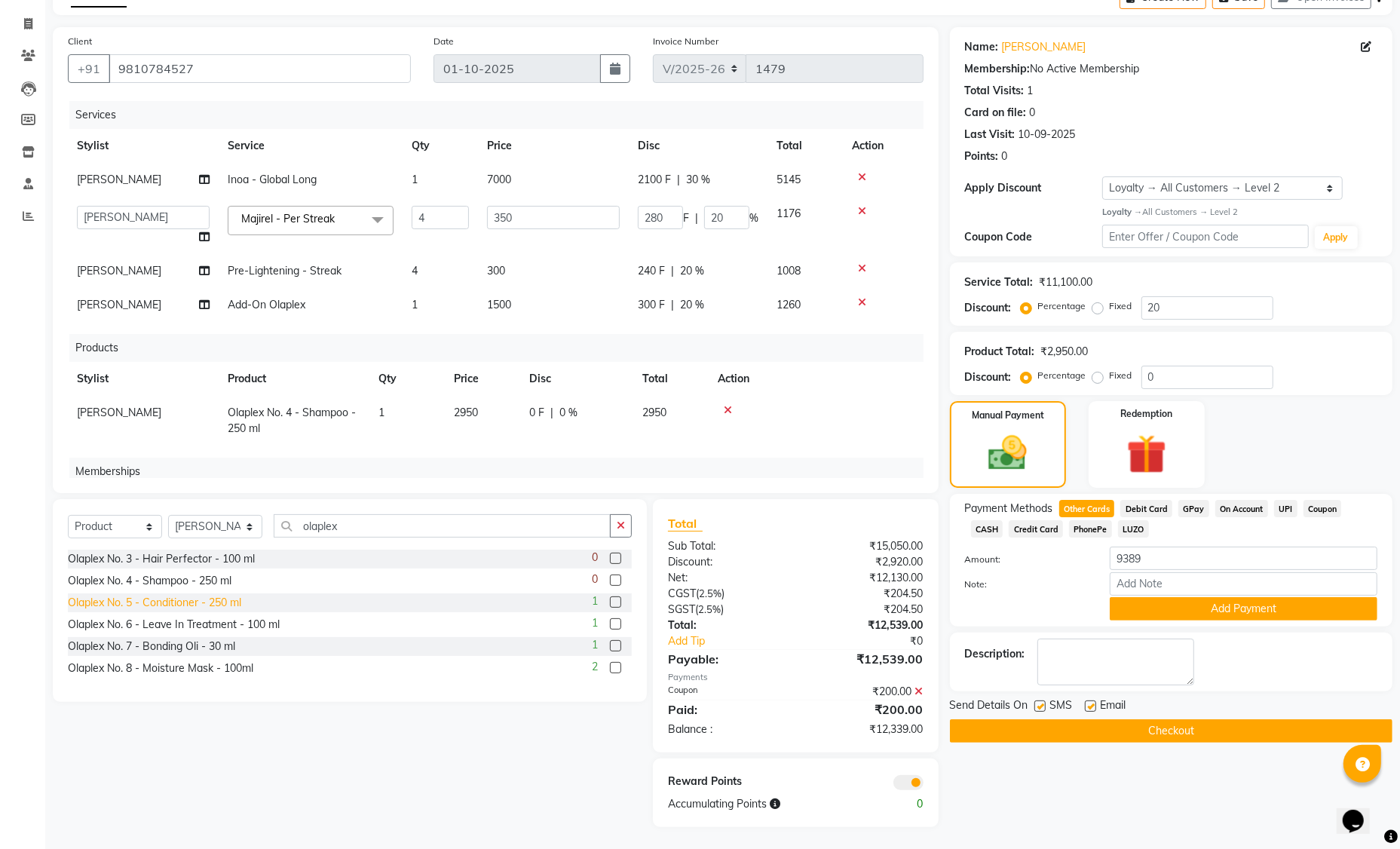
click at [196, 606] on div "Olaplex No. 5 - Conditioner - 250 ml" at bounding box center [154, 602] width 173 height 16
checkbox input "false"
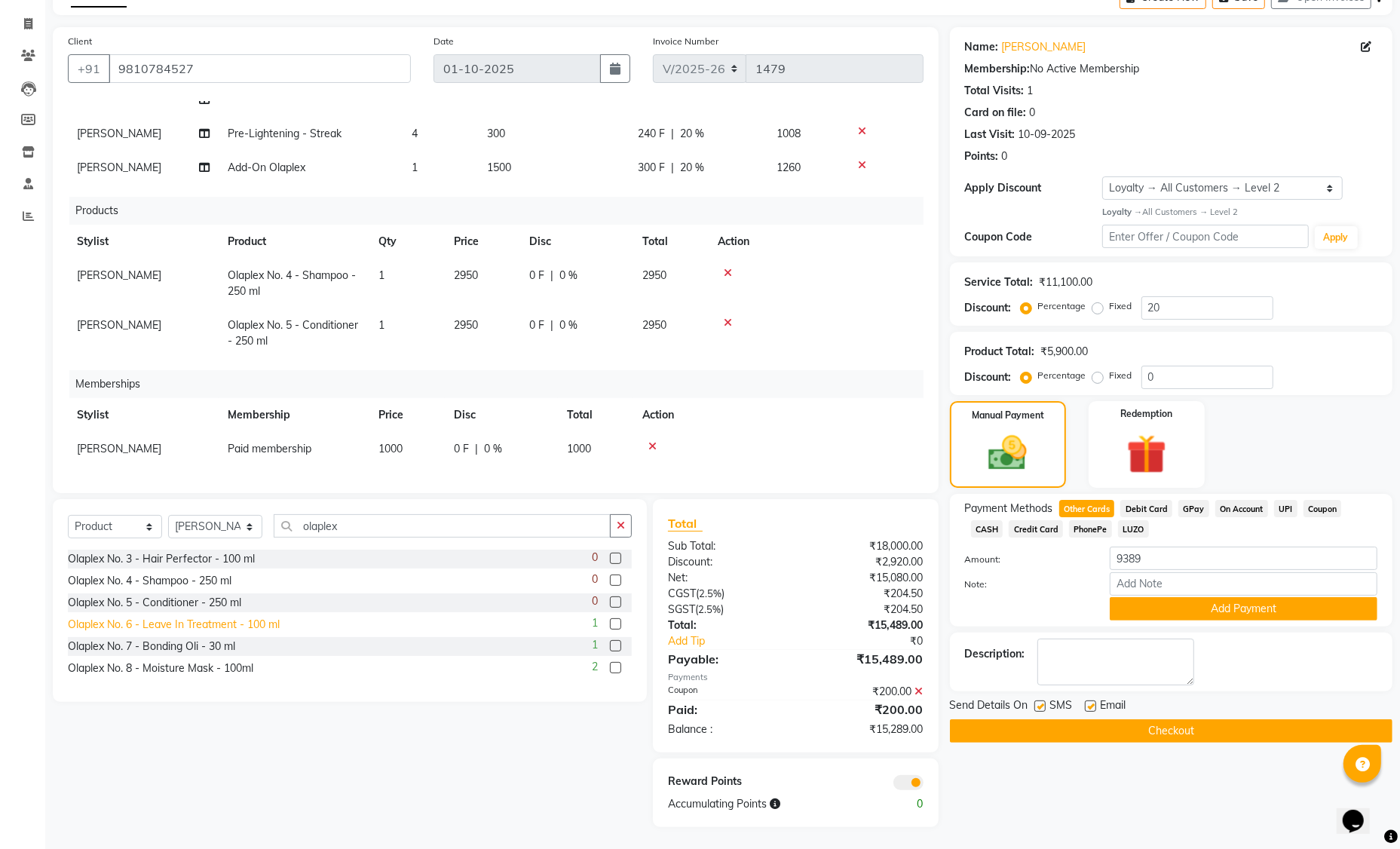
click at [226, 626] on div "Olaplex No. 6 - Leave In Treatment - 100 ml" at bounding box center [173, 625] width 212 height 16
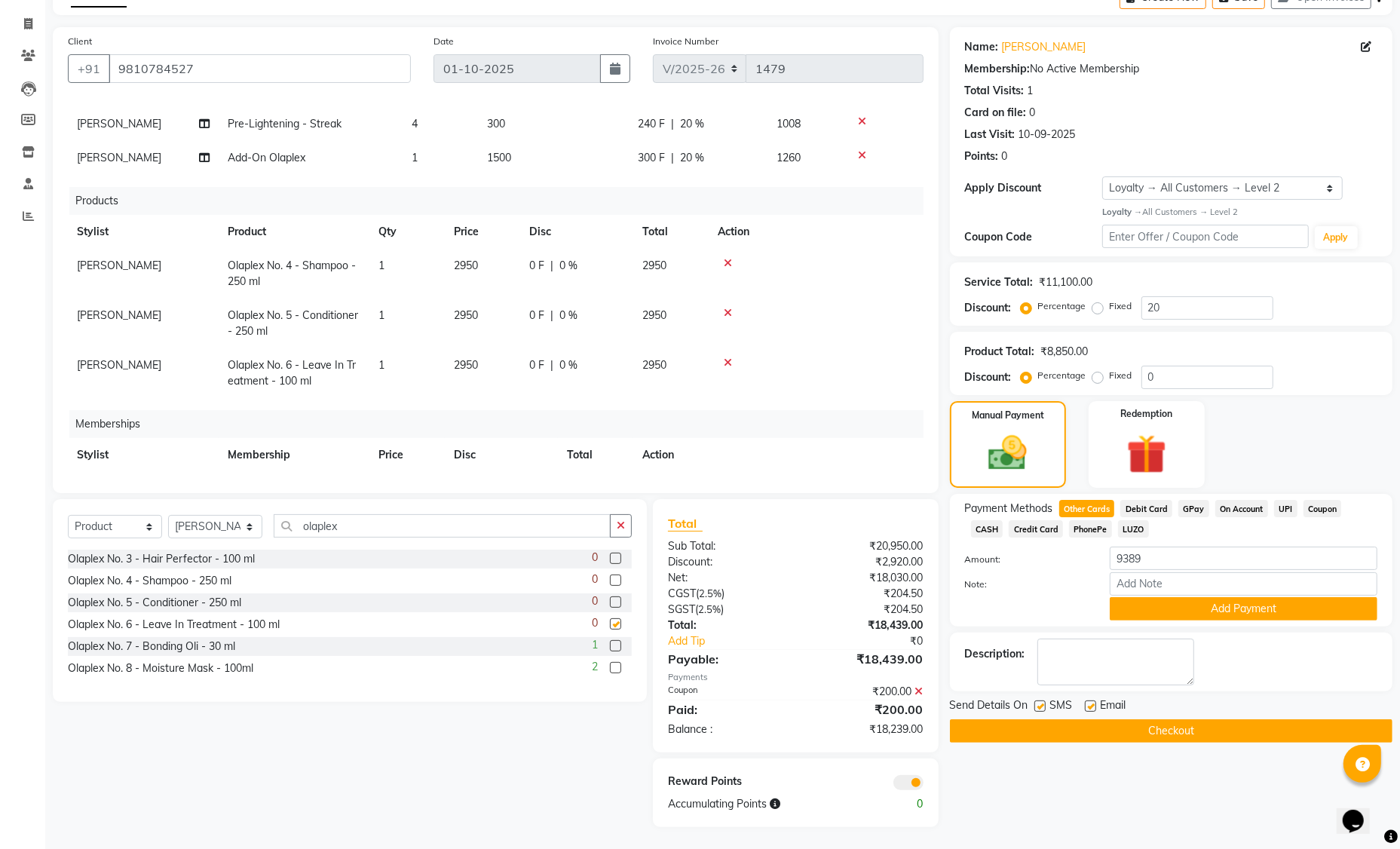
checkbox input "false"
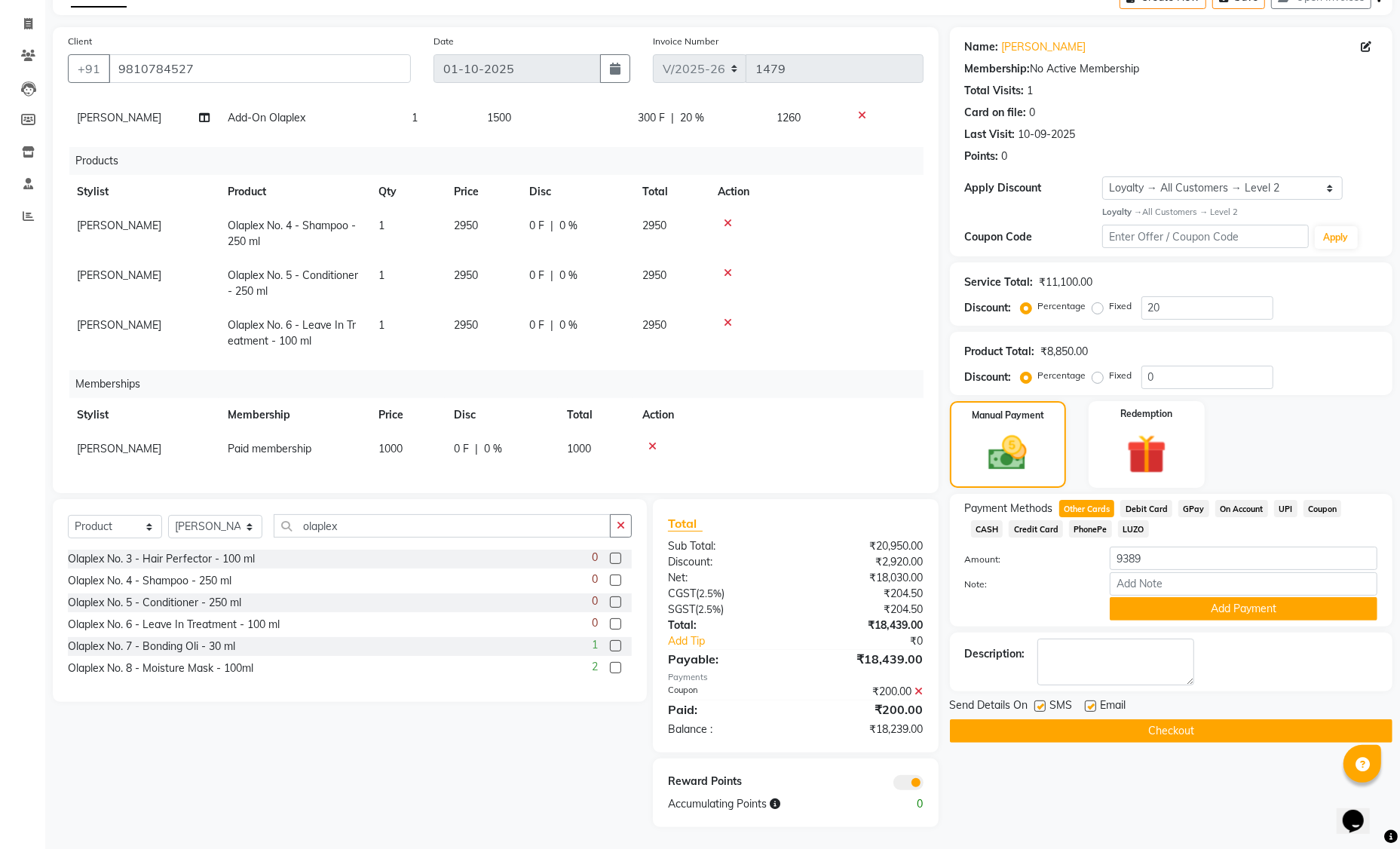
scroll to position [86, 0]
click at [730, 218] on icon at bounding box center [728, 223] width 9 height 10
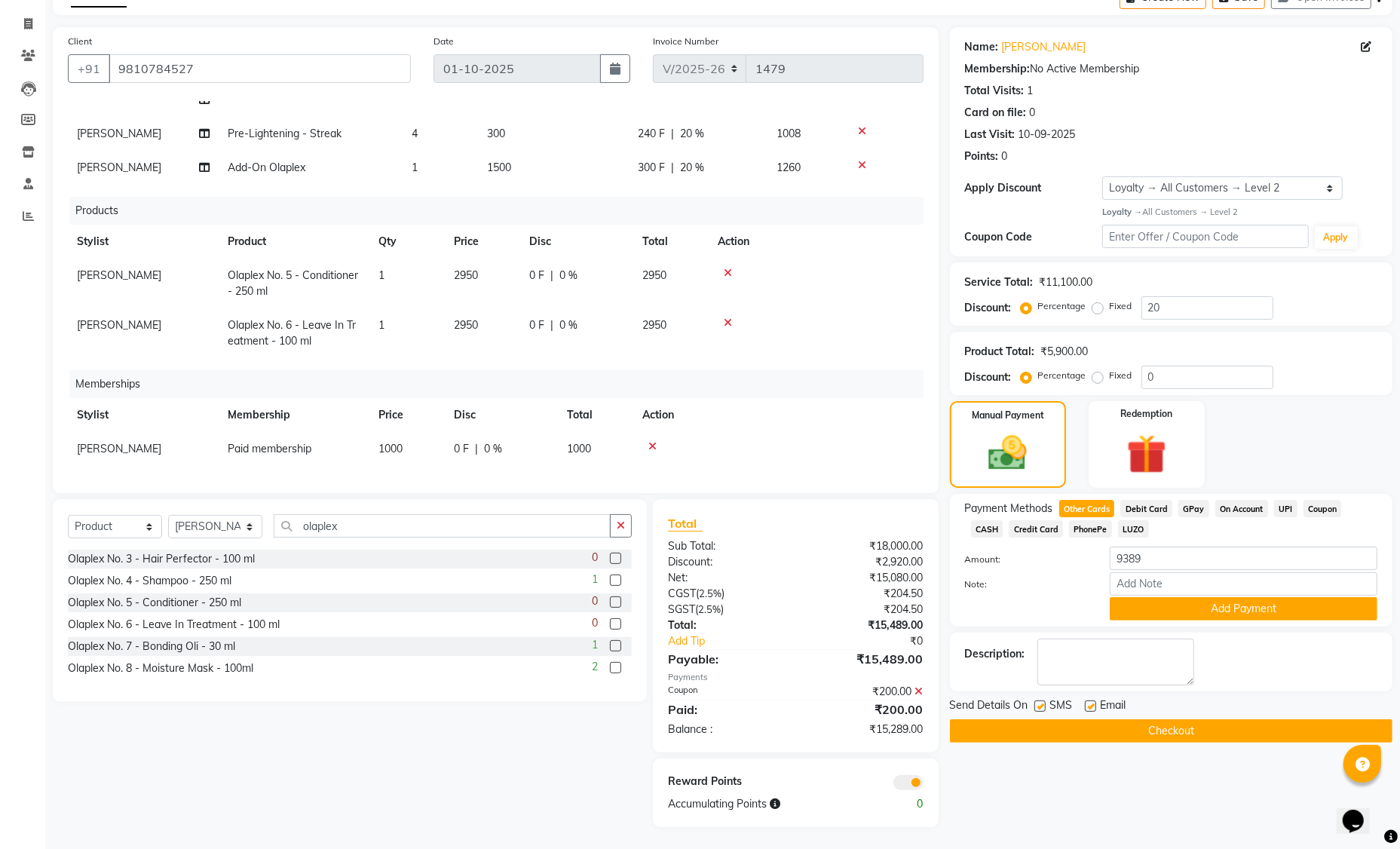
click at [726, 267] on icon at bounding box center [728, 273] width 9 height 10
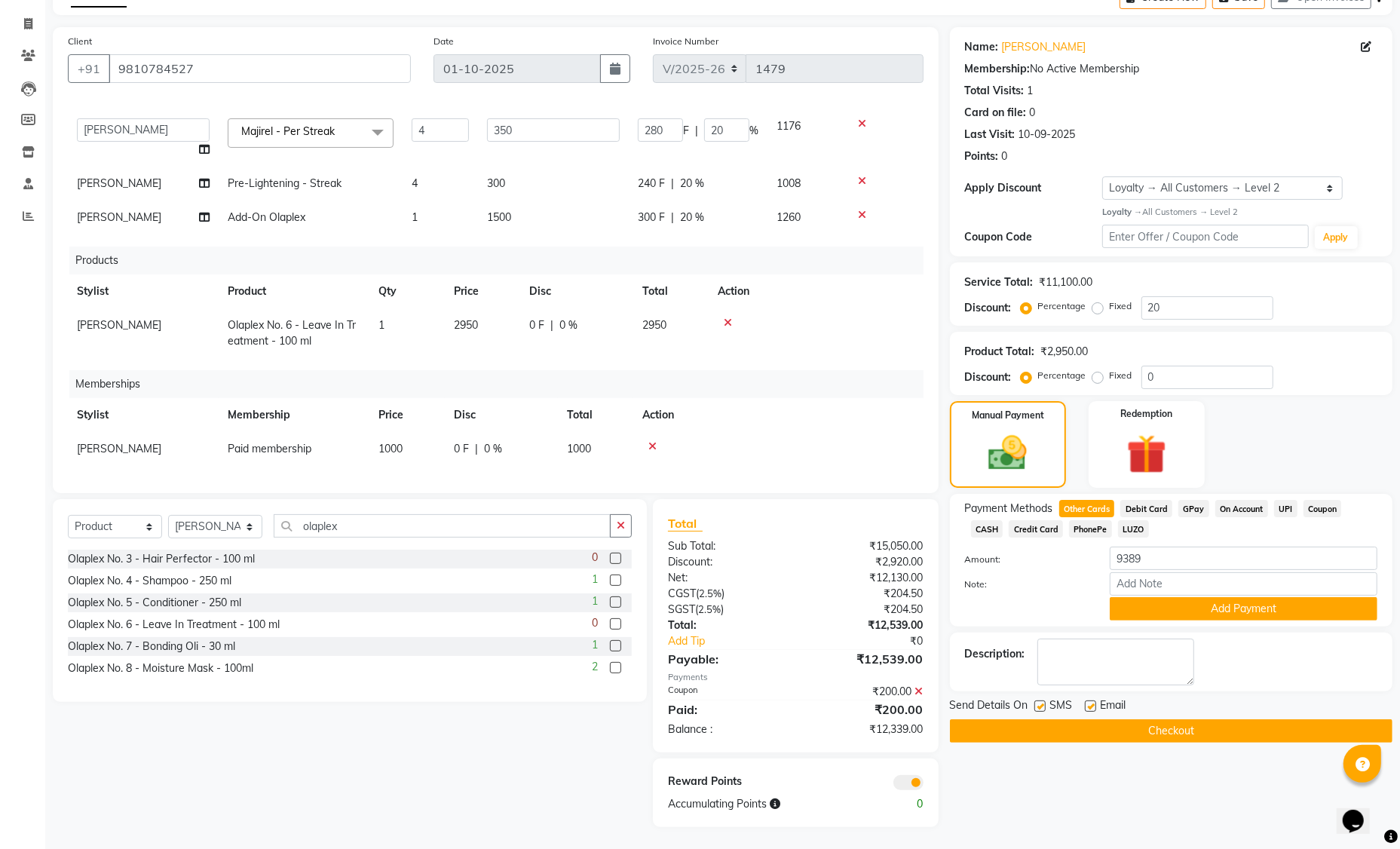
scroll to position [97, 0]
click at [729, 318] on icon at bounding box center [728, 323] width 9 height 10
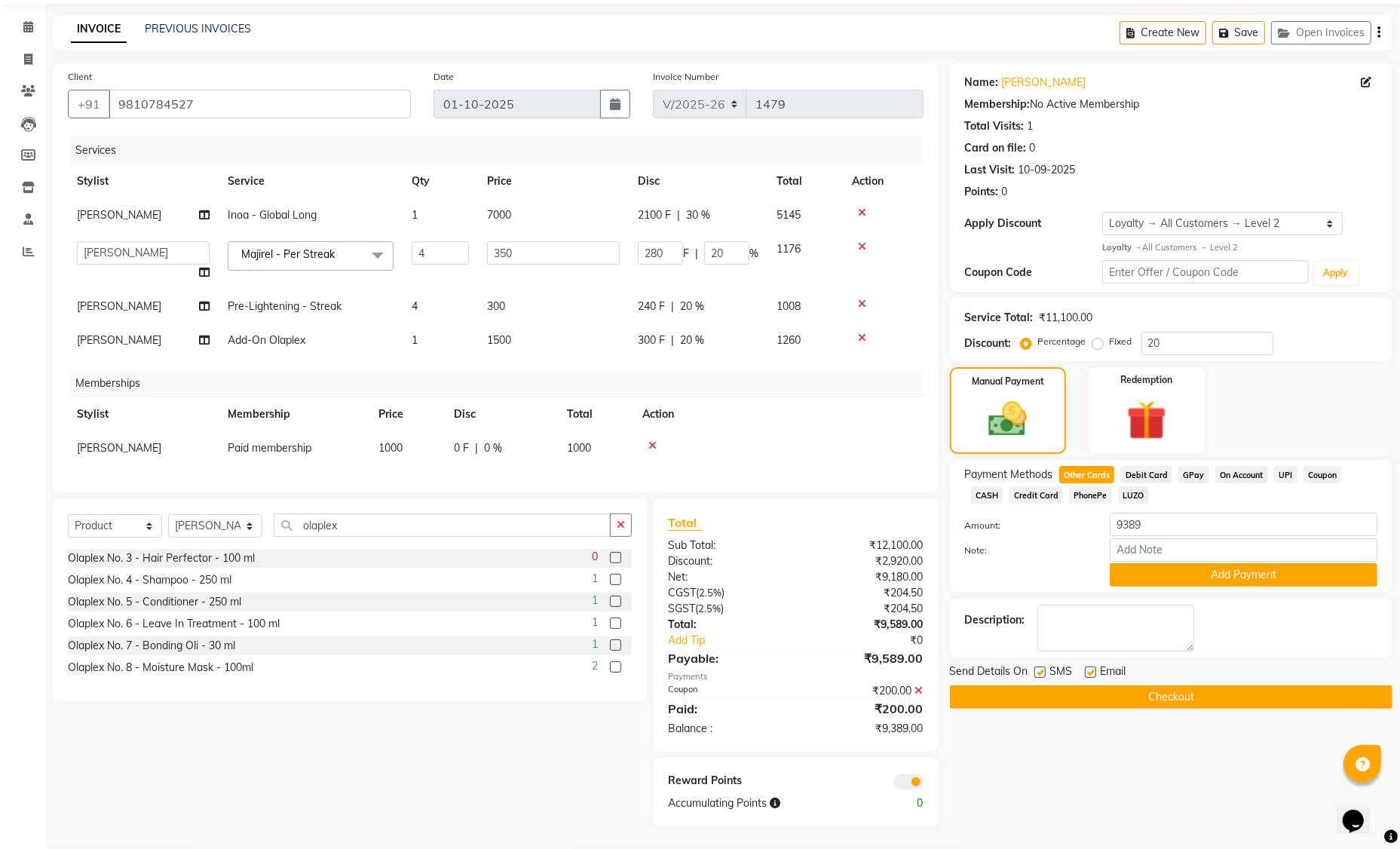
scroll to position [61, 0]
click at [1031, 486] on span "Credit Card" at bounding box center [1036, 495] width 55 height 17
click at [1264, 569] on button "Add Payment" at bounding box center [1243, 575] width 267 height 23
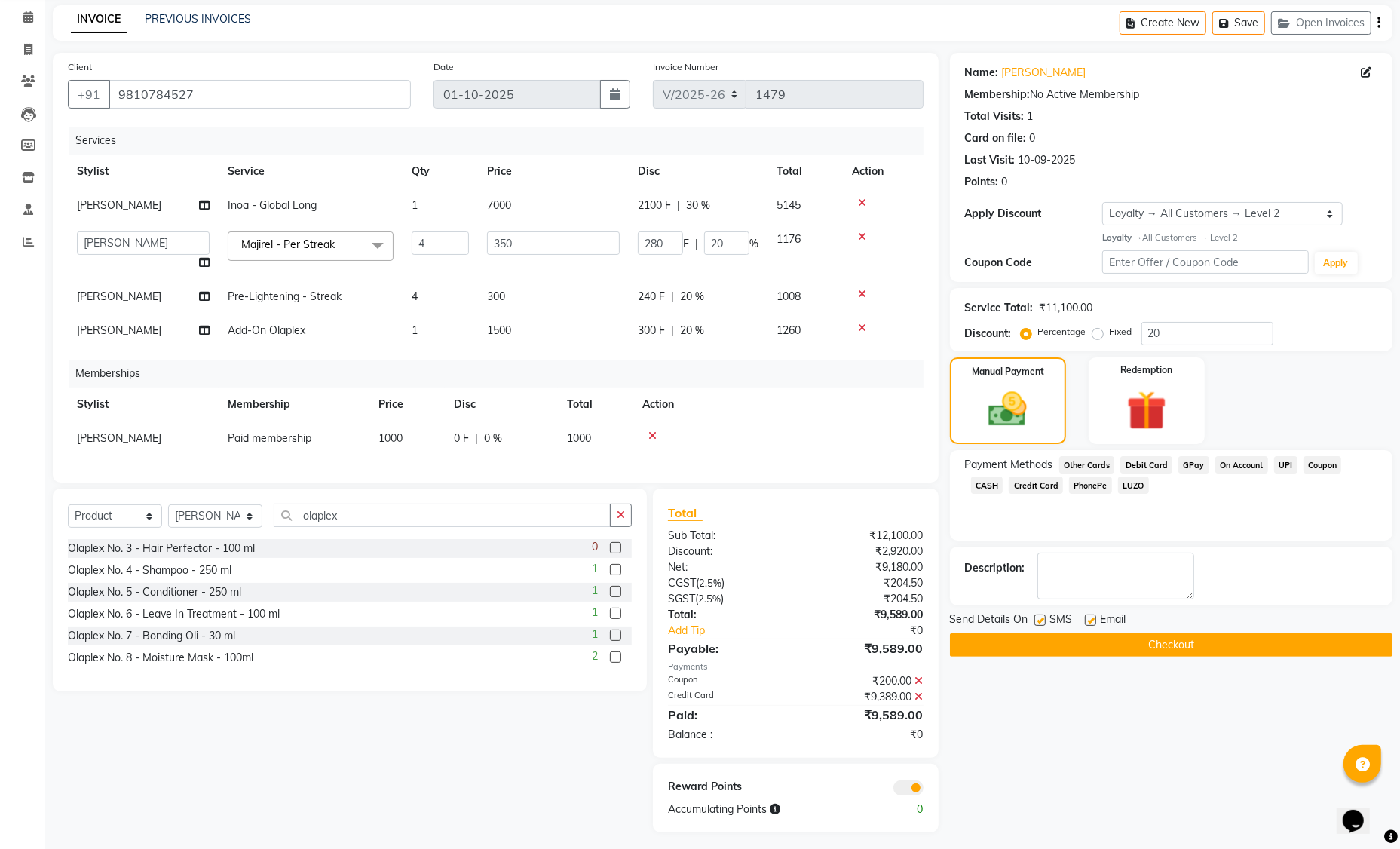
click at [1124, 640] on button "Checkout" at bounding box center [1171, 645] width 442 height 23
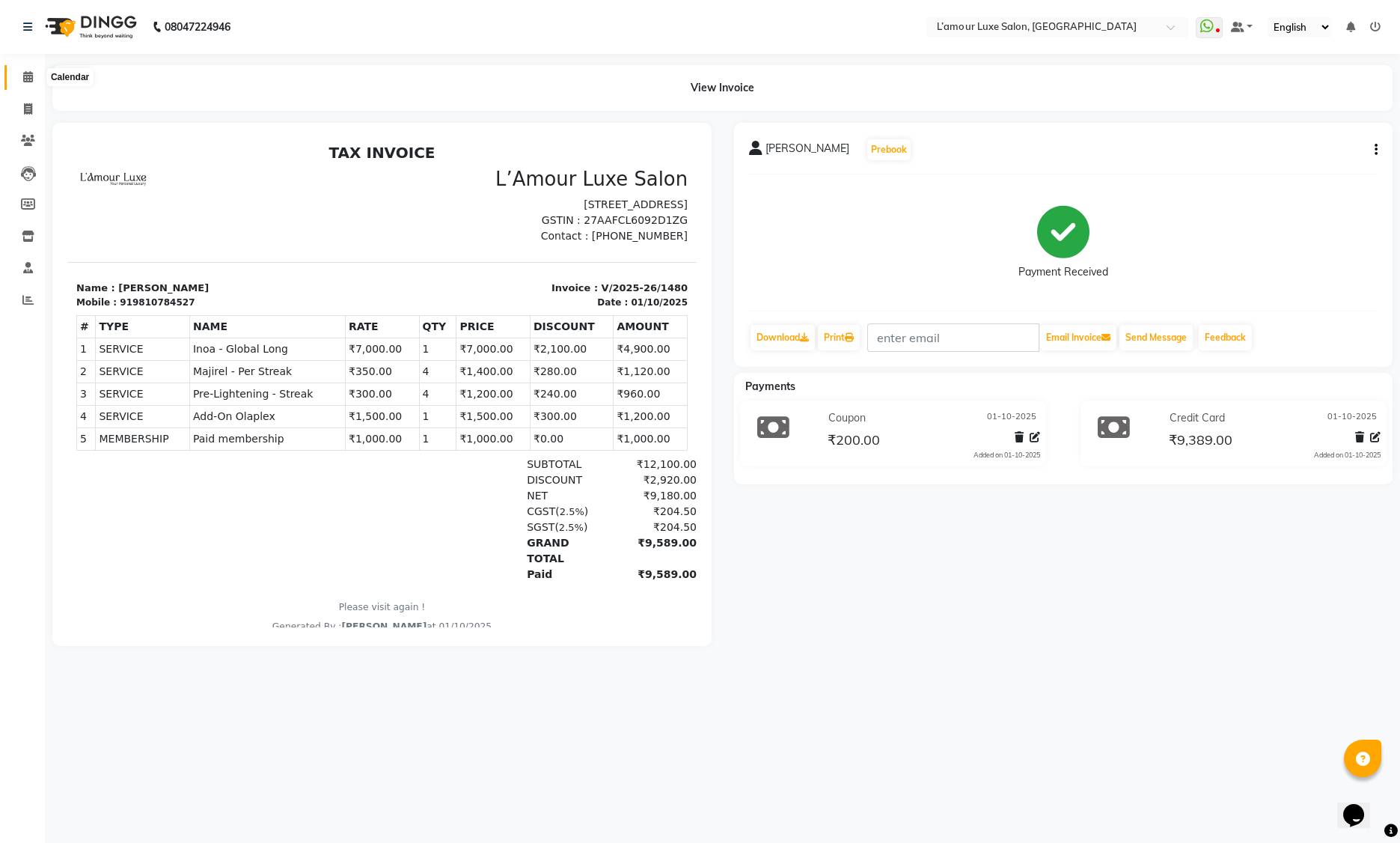
click at [26, 69] on span at bounding box center [27, 77] width 26 height 17
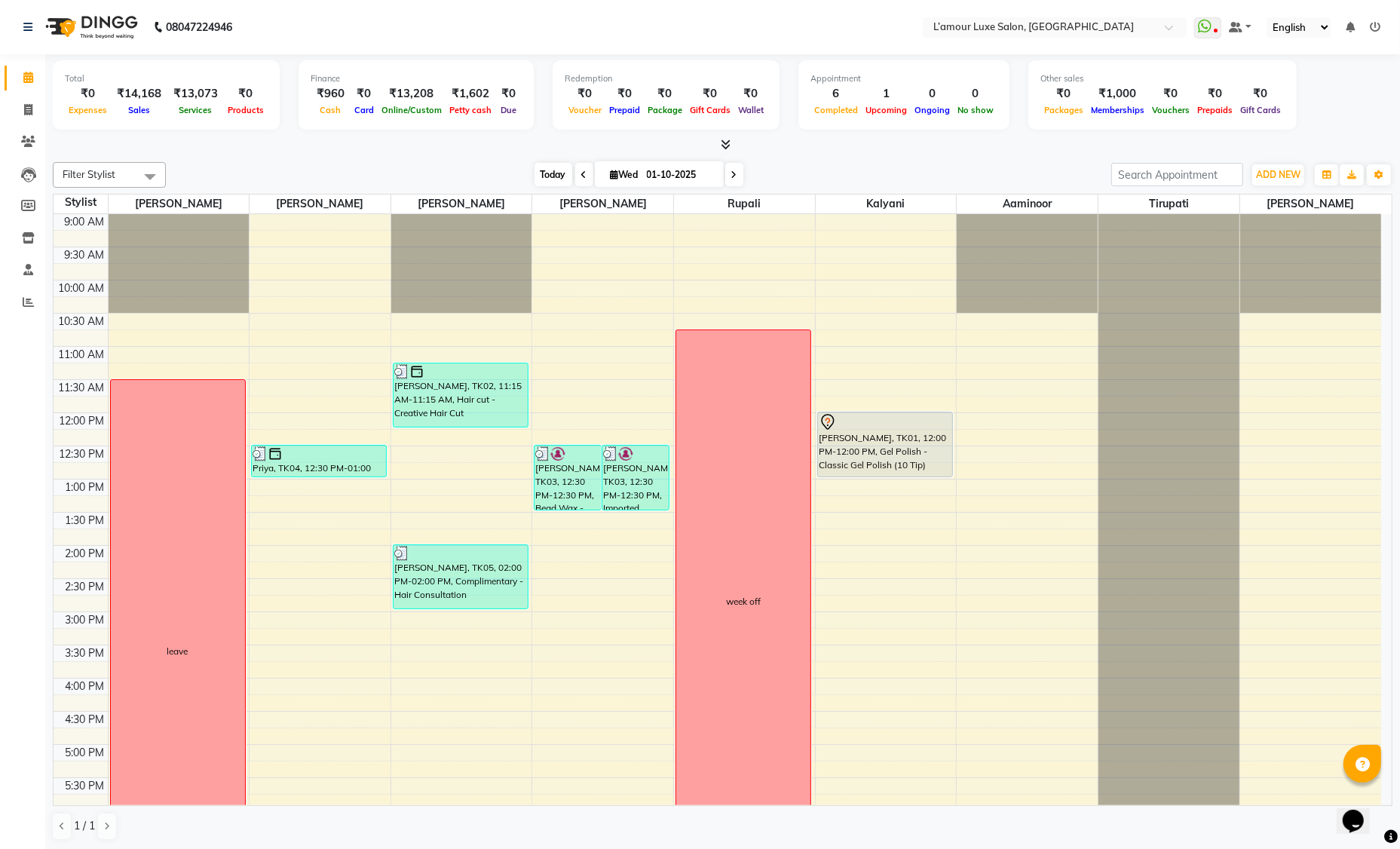
click at [557, 173] on span "Today" at bounding box center [554, 174] width 38 height 23
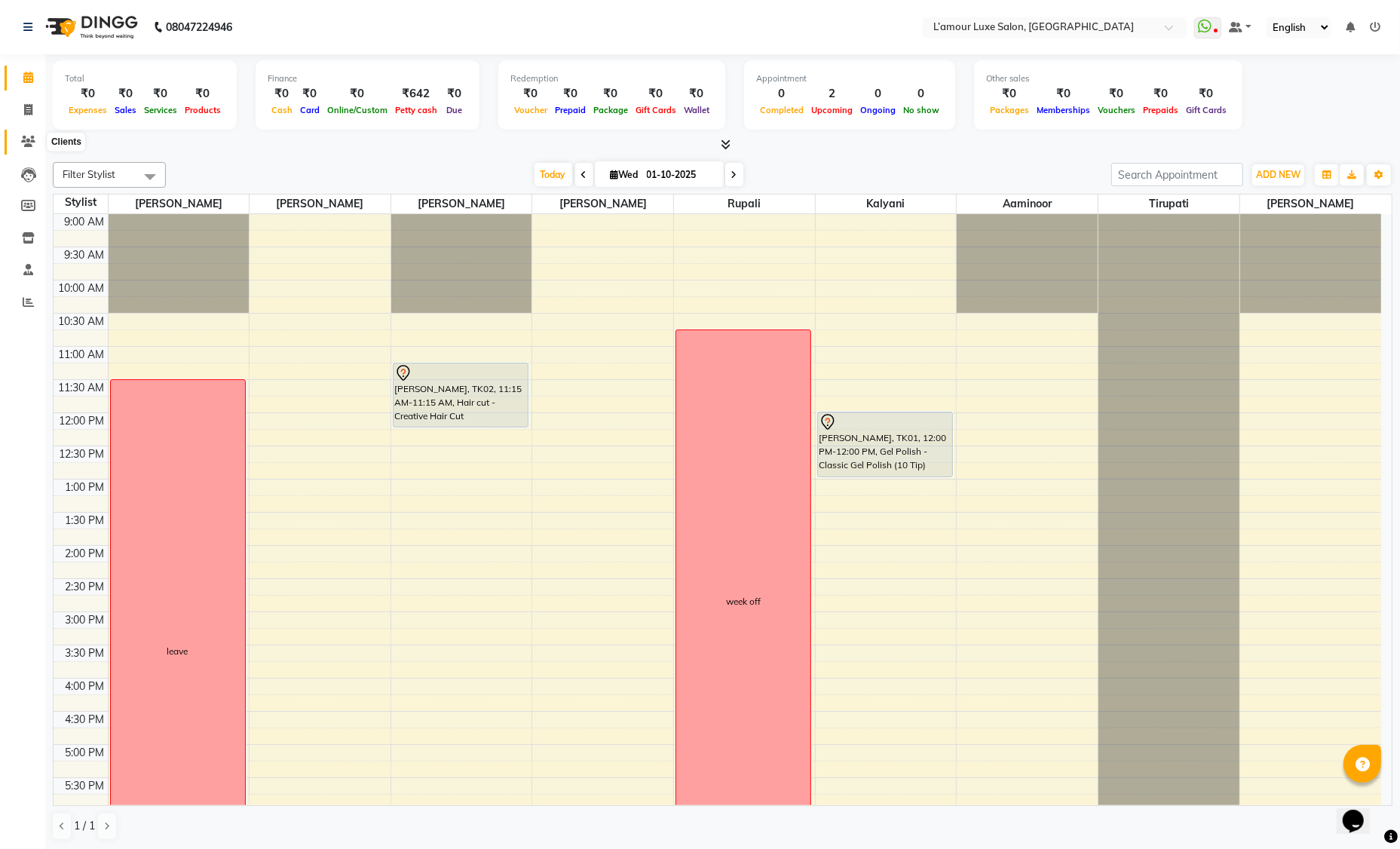
click at [32, 139] on icon at bounding box center [28, 141] width 15 height 11
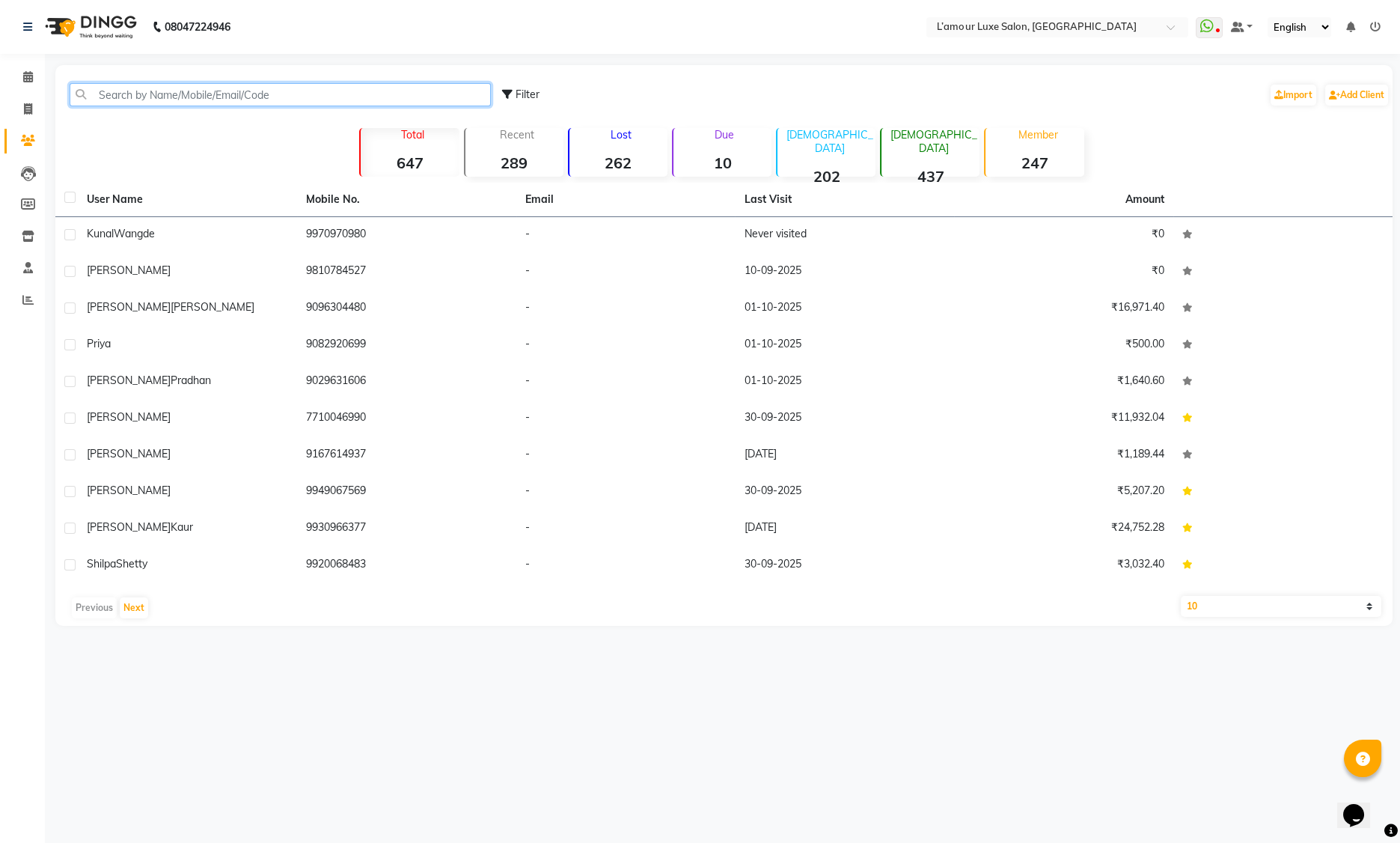
click at [211, 96] on input "text" at bounding box center [280, 95] width 422 height 23
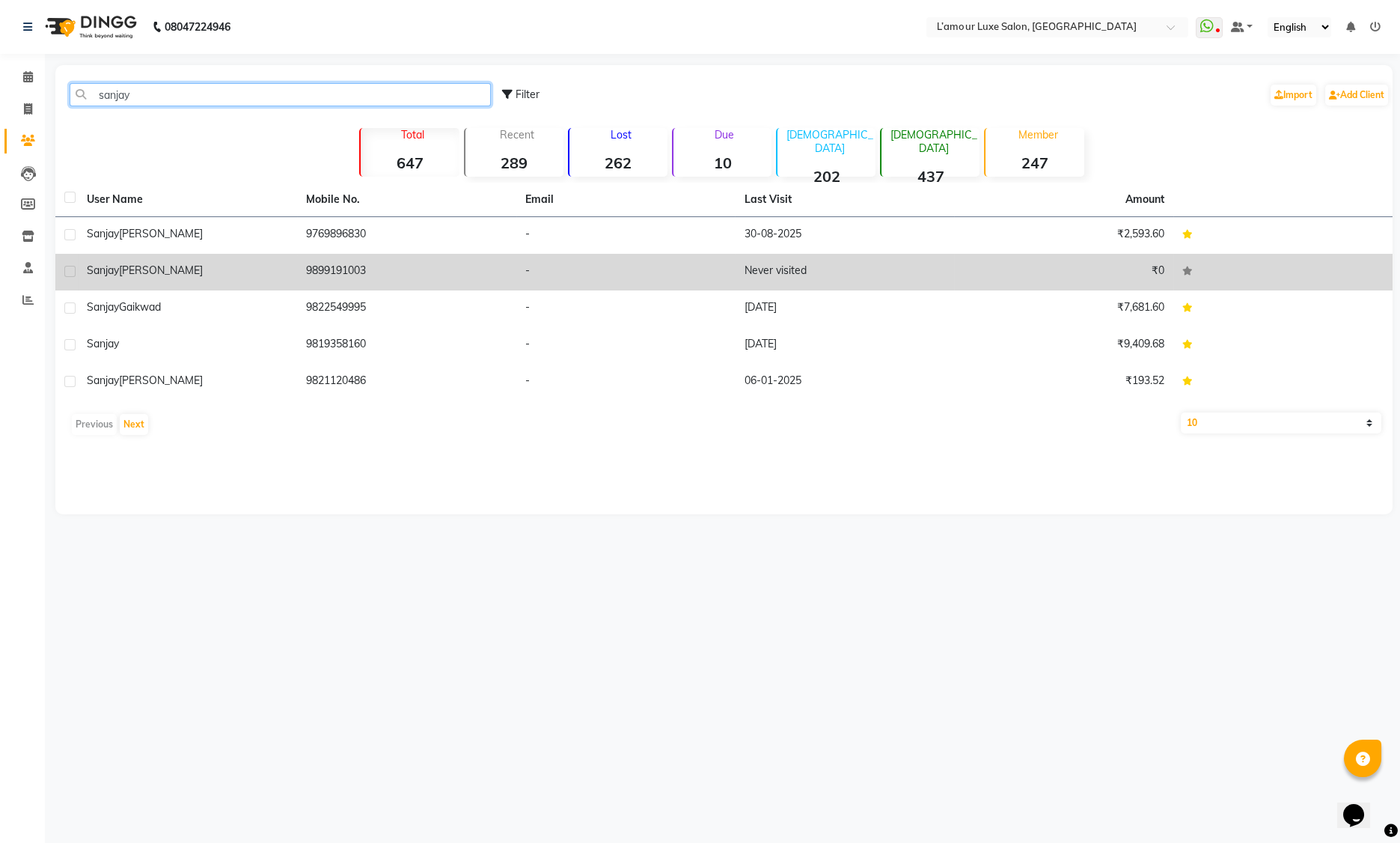
type input "sanjay"
click at [259, 282] on td "Sanjay Sharma" at bounding box center [187, 272] width 219 height 37
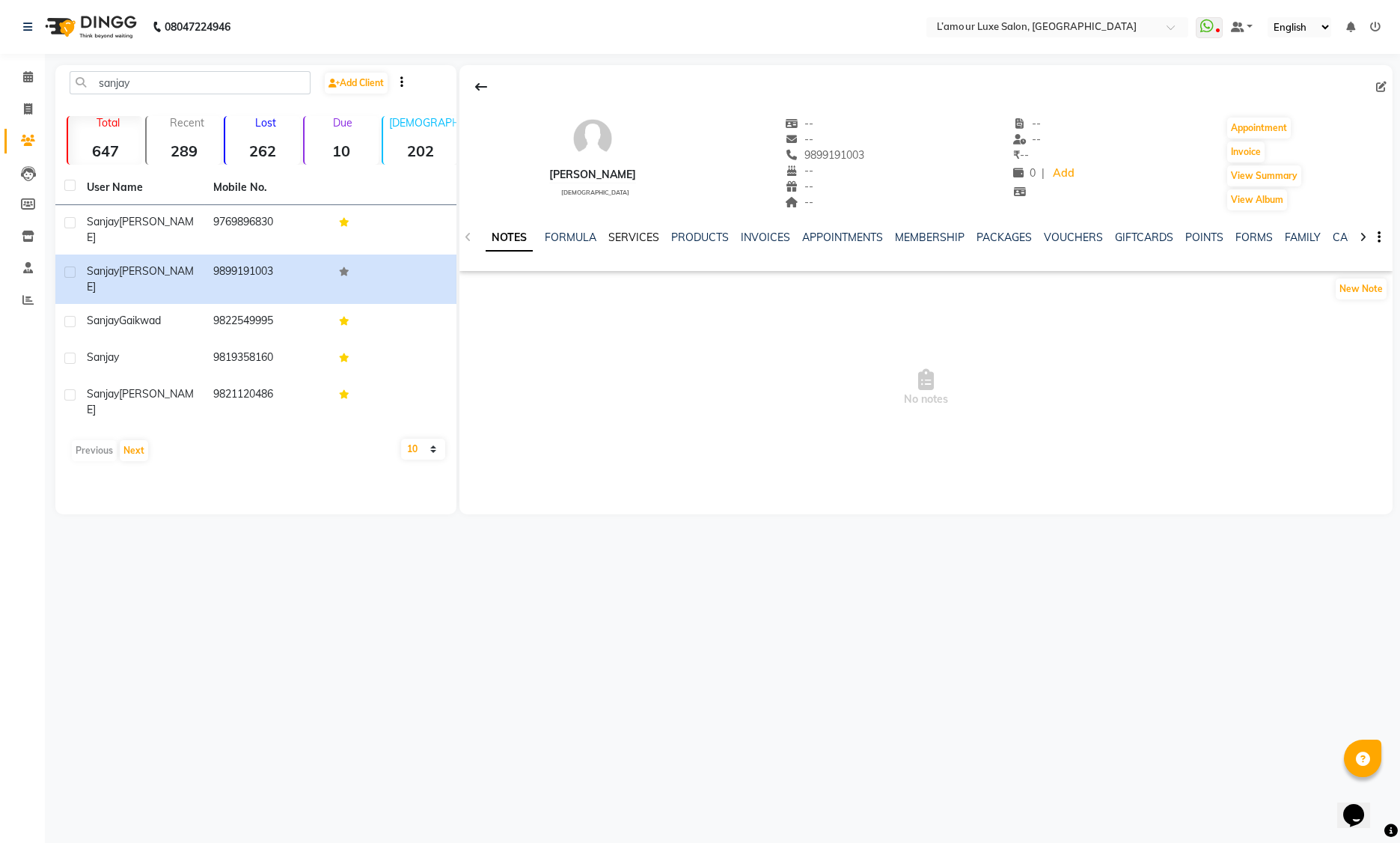
drag, startPoint x: 641, startPoint y: 240, endPoint x: 642, endPoint y: 247, distance: 7.1
click at [641, 240] on link "SERVICES" at bounding box center [633, 237] width 51 height 14
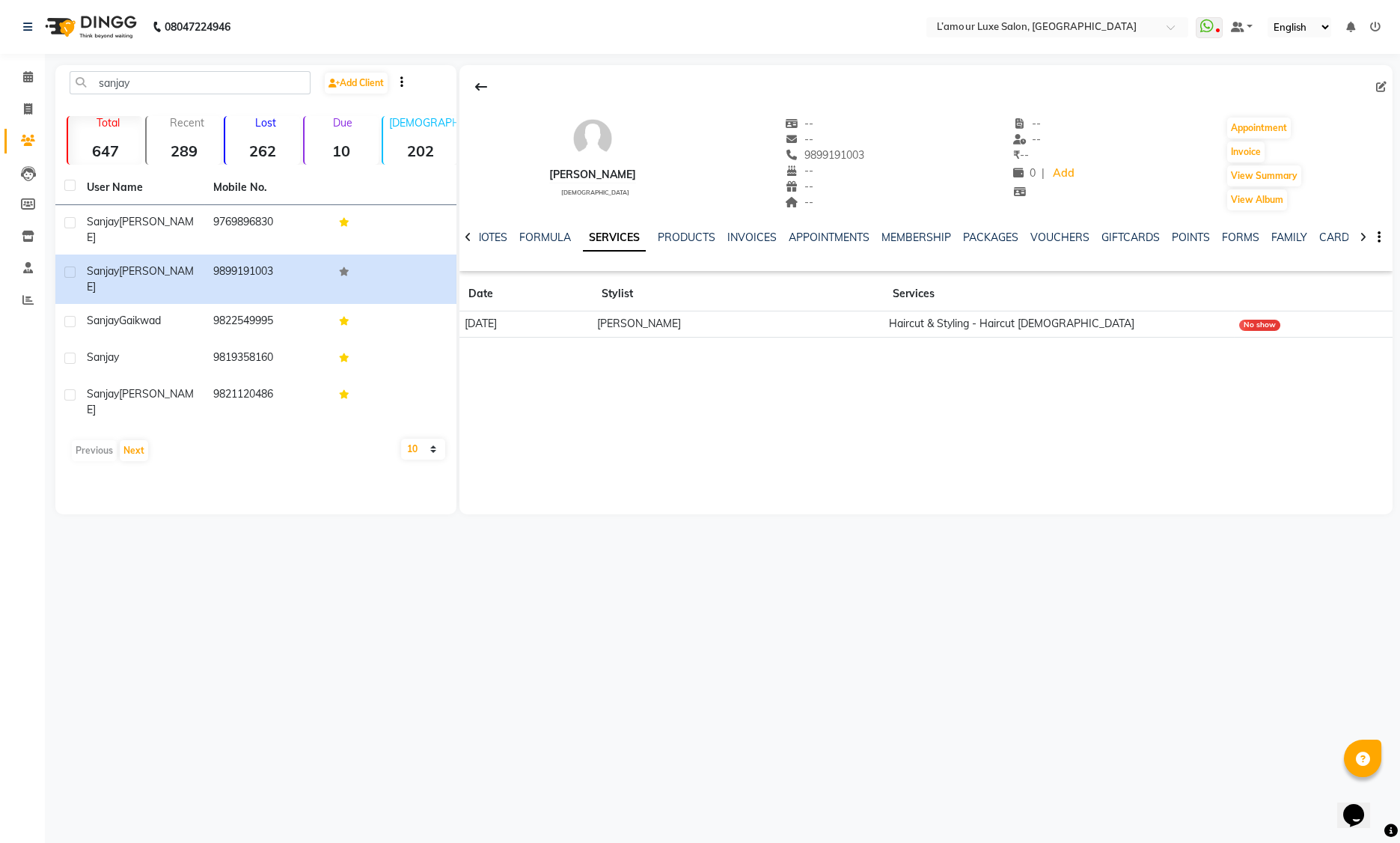
click at [1256, 310] on th at bounding box center [1313, 294] width 159 height 34
click at [485, 82] on icon at bounding box center [481, 87] width 12 height 12
